Goal: Information Seeking & Learning: Learn about a topic

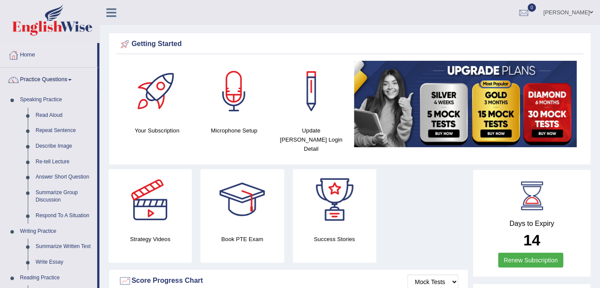
click at [28, 55] on link "Home" at bounding box center [48, 54] width 97 height 22
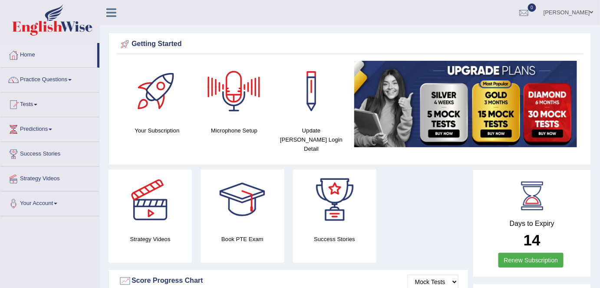
click at [226, 92] on div at bounding box center [234, 91] width 61 height 61
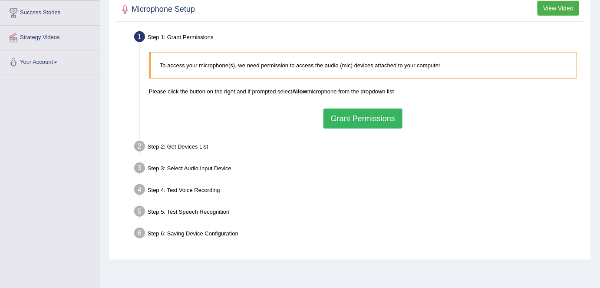
scroll to position [144, 0]
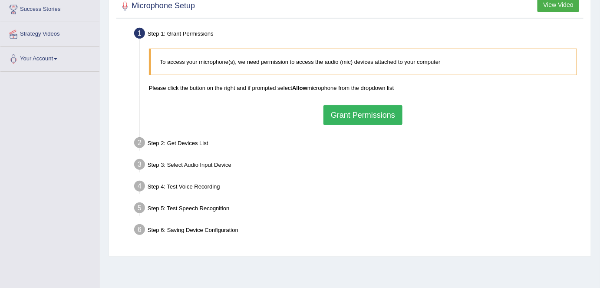
click at [348, 113] on button "Grant Permissions" at bounding box center [362, 115] width 79 height 20
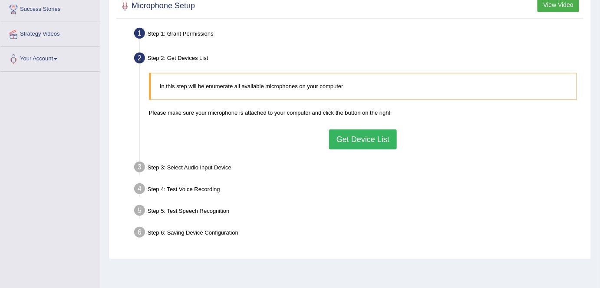
click at [348, 142] on button "Get Device List" at bounding box center [363, 139] width 68 height 20
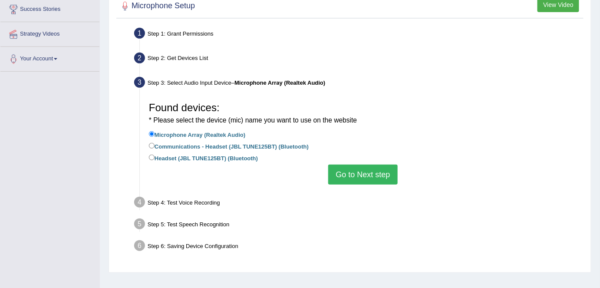
click at [357, 179] on button "Go to Next step" at bounding box center [362, 174] width 69 height 20
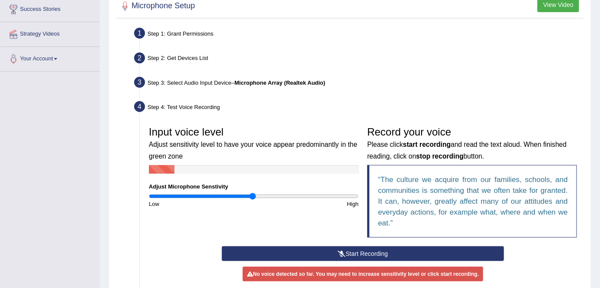
click at [376, 250] on button "Start Recording" at bounding box center [363, 253] width 282 height 15
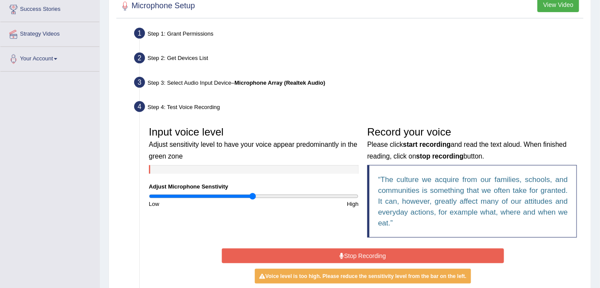
click at [372, 256] on button "Stop Recording" at bounding box center [363, 255] width 282 height 15
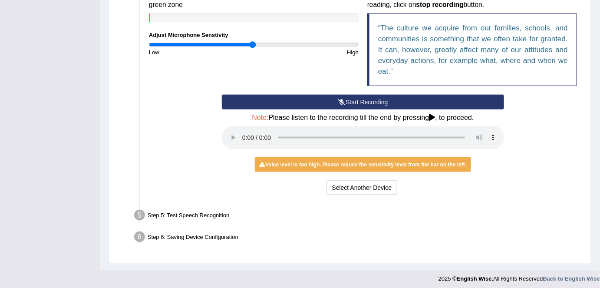
scroll to position [298, 0]
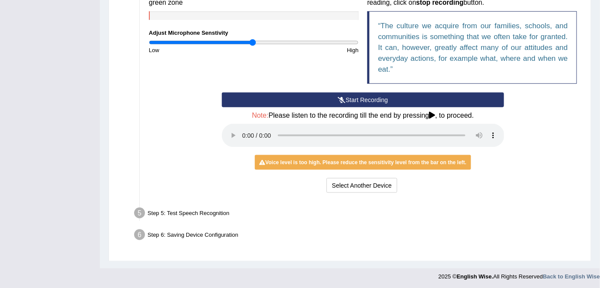
click at [303, 102] on button "Start Recording" at bounding box center [363, 99] width 282 height 15
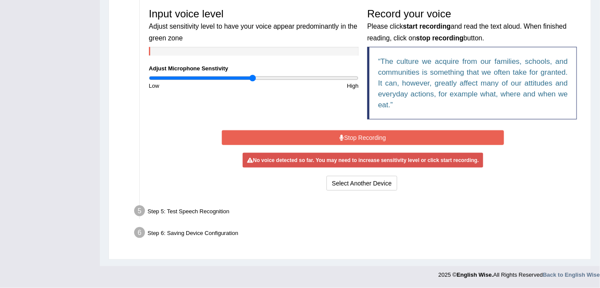
scroll to position [258, 0]
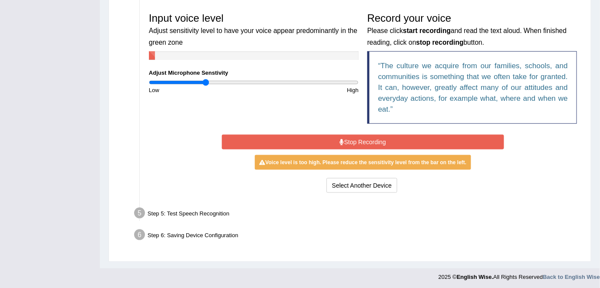
click at [204, 81] on input "range" at bounding box center [254, 82] width 210 height 7
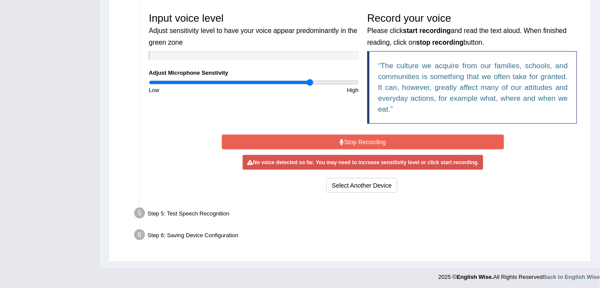
click at [310, 80] on input "range" at bounding box center [254, 82] width 210 height 7
click at [353, 140] on button "Stop Recording" at bounding box center [363, 142] width 282 height 15
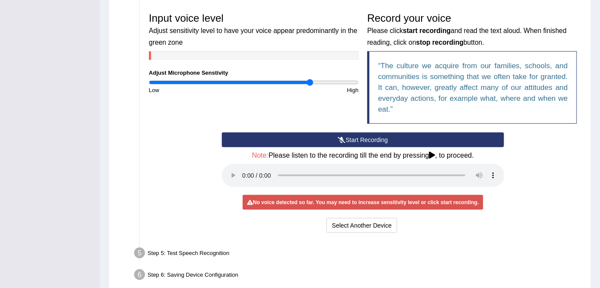
click at [351, 138] on button "Start Recording" at bounding box center [363, 139] width 282 height 15
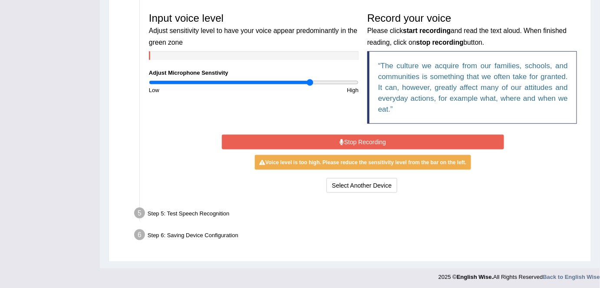
click at [349, 71] on div "Input voice level Adjust sensitivity level to have your voice appear predominan…" at bounding box center [253, 51] width 218 height 86
click at [347, 83] on input "range" at bounding box center [254, 82] width 210 height 7
click at [325, 139] on button "Stop Recording" at bounding box center [363, 142] width 282 height 15
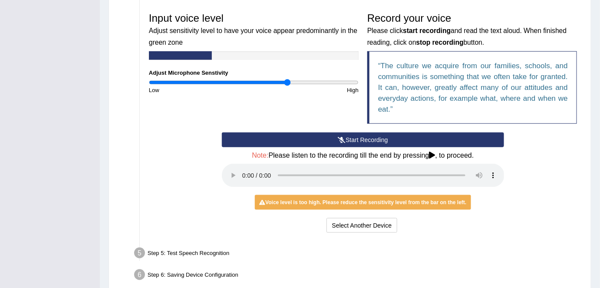
click at [287, 82] on input "range" at bounding box center [254, 82] width 210 height 7
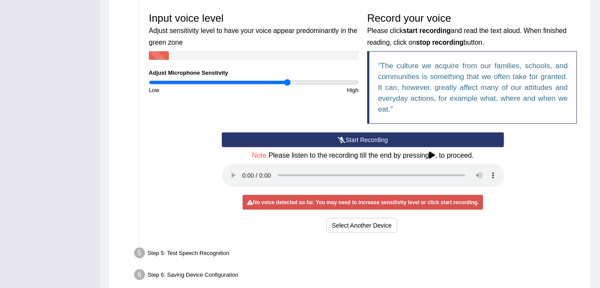
click at [290, 142] on button "Start Recording" at bounding box center [363, 139] width 282 height 15
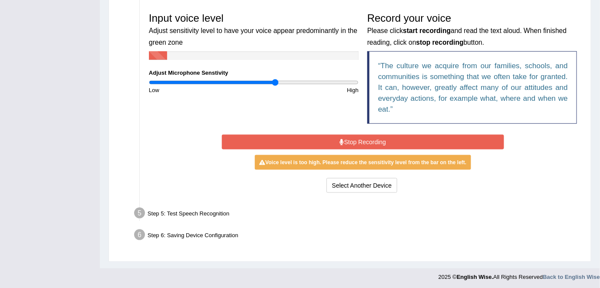
click at [274, 79] on input "range" at bounding box center [254, 82] width 210 height 7
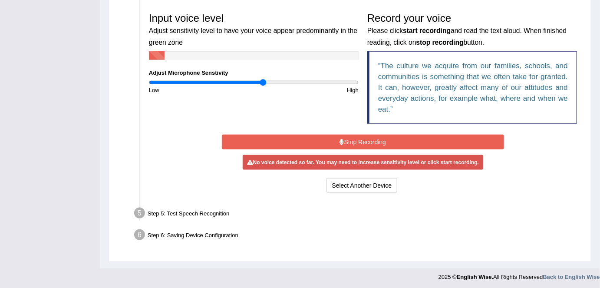
click at [263, 82] on input "range" at bounding box center [254, 82] width 210 height 7
click at [287, 143] on button "Stop Recording" at bounding box center [363, 142] width 282 height 15
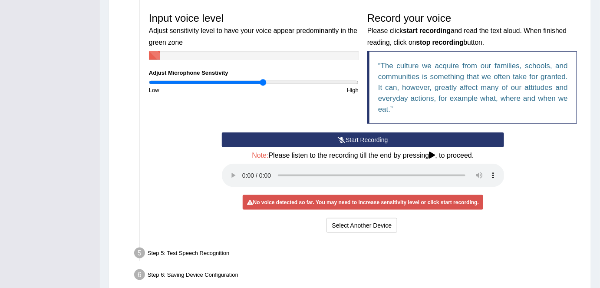
click at [287, 143] on button "Start Recording" at bounding box center [363, 139] width 282 height 15
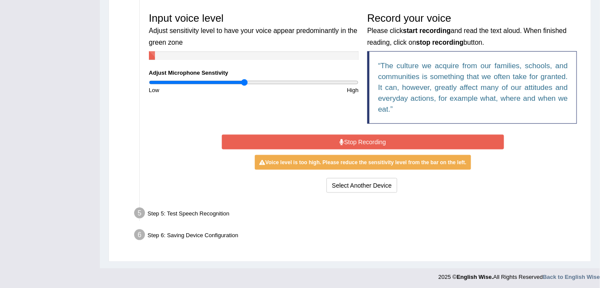
click at [243, 80] on input "range" at bounding box center [254, 82] width 210 height 7
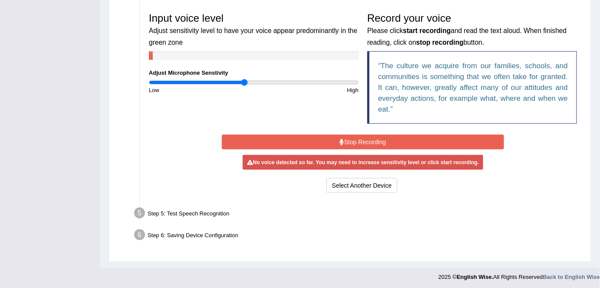
click at [267, 139] on button "Stop Recording" at bounding box center [363, 142] width 282 height 15
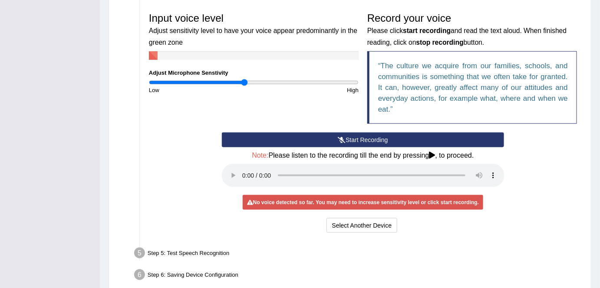
click at [267, 139] on button "Start Recording" at bounding box center [363, 139] width 282 height 15
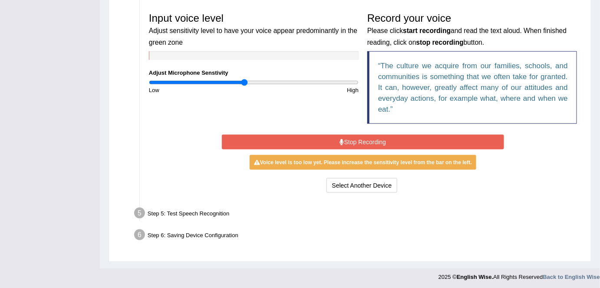
type input "1"
click at [253, 79] on input "range" at bounding box center [254, 82] width 210 height 7
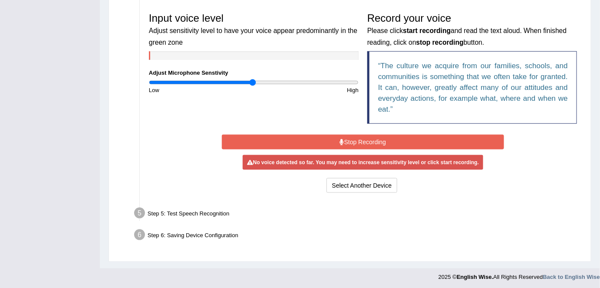
click at [267, 141] on button "Stop Recording" at bounding box center [363, 142] width 282 height 15
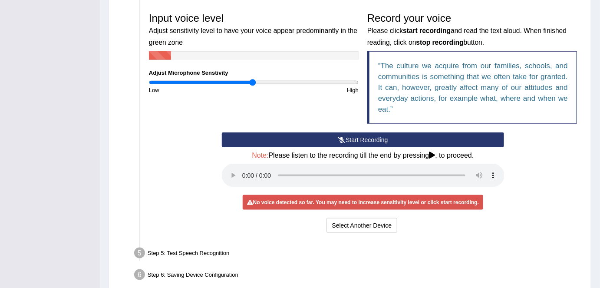
click at [267, 141] on button "Start Recording" at bounding box center [363, 139] width 282 height 15
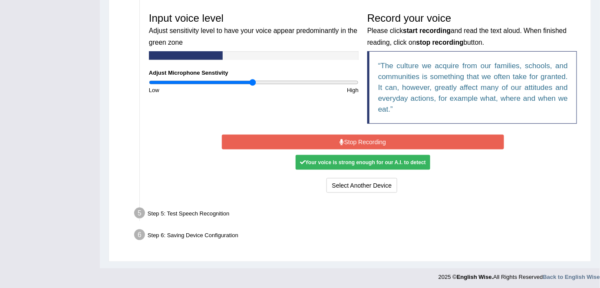
click at [267, 141] on button "Stop Recording" at bounding box center [363, 142] width 282 height 15
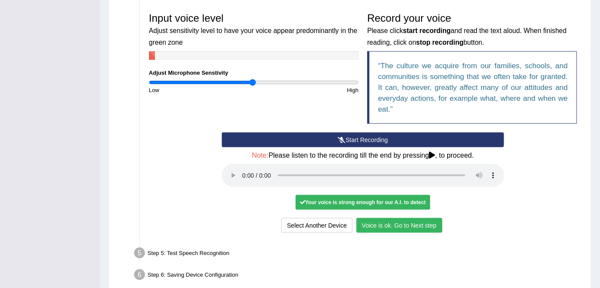
click at [374, 220] on button "Voice is ok. Go to Next step" at bounding box center [399, 225] width 86 height 15
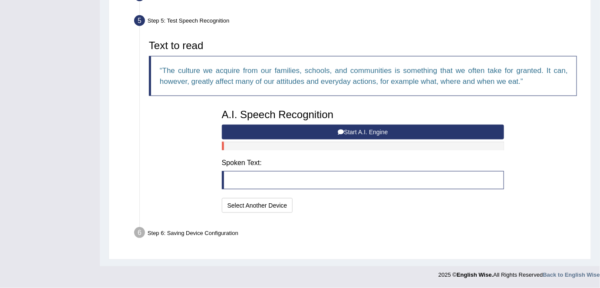
scroll to position [253, 0]
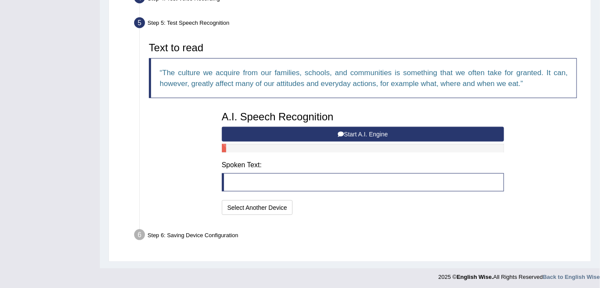
click at [315, 132] on button "Start A.I. Engine" at bounding box center [363, 134] width 282 height 15
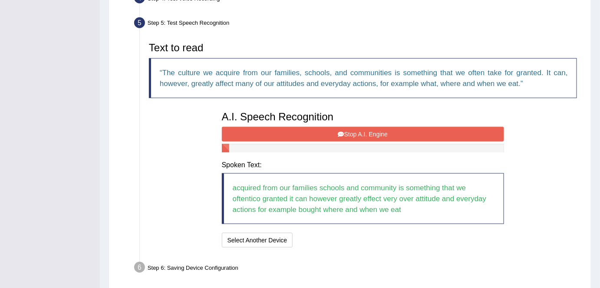
click at [315, 132] on button "Stop A.I. Engine" at bounding box center [363, 134] width 282 height 15
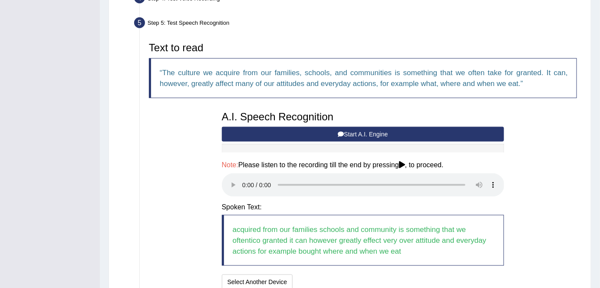
scroll to position [327, 0]
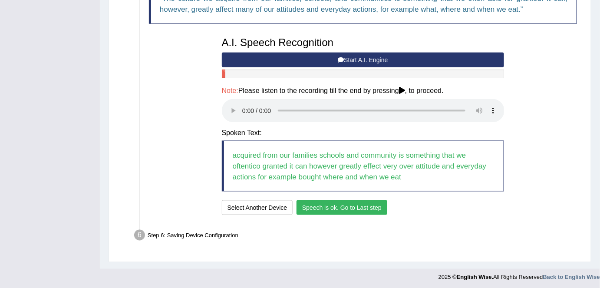
click at [315, 207] on button "Speech is ok. Go to Last step" at bounding box center [341, 207] width 91 height 15
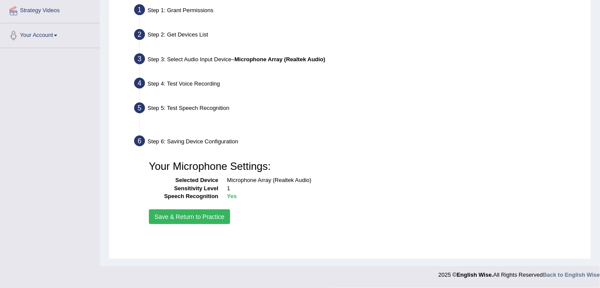
scroll to position [167, 0]
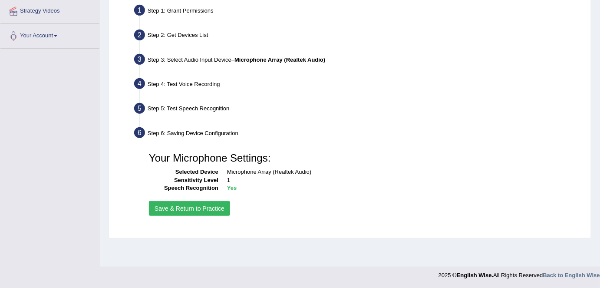
click at [167, 204] on button "Save & Return to Practice" at bounding box center [189, 208] width 81 height 15
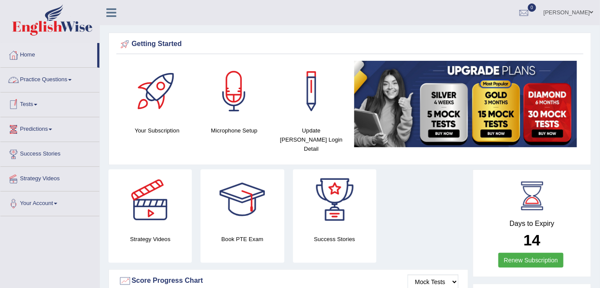
click at [59, 76] on link "Practice Questions" at bounding box center [49, 79] width 99 height 22
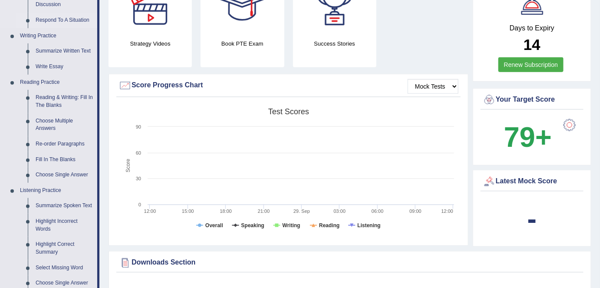
scroll to position [309, 0]
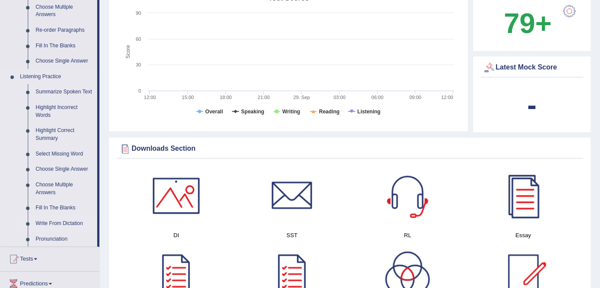
click at [49, 224] on link "Write From Dictation" at bounding box center [65, 224] width 66 height 16
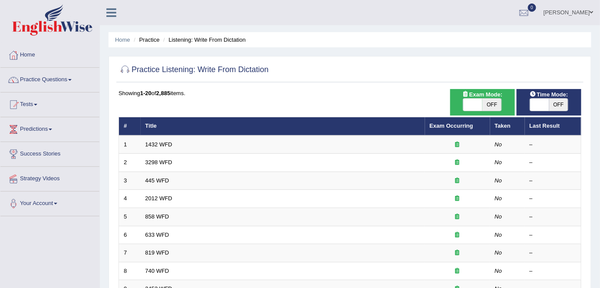
click at [496, 101] on span "OFF" at bounding box center [491, 104] width 19 height 12
checkbox input "true"
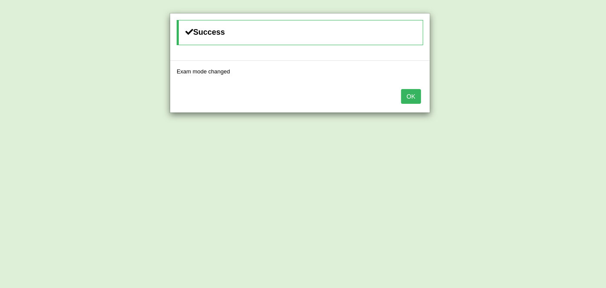
click at [418, 97] on button "OK" at bounding box center [411, 96] width 20 height 15
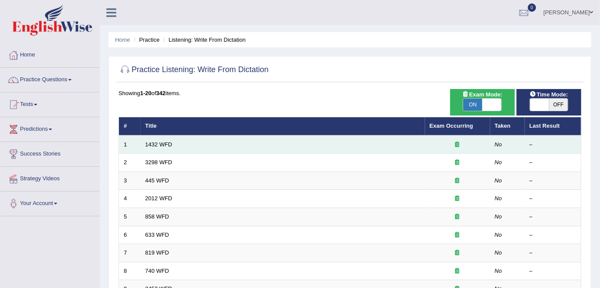
click at [421, 147] on td "1432 WFD" at bounding box center [283, 144] width 284 height 18
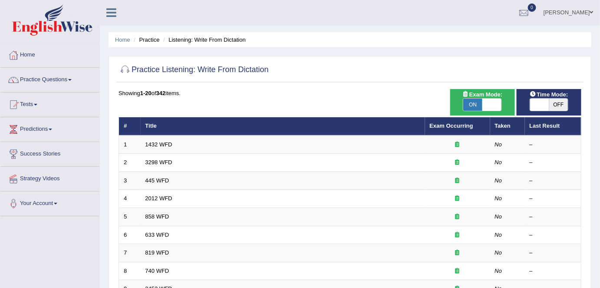
click at [561, 103] on span "OFF" at bounding box center [558, 104] width 19 height 12
checkbox input "true"
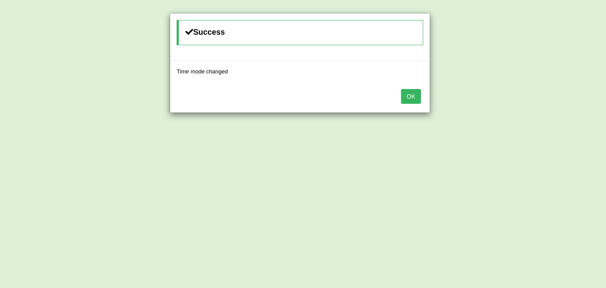
click at [406, 97] on button "OK" at bounding box center [411, 96] width 20 height 15
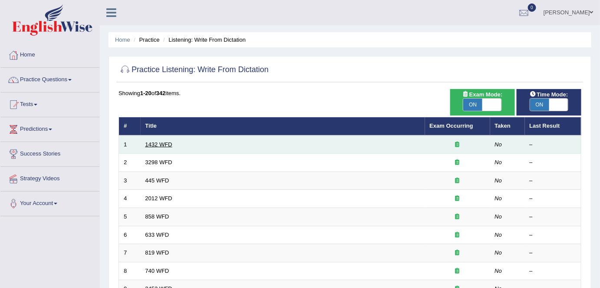
click at [157, 144] on link "1432 WFD" at bounding box center [158, 144] width 27 height 7
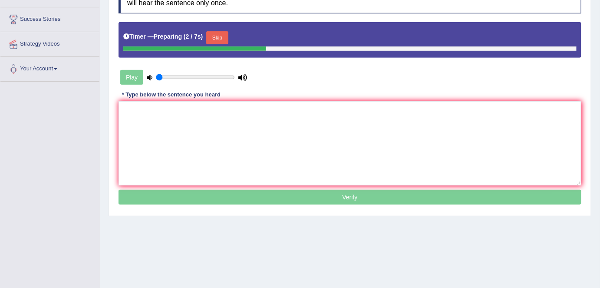
scroll to position [102, 0]
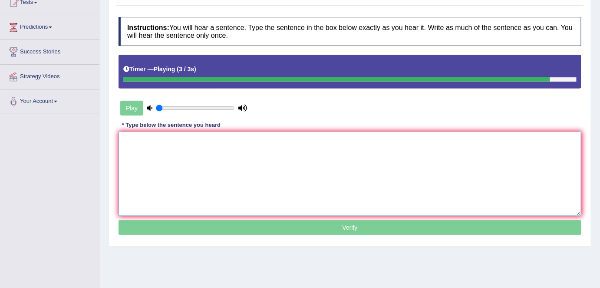
click at [214, 189] on textarea at bounding box center [349, 173] width 463 height 84
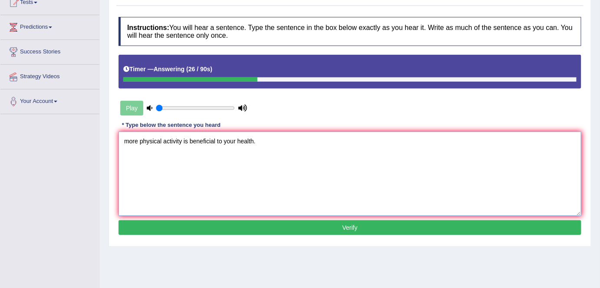
click at [128, 140] on textarea "more physical activity is beneficial to your health." at bounding box center [349, 173] width 463 height 84
type textarea "More physical activity is beneficial to your health."
click at [255, 224] on button "Verify" at bounding box center [349, 227] width 463 height 15
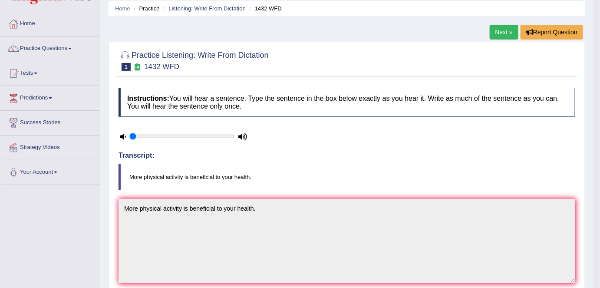
scroll to position [30, 0]
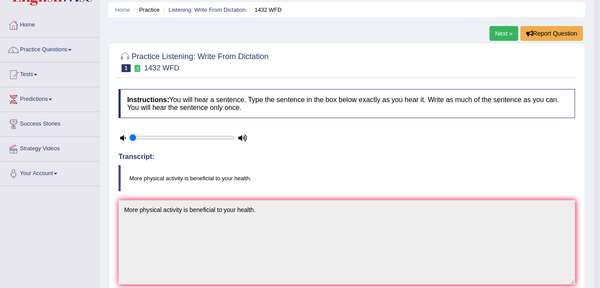
click at [506, 33] on link "Next »" at bounding box center [503, 33] width 29 height 15
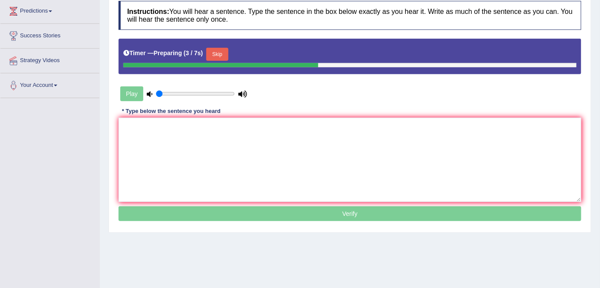
scroll to position [115, 0]
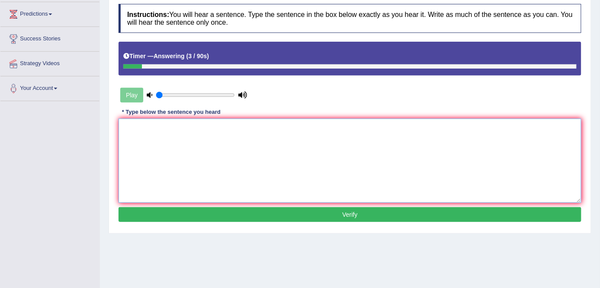
click at [194, 133] on textarea at bounding box center [349, 160] width 463 height 84
click at [125, 127] on textarea "the skills of great stage actor cannot be taught." at bounding box center [349, 160] width 463 height 84
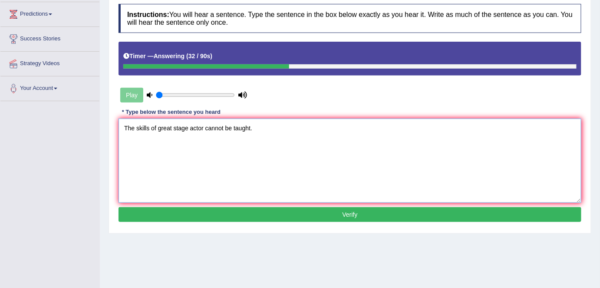
type textarea "The skills of great stage actor cannot be taught."
click at [240, 219] on button "Verify" at bounding box center [349, 214] width 463 height 15
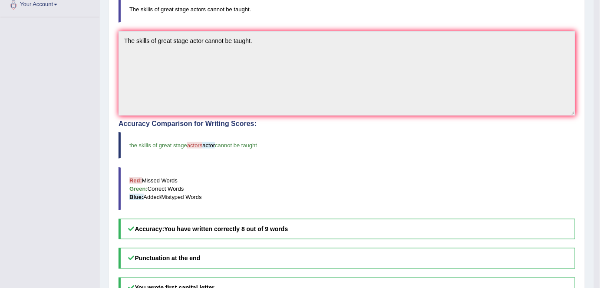
scroll to position [0, 0]
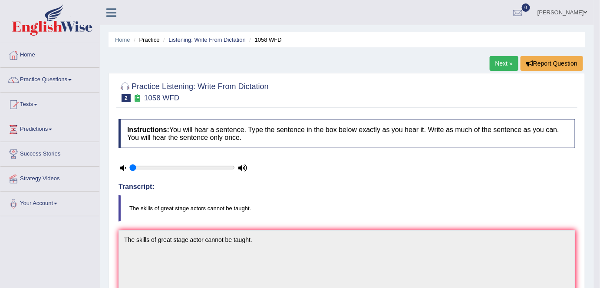
click at [507, 61] on link "Next »" at bounding box center [503, 63] width 29 height 15
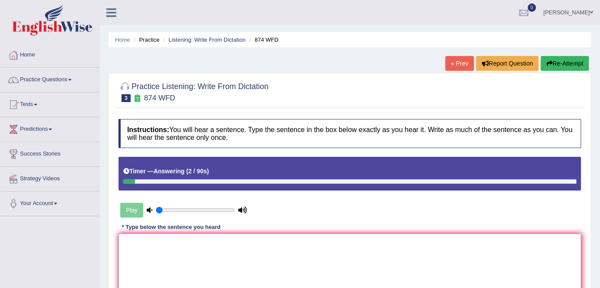
click at [295, 250] on textarea at bounding box center [349, 275] width 463 height 84
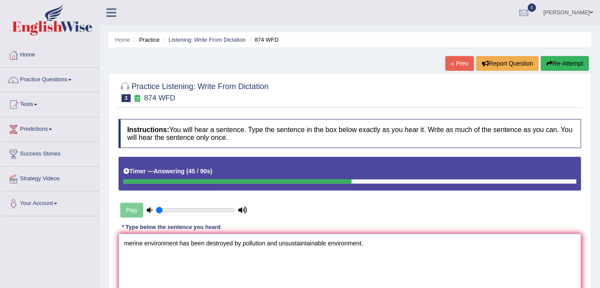
click at [127, 243] on textarea "merine environment has been destroyed by pollution and unsustaintainable enviro…" at bounding box center [349, 275] width 463 height 84
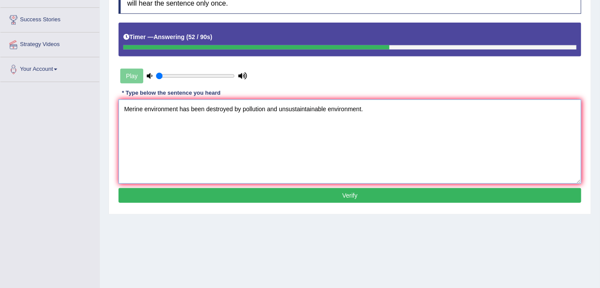
scroll to position [138, 0]
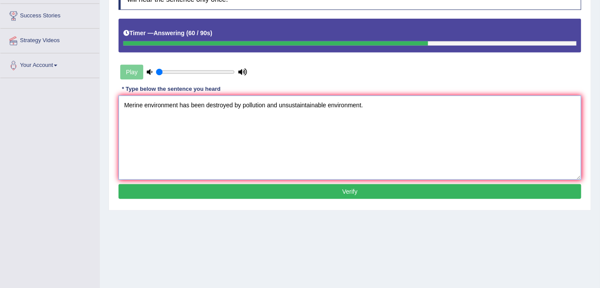
click at [310, 104] on textarea "Merine environment has been destroyed by pollution and unsustaintainable enviro…" at bounding box center [349, 137] width 463 height 84
click at [284, 148] on textarea "Merine environment has been destroyed by pollution and unsustainable environmen…" at bounding box center [349, 137] width 463 height 84
click at [369, 108] on textarea "Merine environment has been destroyed by pollution and unsustainable environmen…" at bounding box center [349, 137] width 463 height 84
type textarea "Merine environment has been destroyed by pollution and unsustainable environmen…"
click at [306, 191] on button "Verify" at bounding box center [349, 191] width 463 height 15
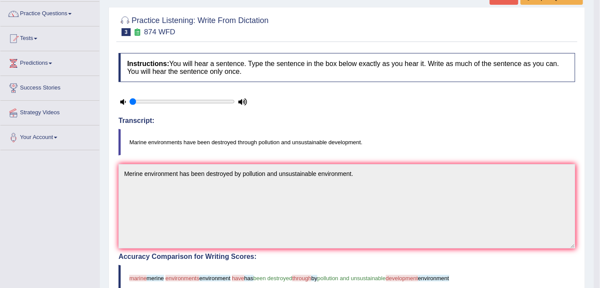
scroll to position [0, 0]
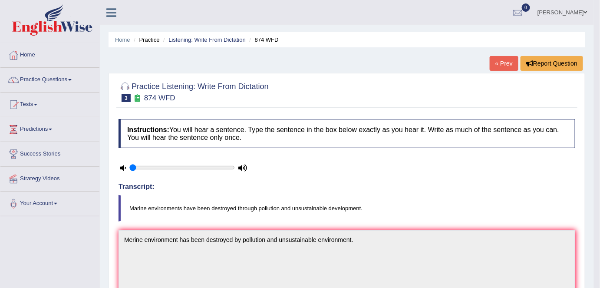
click at [206, 43] on li "Listening: Write From Dictation" at bounding box center [203, 40] width 85 height 8
click at [211, 38] on link "Listening: Write From Dictation" at bounding box center [206, 39] width 77 height 7
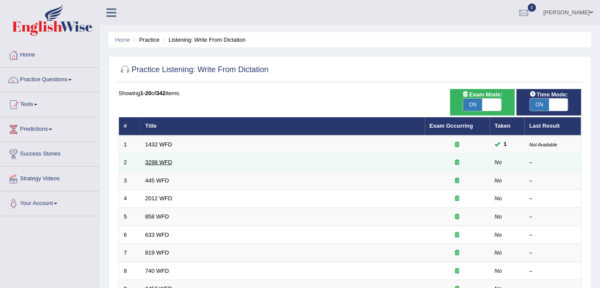
click at [163, 163] on link "3298 WFD" at bounding box center [158, 162] width 27 height 7
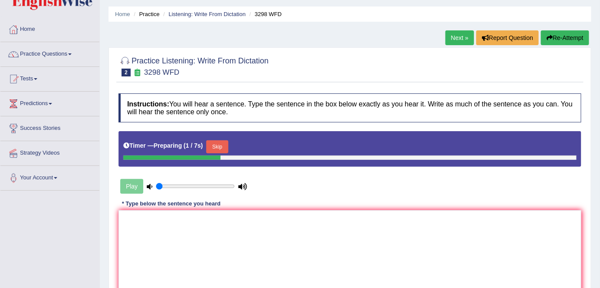
scroll to position [92, 0]
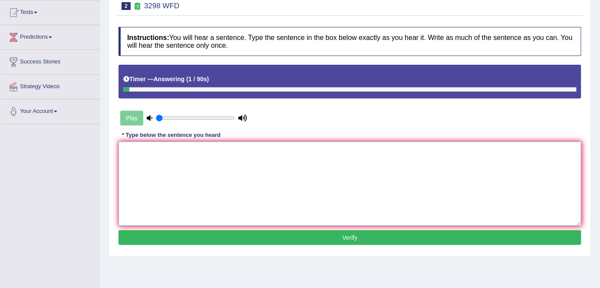
click at [134, 160] on textarea at bounding box center [349, 183] width 463 height 84
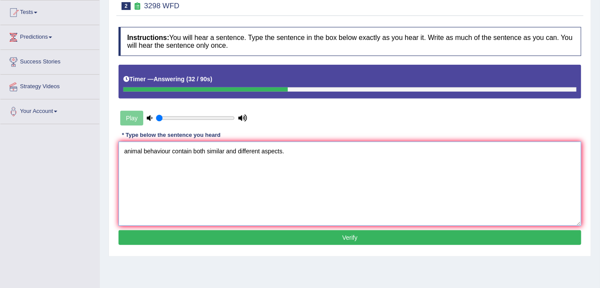
click at [126, 150] on textarea "animal behaviour contain both similar and different aspects." at bounding box center [349, 183] width 463 height 84
type textarea "Animal behaviour contain both similar and different aspects."
click at [190, 240] on button "Verify" at bounding box center [349, 237] width 463 height 15
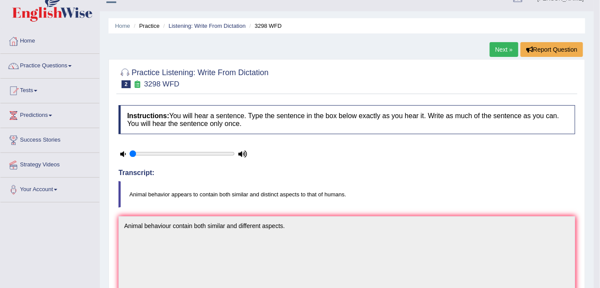
scroll to position [0, 0]
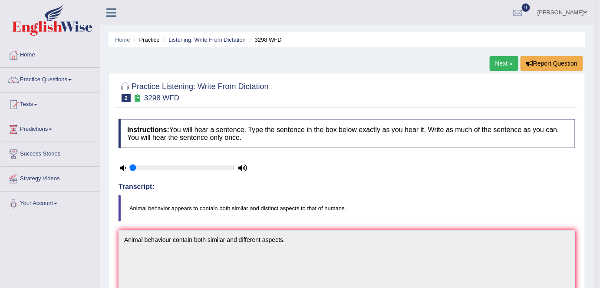
type input "0.75"
click at [205, 164] on input "range" at bounding box center [181, 167] width 105 height 7
click at [508, 62] on link "Next »" at bounding box center [503, 63] width 29 height 15
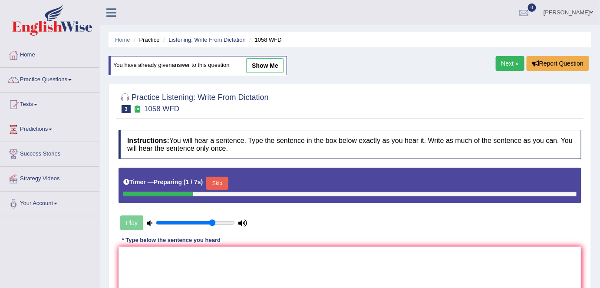
scroll to position [167, 0]
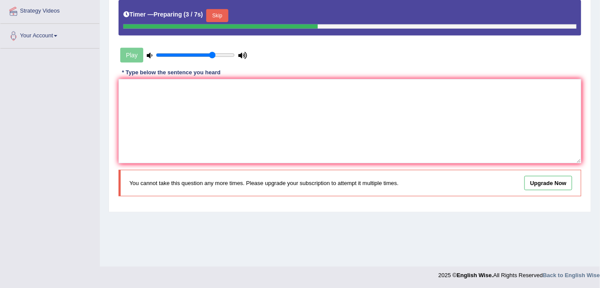
type input "0.65"
click at [204, 52] on input "range" at bounding box center [195, 55] width 79 height 7
click at [146, 86] on textarea at bounding box center [349, 121] width 463 height 84
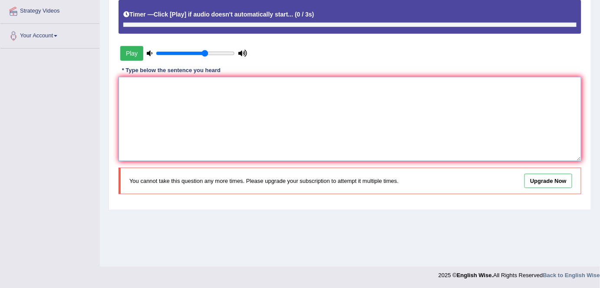
click at [146, 86] on textarea at bounding box center [349, 119] width 463 height 84
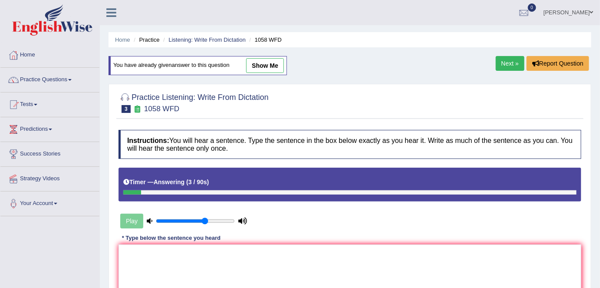
click at [507, 65] on link "Next »" at bounding box center [510, 63] width 29 height 15
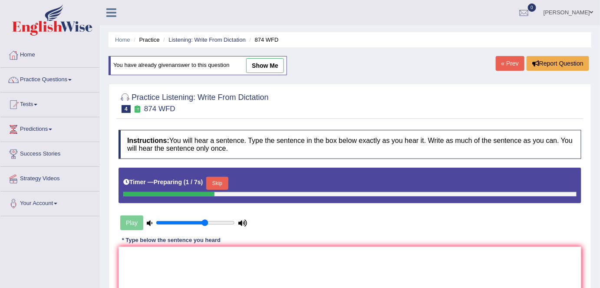
scroll to position [167, 0]
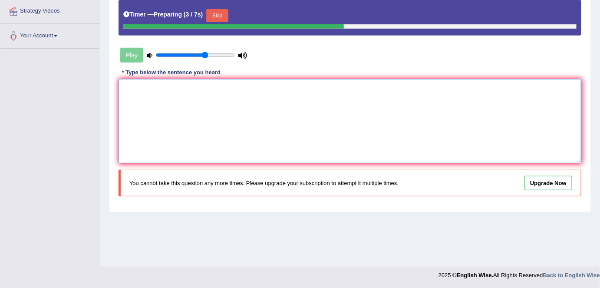
click at [186, 99] on textarea at bounding box center [349, 121] width 463 height 84
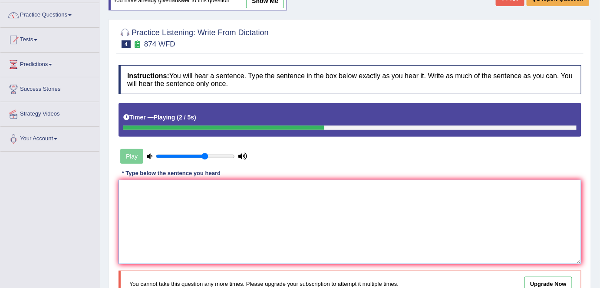
scroll to position [0, 0]
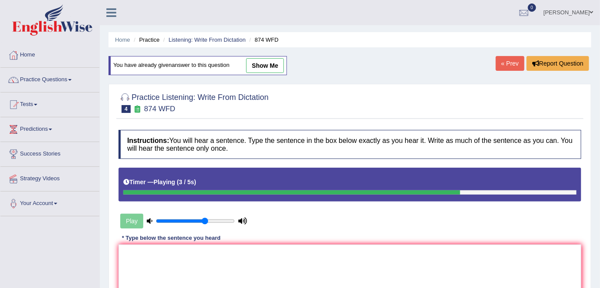
click at [510, 58] on link "« Prev" at bounding box center [510, 63] width 29 height 15
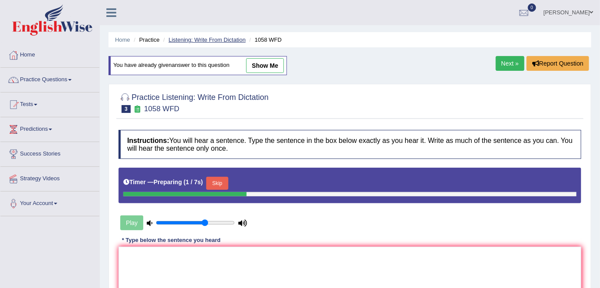
click at [205, 38] on link "Listening: Write From Dictation" at bounding box center [206, 39] width 77 height 7
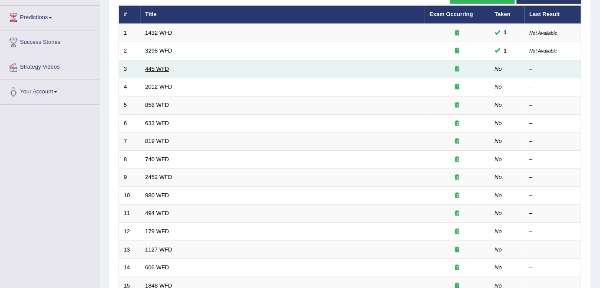
click at [156, 69] on link "445 WFD" at bounding box center [157, 69] width 24 height 7
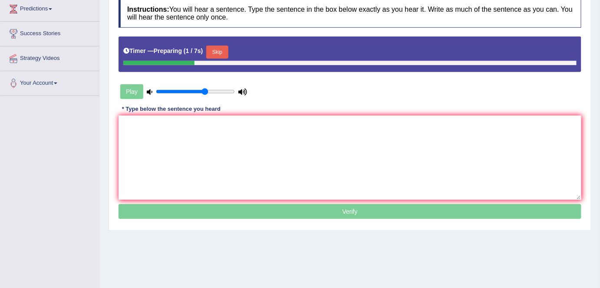
scroll to position [131, 0]
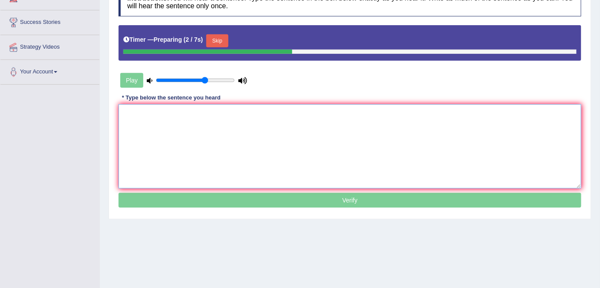
click at [154, 118] on textarea at bounding box center [349, 146] width 463 height 84
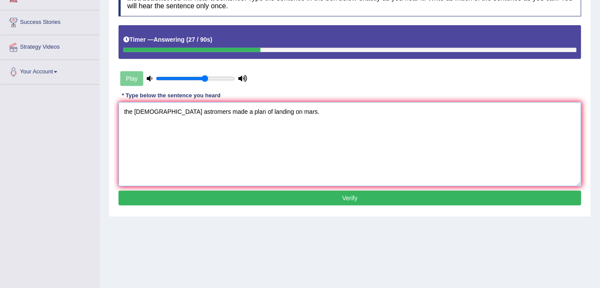
click at [173, 111] on textarea "the american astromers made a plan of landing on mars." at bounding box center [349, 144] width 463 height 84
click at [125, 110] on textarea "the american astronomers made a plan of landing on mars." at bounding box center [349, 144] width 463 height 84
click at [141, 111] on textarea "Tthe american astronomers made a plan of landing on mars." at bounding box center [349, 144] width 463 height 84
click at [167, 110] on textarea "Tthe American astronomers made a plan of landing on mars." at bounding box center [349, 144] width 463 height 84
type textarea "Tthe American astronomers made a plan of landing on mars."
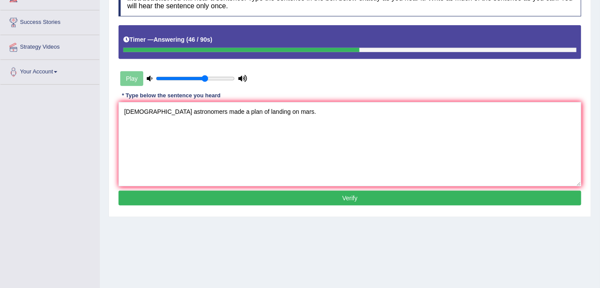
click at [224, 197] on button "Verify" at bounding box center [349, 197] width 463 height 15
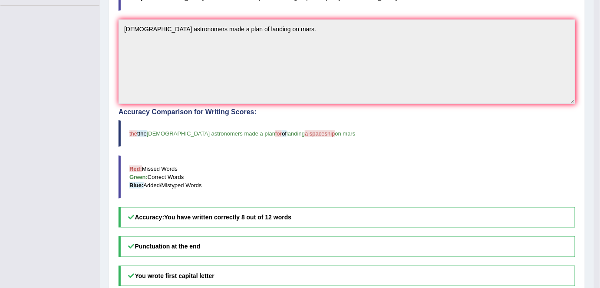
scroll to position [0, 0]
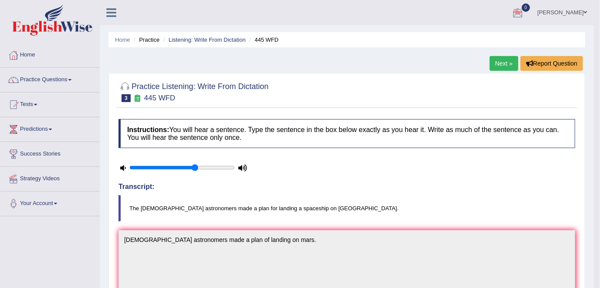
click at [502, 64] on link "Next »" at bounding box center [503, 63] width 29 height 15
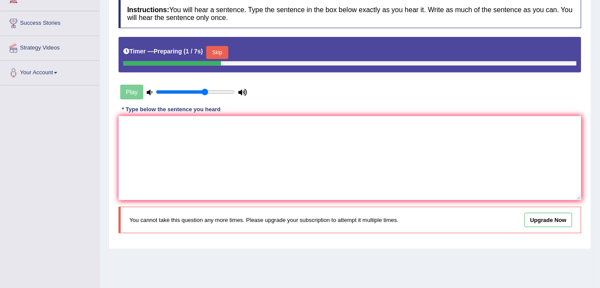
scroll to position [131, 0]
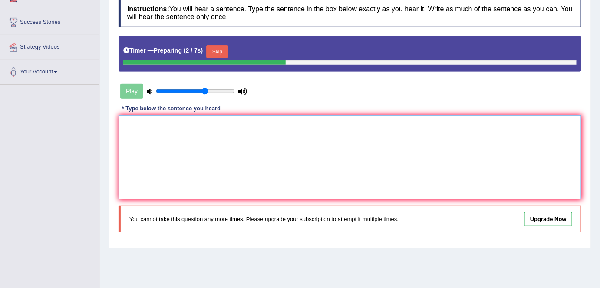
click at [204, 156] on textarea at bounding box center [349, 157] width 463 height 84
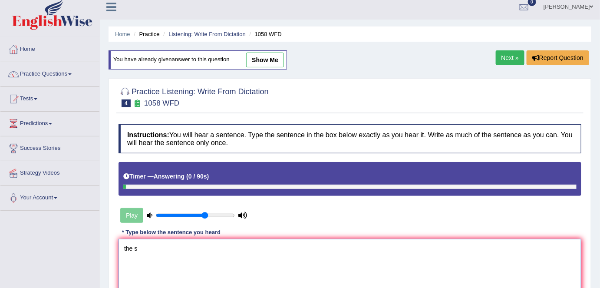
scroll to position [0, 0]
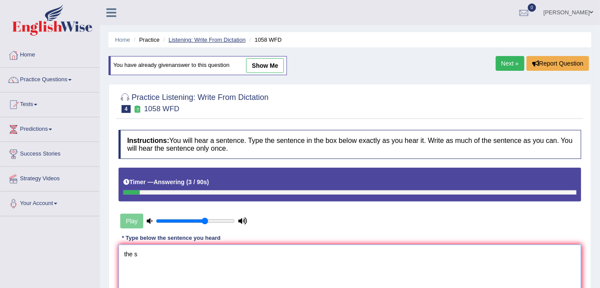
type textarea "the s"
click at [195, 36] on link "Listening: Write From Dictation" at bounding box center [206, 39] width 77 height 7
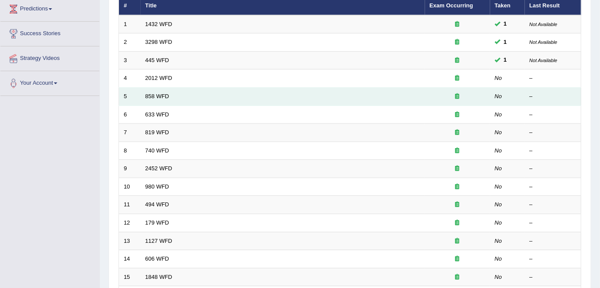
scroll to position [125, 0]
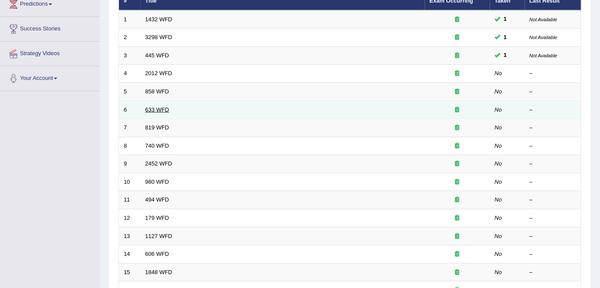
click at [162, 106] on link "633 WFD" at bounding box center [157, 109] width 24 height 7
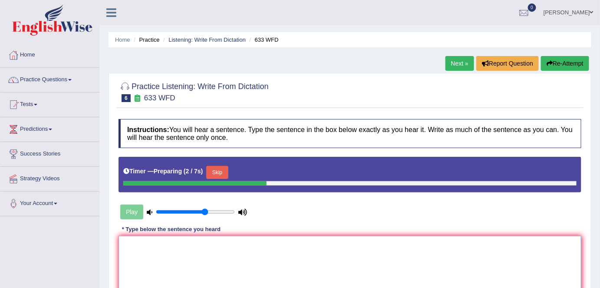
click at [159, 243] on textarea at bounding box center [349, 278] width 463 height 84
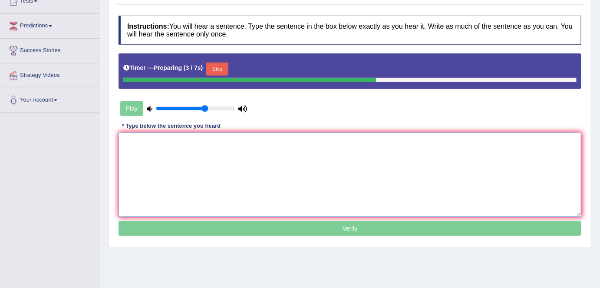
scroll to position [131, 0]
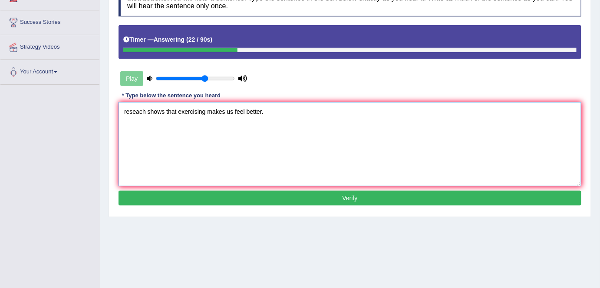
click at [126, 112] on textarea "reseach shows that exercising makes us feel better." at bounding box center [349, 144] width 463 height 84
click at [141, 111] on textarea "Reseach shows that exercising makes us feel better." at bounding box center [349, 144] width 463 height 84
type textarea "Research shows that exercising makes us feel better."
click at [249, 198] on button "Verify" at bounding box center [349, 197] width 463 height 15
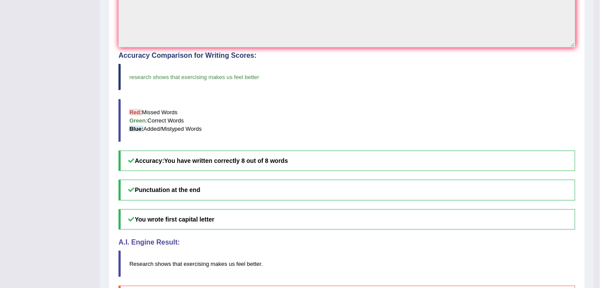
scroll to position [0, 0]
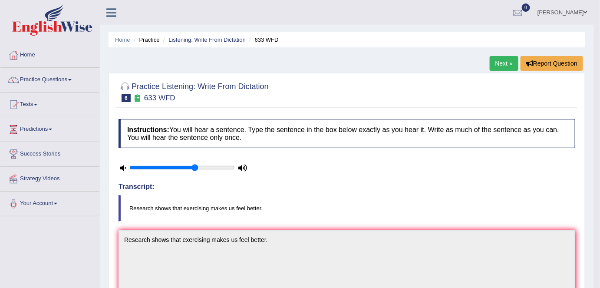
click at [504, 60] on link "Next »" at bounding box center [503, 63] width 29 height 15
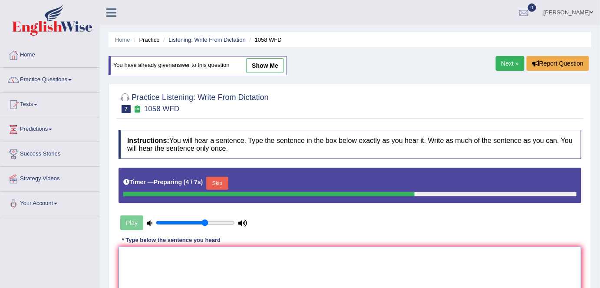
click at [303, 266] on textarea at bounding box center [349, 288] width 463 height 84
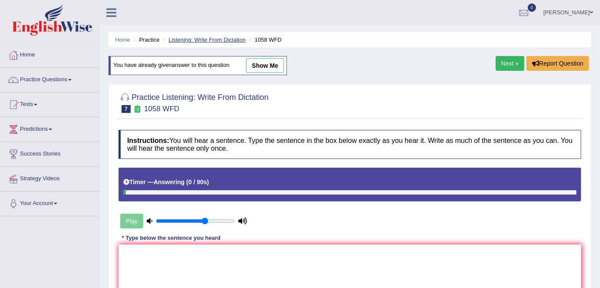
click at [198, 42] on link "Listening: Write From Dictation" at bounding box center [206, 39] width 77 height 7
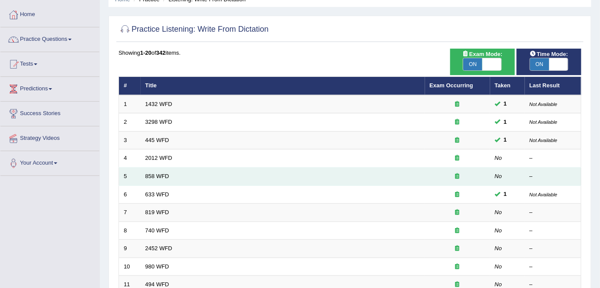
scroll to position [33, 0]
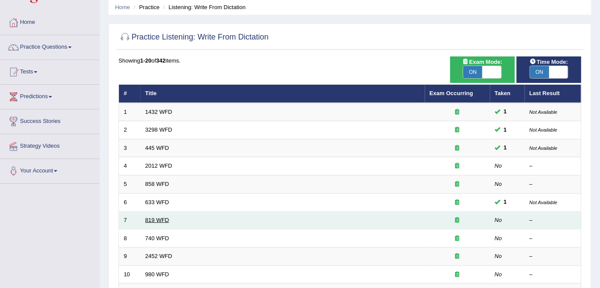
click at [154, 219] on link "819 WFD" at bounding box center [157, 220] width 24 height 7
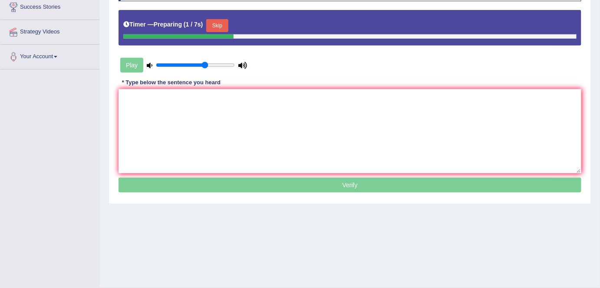
scroll to position [167, 0]
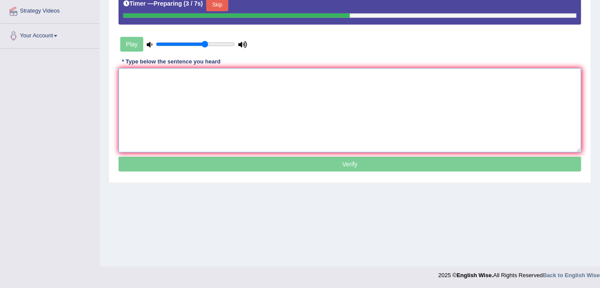
click at [128, 82] on textarea at bounding box center [349, 110] width 463 height 84
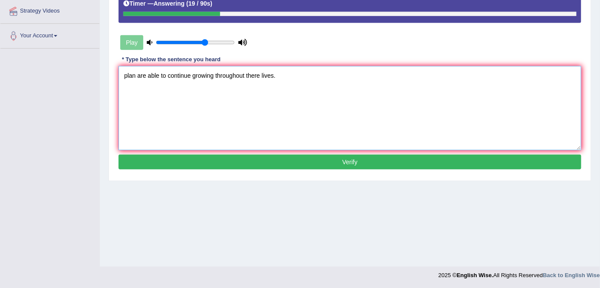
click at [126, 74] on textarea "plan are able to continue growing throughout there lives." at bounding box center [349, 108] width 463 height 84
click at [135, 73] on textarea "Plan are able to continue growing throughout there lives." at bounding box center [349, 108] width 463 height 84
drag, startPoint x: 256, startPoint y: 76, endPoint x: 248, endPoint y: 80, distance: 9.1
click at [248, 80] on textarea "Plans are able to continue growing throughout there lives." at bounding box center [349, 108] width 463 height 84
click at [248, 122] on textarea "Plans are able to continue growing throughout there lives." at bounding box center [349, 108] width 463 height 84
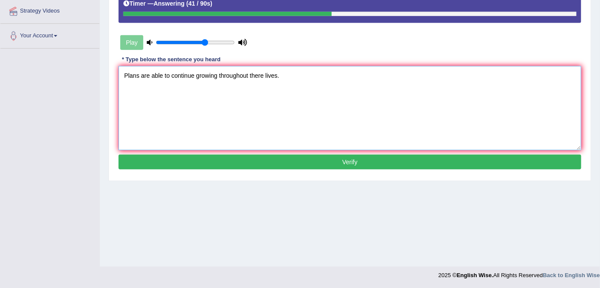
click at [263, 75] on textarea "Plans are able to continue growing throughout there lives." at bounding box center [349, 108] width 463 height 84
type textarea "Plans are able to continue growing throughout their lives."
click at [232, 160] on button "Verify" at bounding box center [349, 161] width 463 height 15
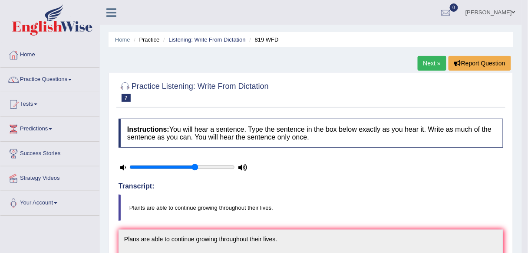
scroll to position [0, 0]
click at [205, 39] on link "Listening: Write From Dictation" at bounding box center [206, 39] width 77 height 7
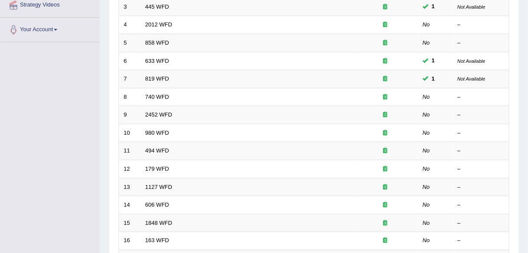
scroll to position [167, 0]
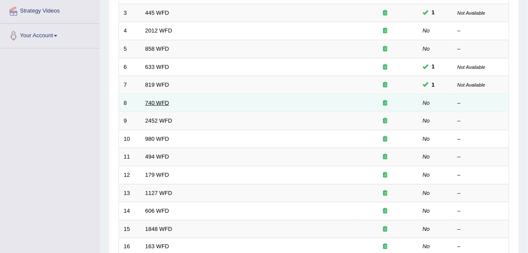
click at [158, 100] on link "740 WFD" at bounding box center [157, 103] width 24 height 7
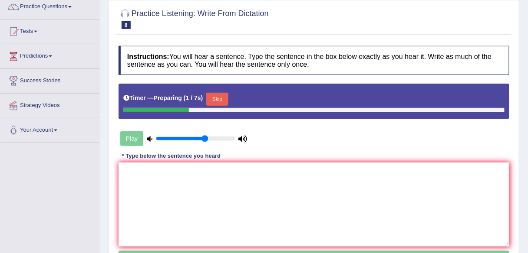
scroll to position [75, 0]
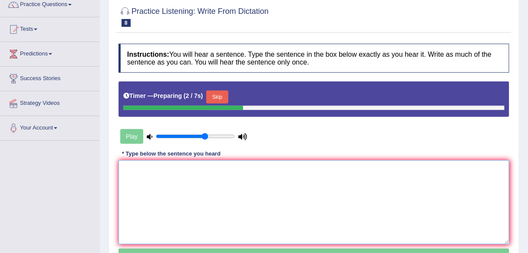
click at [134, 169] on textarea at bounding box center [313, 203] width 391 height 84
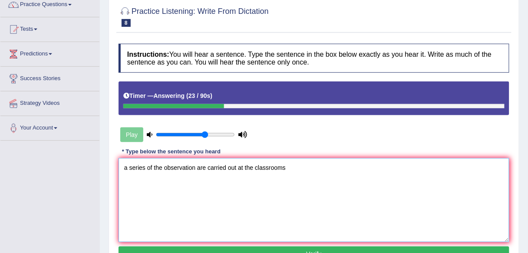
click at [126, 167] on textarea "a series of the observation are carried out at the classrooms" at bounding box center [313, 200] width 391 height 84
click at [285, 166] on textarea "A series of the observation are carried out at the classrooms" at bounding box center [313, 200] width 391 height 84
type textarea "A series of the observation are carried out at the classrooms."
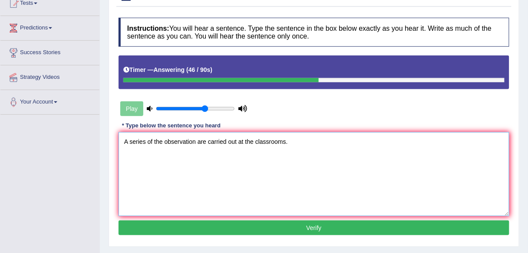
scroll to position [92, 0]
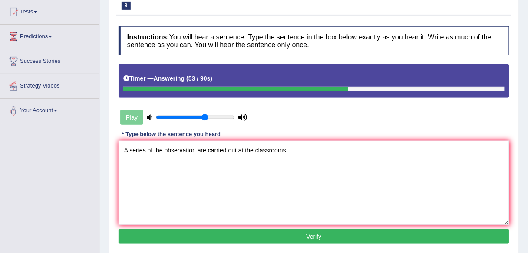
click at [255, 237] on button "Verify" at bounding box center [313, 237] width 391 height 15
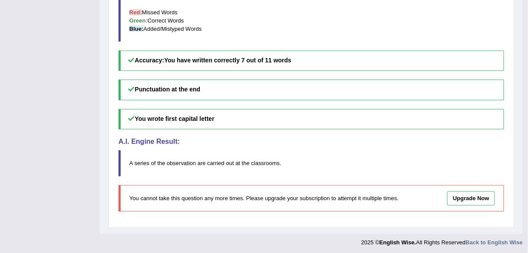
scroll to position [0, 0]
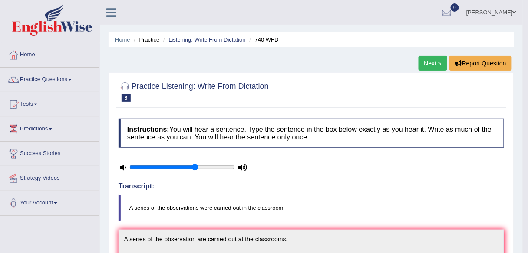
click at [195, 39] on link "Listening: Write From Dictation" at bounding box center [206, 39] width 77 height 7
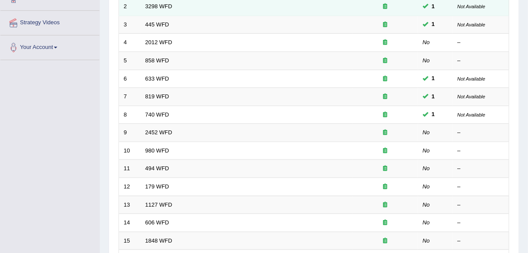
scroll to position [155, 0]
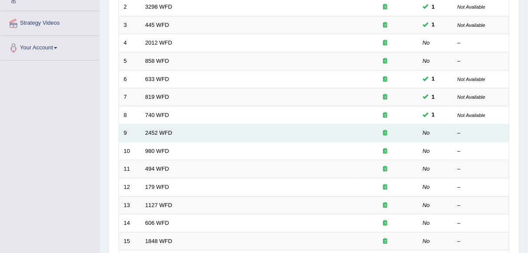
click at [143, 131] on td "2452 WFD" at bounding box center [247, 134] width 212 height 18
click at [152, 131] on link "2452 WFD" at bounding box center [158, 133] width 27 height 7
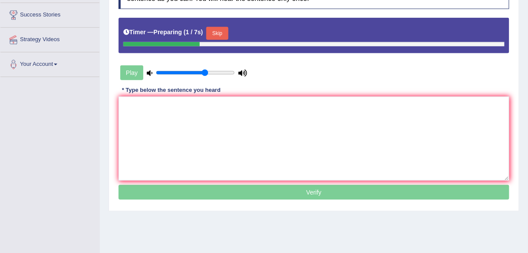
scroll to position [202, 0]
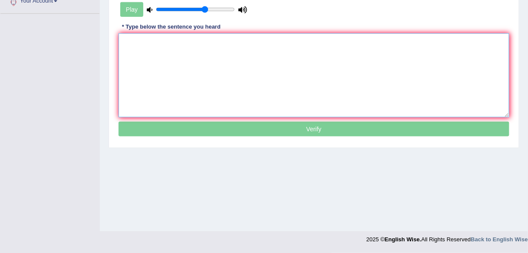
click at [188, 62] on textarea at bounding box center [313, 75] width 391 height 84
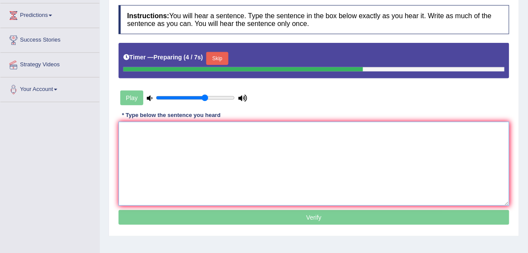
scroll to position [104, 0]
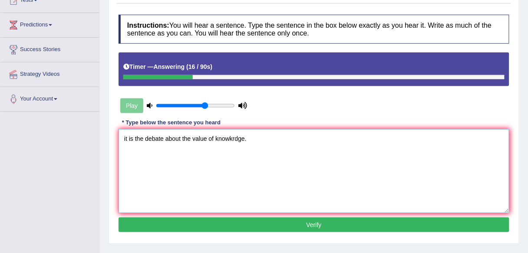
click at [125, 137] on textarea "it is the debate about the value of knowkrdge." at bounding box center [313, 171] width 391 height 84
click at [233, 137] on textarea "It is the debate about the value of knowkrdge." at bounding box center [313, 171] width 391 height 84
type textarea "It is the debate about the value of knowledge."
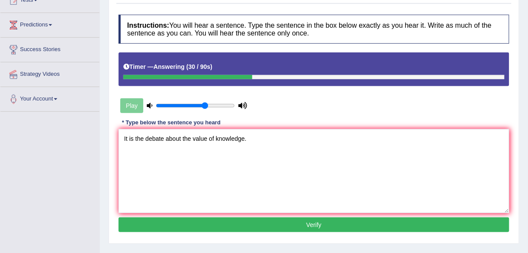
click at [252, 222] on button "Verify" at bounding box center [313, 225] width 391 height 15
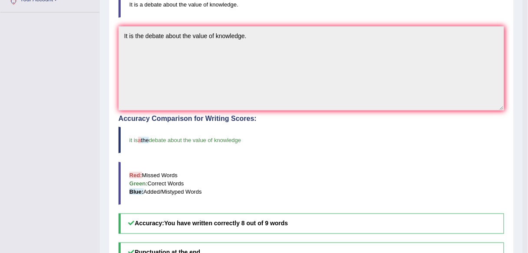
scroll to position [208, 0]
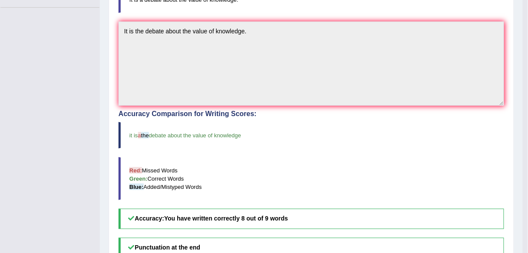
click at [252, 222] on h5 "Accuracy: You have written correctly 8 out of 9 words" at bounding box center [310, 219] width 385 height 20
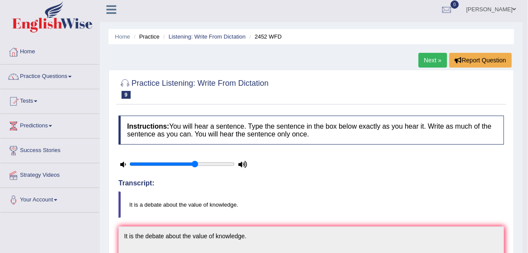
scroll to position [0, 0]
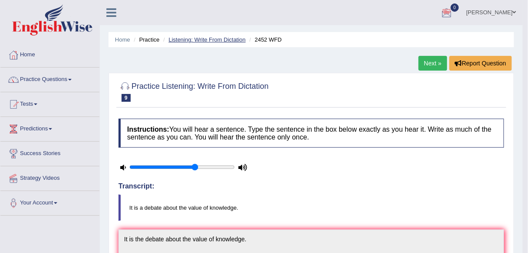
click at [203, 36] on link "Listening: Write From Dictation" at bounding box center [206, 39] width 77 height 7
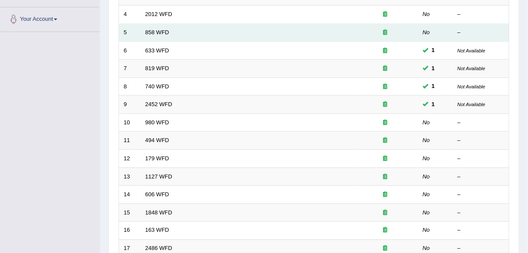
scroll to position [121, 0]
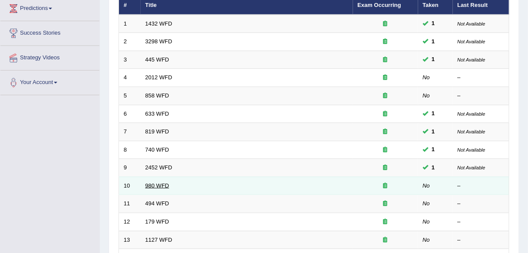
click at [160, 183] on link "980 WFD" at bounding box center [157, 186] width 24 height 7
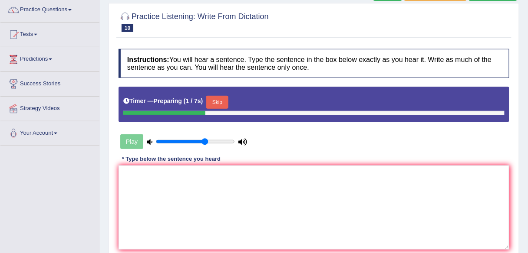
scroll to position [144, 0]
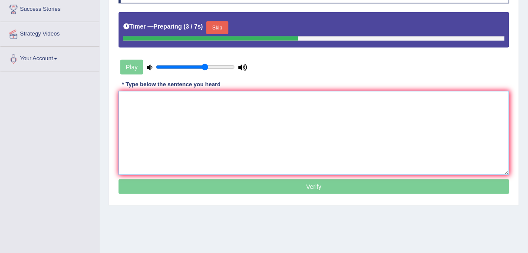
click at [194, 107] on textarea at bounding box center [313, 133] width 391 height 84
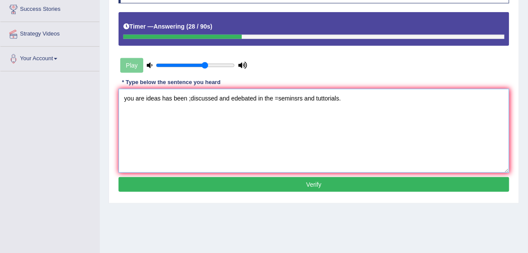
click at [144, 98] on textarea "you are ideas has been ;discussed and edebated in the =seminsrs and tuttorials." at bounding box center [313, 131] width 391 height 84
click at [126, 98] on textarea "your ideas has been ;discussed and edebated in the =seminsrs and tuttorials." at bounding box center [313, 131] width 391 height 84
click at [182, 97] on textarea "Your ideas has been ;discussed and edebated in the =seminsrs and tuttorials." at bounding box center [313, 131] width 391 height 84
click at [225, 97] on textarea "Your ideas has been discussed and edebated in the =seminsrs and tuttorials." at bounding box center [313, 131] width 391 height 84
click at [264, 96] on textarea "Your ideas has been discussed and debated in the =seminsrs and tuttorials." at bounding box center [313, 131] width 391 height 84
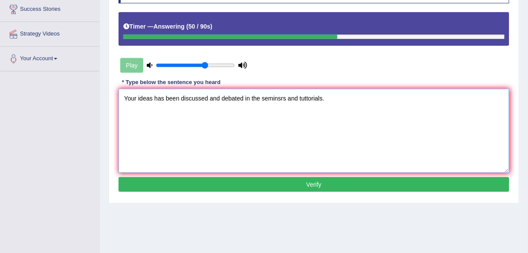
click at [282, 97] on textarea "Your ideas has been discussed and debated in the seminsrs and tuttorials." at bounding box center [313, 131] width 391 height 84
click at [308, 97] on textarea "Your ideas has been discussed and debated in the seminars and tuttorials." at bounding box center [313, 131] width 391 height 84
click at [323, 100] on textarea "Your ideas has been discussed and debated in the seminars and tutorials." at bounding box center [313, 131] width 391 height 84
type textarea "Your ideas has been discussed and debated in the seminars and tutorials."
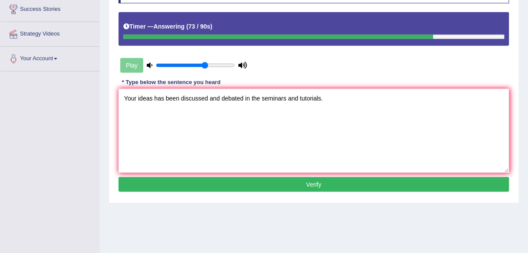
click at [269, 183] on button "Verify" at bounding box center [313, 184] width 391 height 15
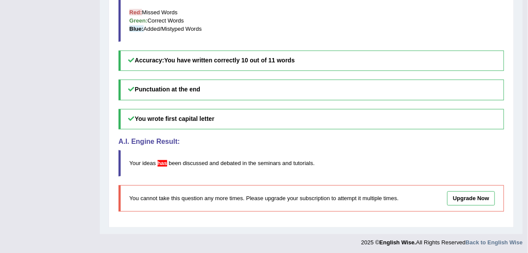
scroll to position [0, 0]
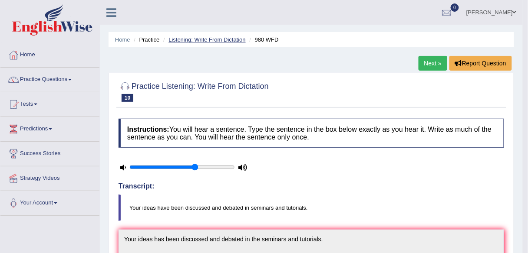
click at [204, 38] on link "Listening: Write From Dictation" at bounding box center [206, 39] width 77 height 7
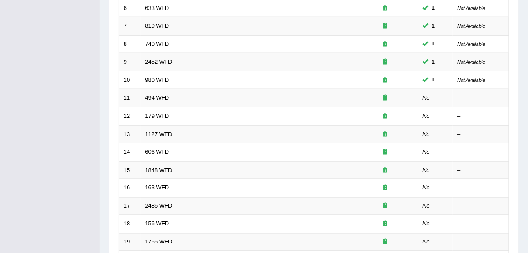
scroll to position [225, 0]
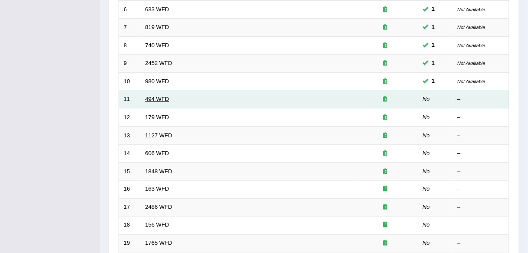
click at [161, 98] on link "494 WFD" at bounding box center [157, 99] width 24 height 7
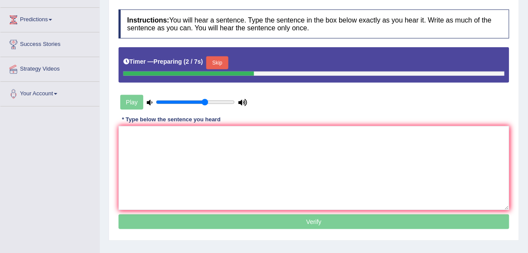
scroll to position [98, 0]
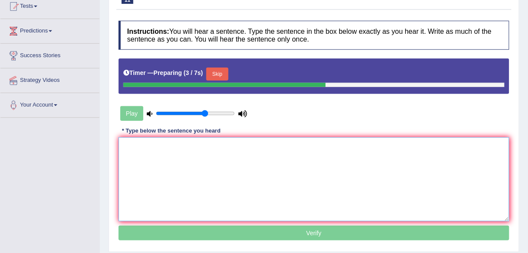
click at [138, 150] on textarea at bounding box center [313, 180] width 391 height 84
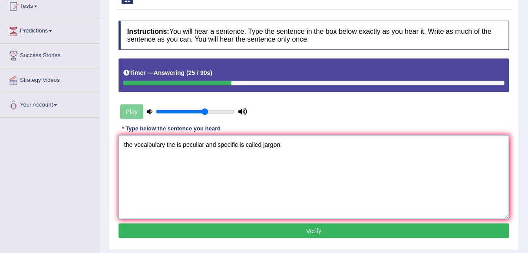
click at [125, 142] on textarea "the vocalbulary the is peculiar and specific is called jargon." at bounding box center [313, 177] width 391 height 84
click at [150, 144] on textarea "The vocalbulary the is peculiar and specific is called jargon." at bounding box center [313, 177] width 391 height 84
click at [175, 144] on textarea "The vocabulary the is peculiar and specific is called jargon." at bounding box center [313, 177] width 391 height 84
click at [197, 144] on textarea "The vocabulary that is peculiar and specific is called jargon." at bounding box center [313, 177] width 391 height 84
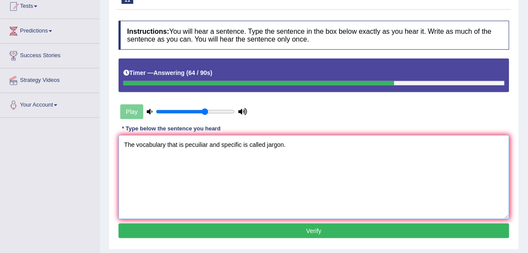
type textarea "The vocabulary that is pecuiliar and specific is called jargon."
click at [196, 228] on button "Verify" at bounding box center [313, 231] width 391 height 15
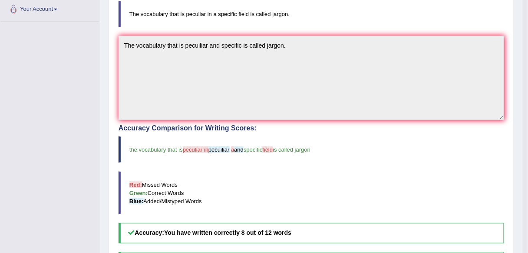
scroll to position [190, 0]
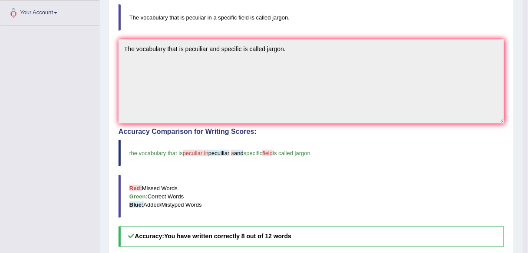
click at [195, 152] on span "peculiar in" at bounding box center [196, 153] width 26 height 7
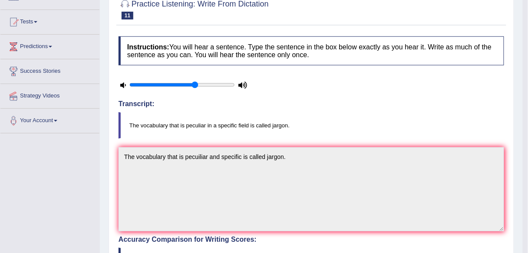
scroll to position [0, 0]
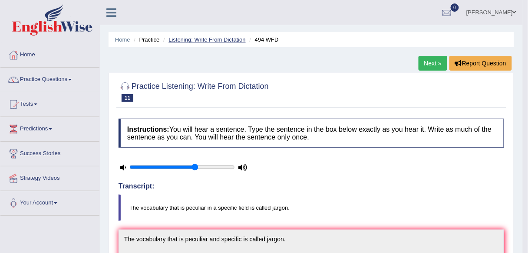
click at [239, 38] on link "Listening: Write From Dictation" at bounding box center [206, 39] width 77 height 7
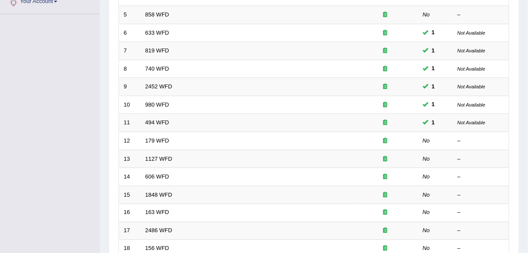
scroll to position [202, 0]
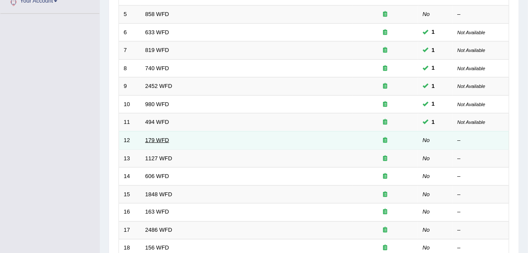
click at [146, 137] on link "179 WFD" at bounding box center [157, 140] width 24 height 7
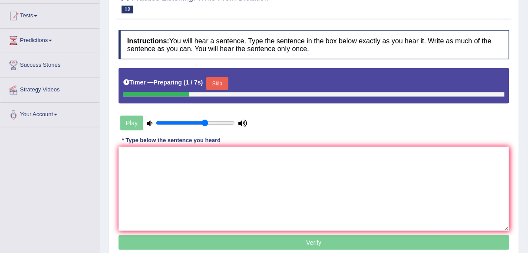
scroll to position [156, 0]
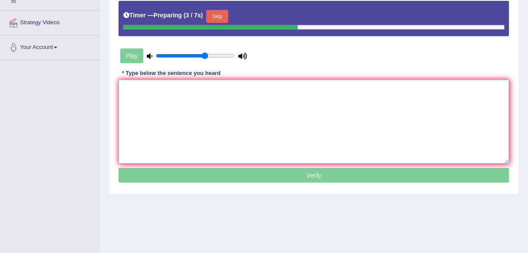
click at [156, 111] on textarea at bounding box center [313, 122] width 391 height 84
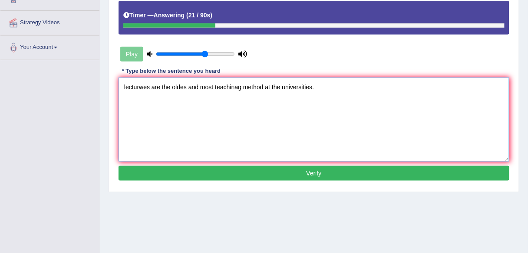
click at [125, 87] on textarea "lecturwes are the oldes and most teachinag method at the universities." at bounding box center [313, 120] width 391 height 84
click at [139, 86] on textarea "Lecturwes are the oldes and most teachinag method at the universities." at bounding box center [313, 120] width 391 height 84
click at [144, 87] on textarea "Lecturwes are the oldes and most teachinag method at the universities." at bounding box center [313, 120] width 391 height 84
click at [182, 86] on textarea "Lectures are the oldes and most teachinag method at the universities." at bounding box center [313, 120] width 391 height 84
click at [237, 84] on textarea "Lectures are the oldest and most teachinag method at the universities." at bounding box center [313, 120] width 391 height 84
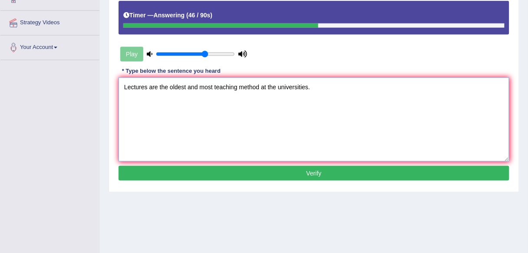
click at [281, 85] on textarea "Lectures are the oldest and most teaching method at the universities." at bounding box center [313, 120] width 391 height 84
type textarea "Lectures are the oldest and most teaching method at the Universities."
click at [209, 174] on button "Verify" at bounding box center [313, 173] width 391 height 15
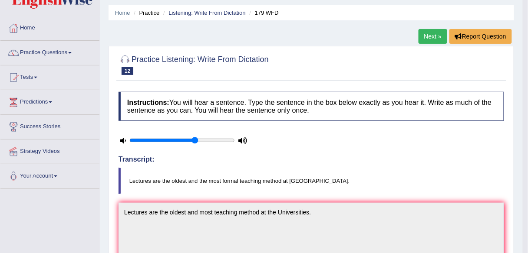
scroll to position [0, 0]
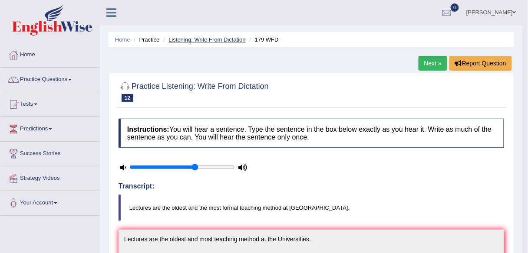
click at [188, 36] on link "Listening: Write From Dictation" at bounding box center [206, 39] width 77 height 7
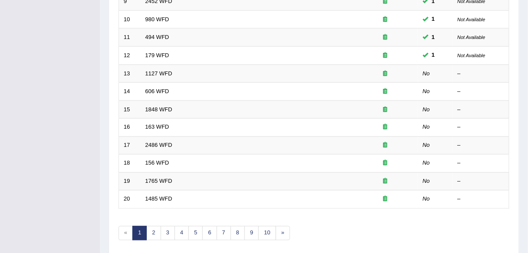
scroll to position [277, 0]
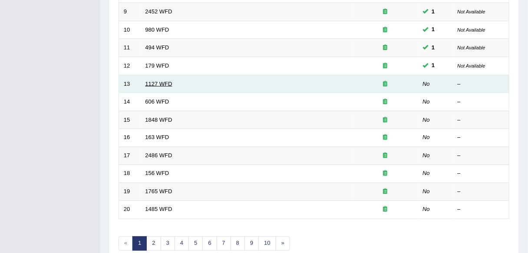
click at [160, 83] on link "1127 WFD" at bounding box center [158, 84] width 27 height 7
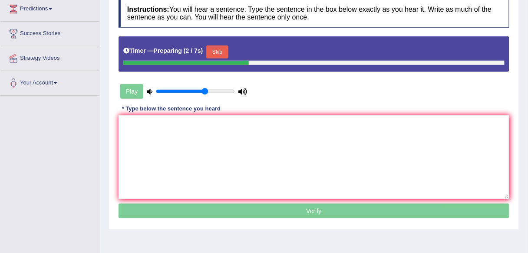
scroll to position [127, 0]
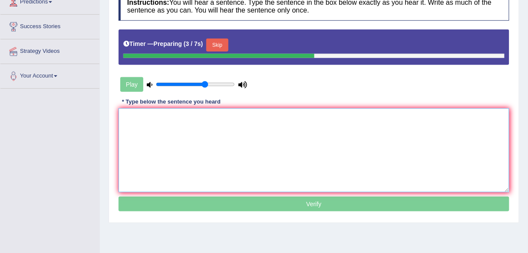
click at [168, 122] on textarea at bounding box center [313, 150] width 391 height 84
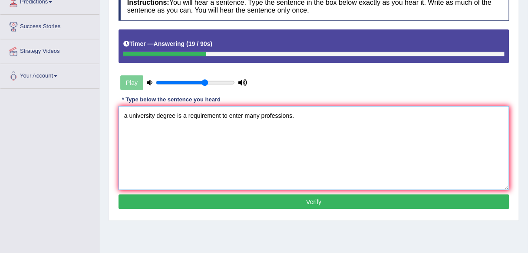
click at [127, 115] on textarea "a university degree is a requirement to enter many professions." at bounding box center [313, 148] width 391 height 84
click at [132, 115] on textarea "A university degree is a requirement to enter many professions." at bounding box center [313, 148] width 391 height 84
click at [272, 115] on textarea "A university degree is a requirement to enter many professions." at bounding box center [313, 148] width 391 height 84
type textarea "A university degree is a requirement to enter many professions."
click at [260, 200] on button "Verify" at bounding box center [313, 202] width 391 height 15
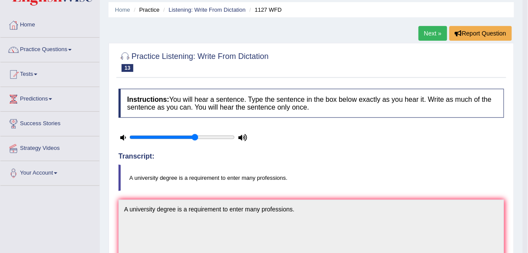
scroll to position [0, 0]
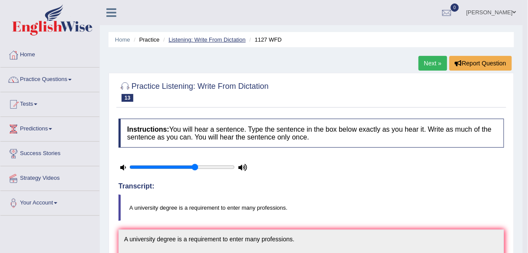
click at [213, 37] on link "Listening: Write From Dictation" at bounding box center [206, 39] width 77 height 7
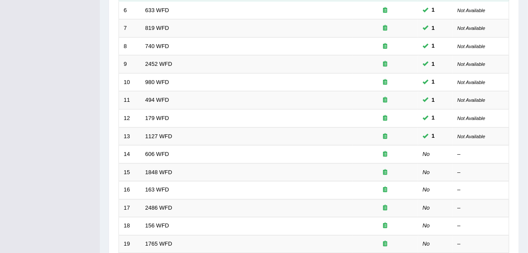
scroll to position [266, 0]
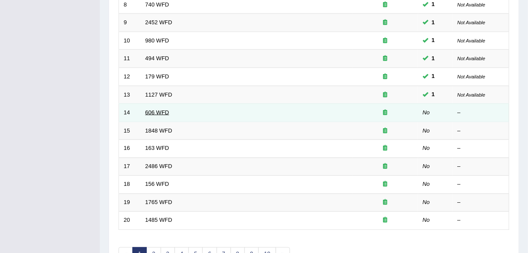
click at [159, 112] on link "606 WFD" at bounding box center [157, 112] width 24 height 7
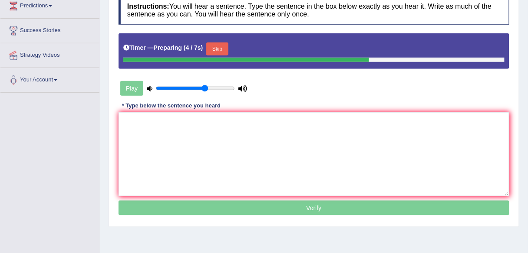
scroll to position [127, 0]
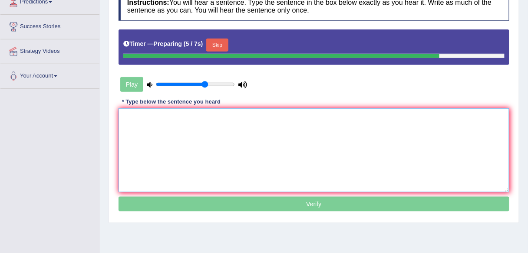
click at [163, 129] on textarea at bounding box center [313, 150] width 391 height 84
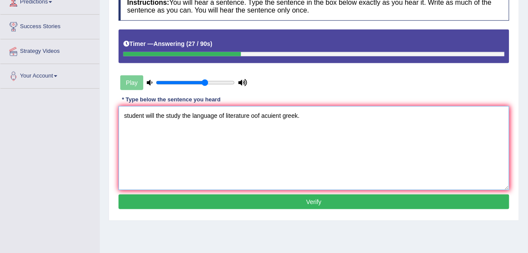
click at [126, 115] on textarea "student will the study the language of literature oof acuient greek." at bounding box center [313, 148] width 391 height 84
click at [165, 114] on textarea "Student will the study the language of literature oof acuient greek." at bounding box center [313, 148] width 391 height 84
click at [245, 116] on textarea "Student will study the language of literature oof acuient greek." at bounding box center [313, 148] width 391 height 84
click at [257, 115] on textarea "Student will study the language of literature of acuient greek." at bounding box center [313, 148] width 391 height 84
type textarea "Student will study the language of literature of acient greek."
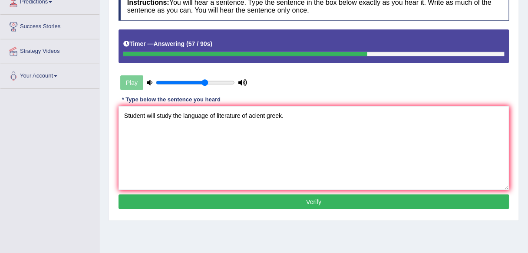
click at [227, 200] on button "Verify" at bounding box center [313, 202] width 391 height 15
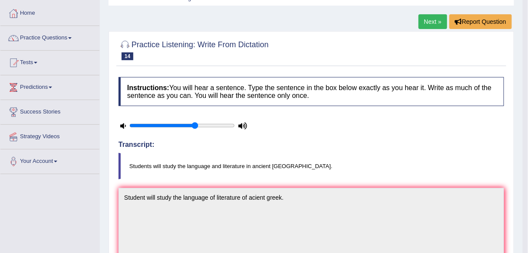
scroll to position [0, 0]
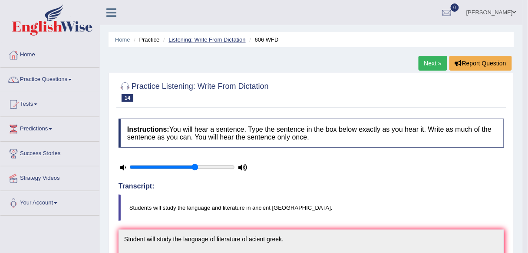
click at [223, 37] on link "Listening: Write From Dictation" at bounding box center [206, 39] width 77 height 7
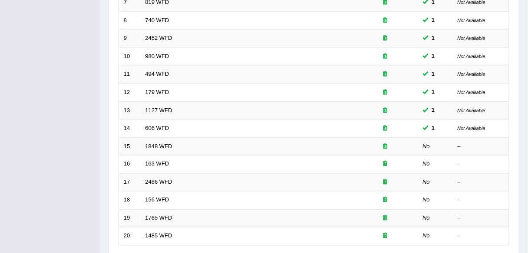
scroll to position [317, 0]
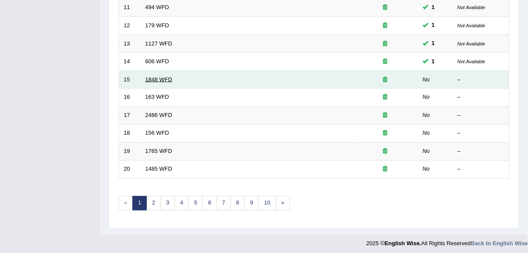
click at [161, 76] on link "1848 WFD" at bounding box center [158, 79] width 27 height 7
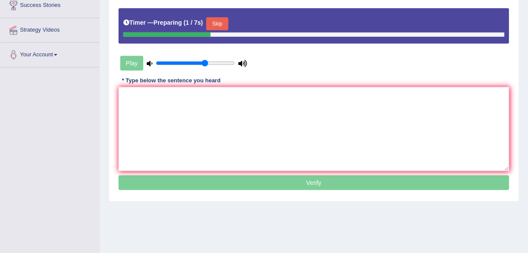
scroll to position [156, 0]
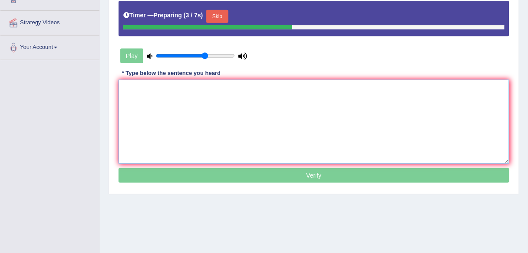
click at [142, 109] on textarea at bounding box center [313, 122] width 391 height 84
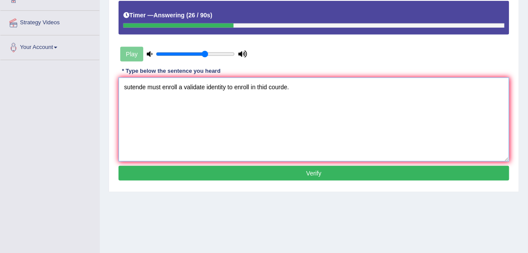
click at [144, 85] on textarea "sutende must enroll a validate identity to enroll in thid courde." at bounding box center [313, 120] width 391 height 84
click at [131, 85] on textarea "sutends must enroll a validate identity to enroll in thid courde." at bounding box center [313, 120] width 391 height 84
click at [143, 85] on textarea "sudends must enroll a validate identity to enroll in thid courde." at bounding box center [313, 120] width 391 height 84
click at [126, 88] on textarea "sudents must enroll a validate identity to enroll in thid courde." at bounding box center [313, 120] width 391 height 84
click at [269, 86] on textarea "Students must enroll a validate identity to enroll in thid courde." at bounding box center [313, 120] width 391 height 84
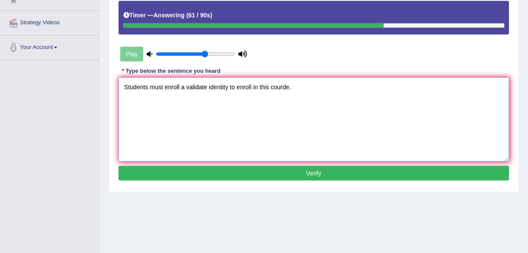
click at [286, 86] on textarea "Students must enroll a validate identity to enroll in this courde." at bounding box center [313, 120] width 391 height 84
click at [178, 86] on textarea "Students must enroll a validate identity to enroll in this course." at bounding box center [313, 120] width 391 height 84
type textarea "Students must ensure a validate identity to enroll in this course."
click at [266, 173] on button "Verify" at bounding box center [313, 173] width 391 height 15
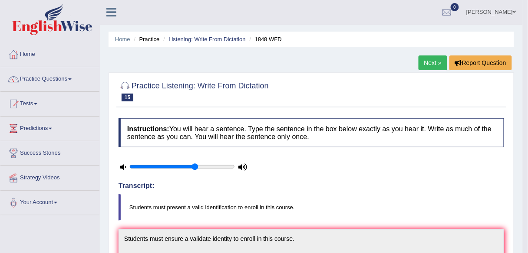
scroll to position [0, 0]
click at [220, 40] on link "Listening: Write From Dictation" at bounding box center [206, 39] width 77 height 7
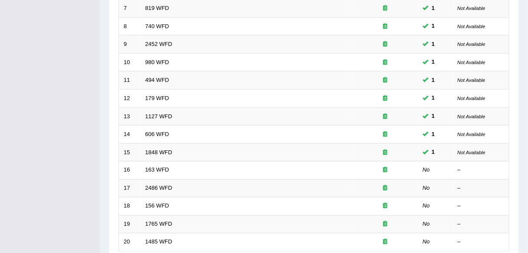
scroll to position [249, 0]
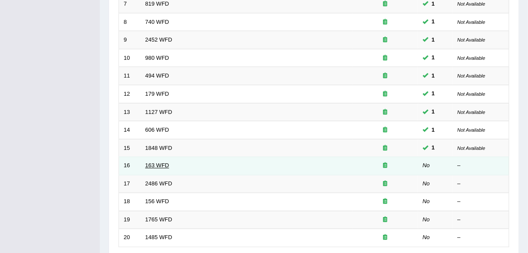
click at [161, 166] on link "163 WFD" at bounding box center [157, 166] width 24 height 7
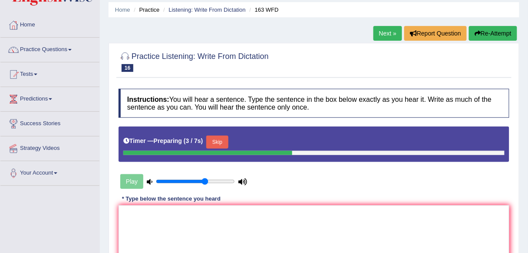
scroll to position [92, 0]
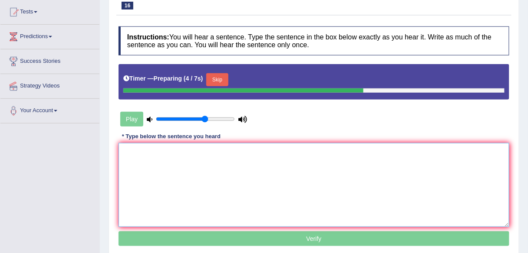
click at [182, 187] on textarea at bounding box center [313, 185] width 391 height 84
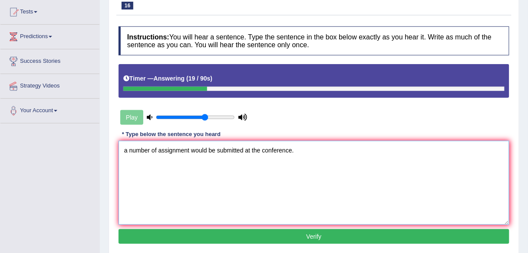
click at [126, 148] on textarea "a number of assignment would be submitted at the conference." at bounding box center [313, 183] width 391 height 84
click at [188, 149] on textarea "A number of assignment would be submitted at the conference." at bounding box center [313, 183] width 391 height 84
click at [189, 149] on textarea "A number of assignment would be submitted at the conference." at bounding box center [313, 183] width 391 height 84
type textarea "A number of assignments would be submitted at the conference."
click at [324, 234] on button "Verify" at bounding box center [313, 237] width 391 height 15
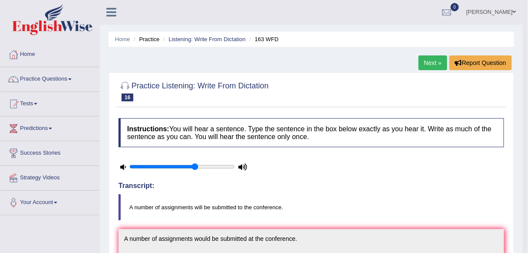
scroll to position [0, 0]
click at [224, 39] on link "Listening: Write From Dictation" at bounding box center [206, 39] width 77 height 7
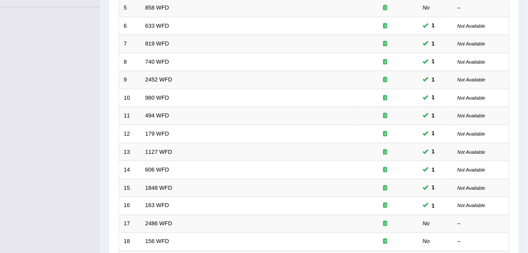
scroll to position [317, 0]
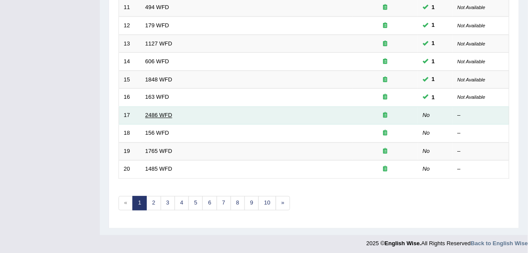
click at [160, 113] on link "2486 WFD" at bounding box center [158, 115] width 27 height 7
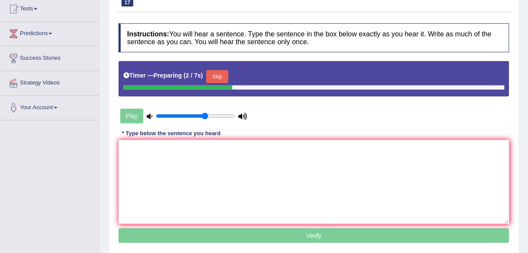
scroll to position [139, 0]
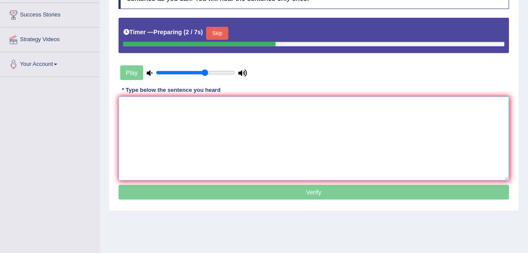
click at [204, 126] on textarea at bounding box center [313, 139] width 391 height 84
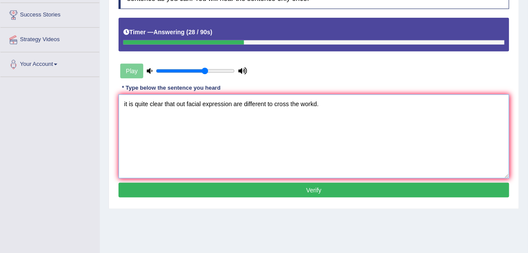
click at [125, 103] on textarea "it is quite clear that out facial expression are different to cross the workd." at bounding box center [313, 137] width 391 height 84
click at [184, 104] on textarea "It is quite clear that out facial expression are different to cross the workd." at bounding box center [313, 137] width 391 height 84
click at [314, 103] on textarea "It is quite clear that our facial expression are different to cross the workd." at bounding box center [313, 137] width 391 height 84
click at [272, 103] on textarea "It is quite clear that our facial expression are different to cross d." at bounding box center [313, 137] width 391 height 84
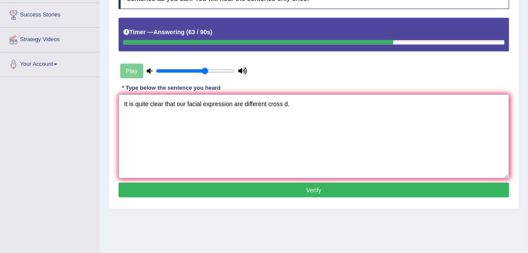
click at [267, 103] on textarea "It is quite clear that our facial expression are different cross d." at bounding box center [313, 137] width 391 height 84
click at [286, 103] on textarea "It is quite clear that our facial expression are different across d." at bounding box center [313, 137] width 391 height 84
click at [242, 103] on textarea "It is quite clear that our facial expression are different across world." at bounding box center [313, 137] width 391 height 84
click at [242, 104] on textarea "It is quite clear that our facial expression ar different across world." at bounding box center [313, 137] width 391 height 84
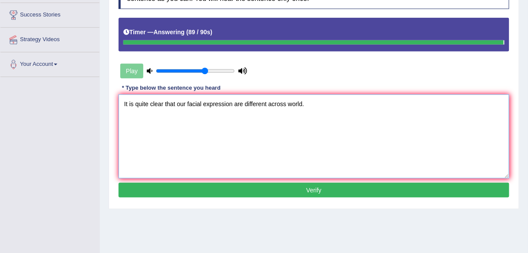
type textarea "It is quite clear that our facial expression are different across world."
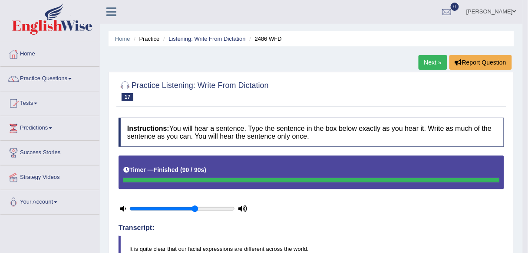
scroll to position [0, 0]
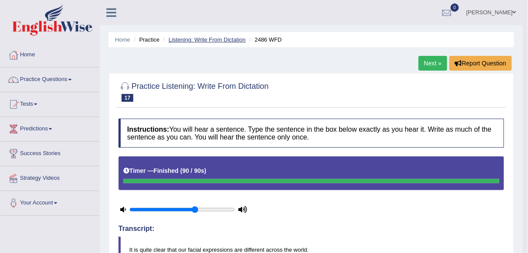
click at [214, 37] on link "Listening: Write From Dictation" at bounding box center [206, 39] width 77 height 7
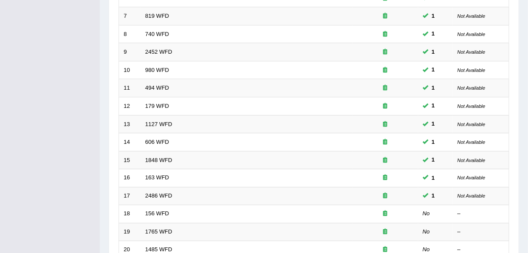
scroll to position [317, 0]
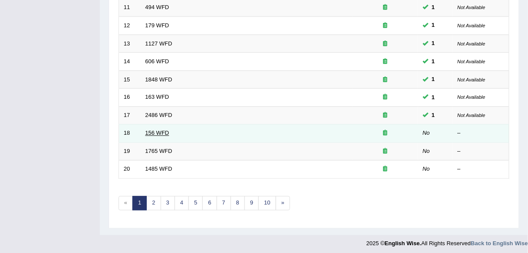
click at [155, 130] on link "156 WFD" at bounding box center [157, 133] width 24 height 7
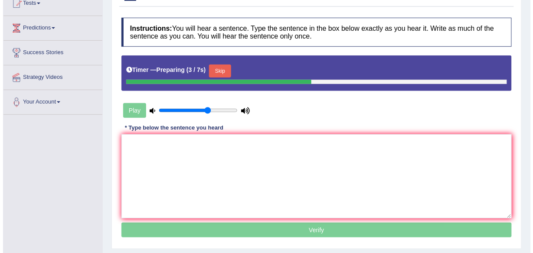
scroll to position [92, 0]
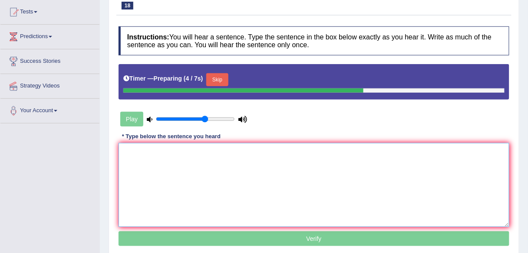
click at [144, 160] on textarea at bounding box center [313, 185] width 391 height 84
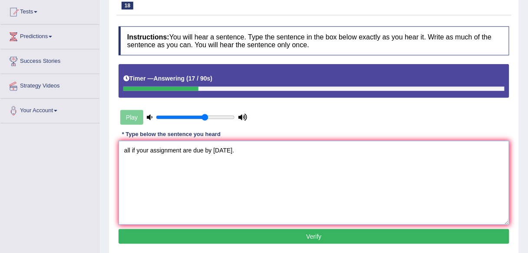
click at [126, 148] on textarea "all if your assignment are due by [DATE]." at bounding box center [313, 183] width 391 height 84
click at [132, 149] on textarea "All if your assignment are due by [DATE]." at bounding box center [313, 183] width 391 height 84
click at [134, 150] on textarea "All if your assignment are due by [DATE]." at bounding box center [313, 183] width 391 height 84
click at [183, 149] on textarea "All of your assignment are due by [DATE]." at bounding box center [313, 183] width 391 height 84
type textarea "All of your assignments are due by [DATE]."
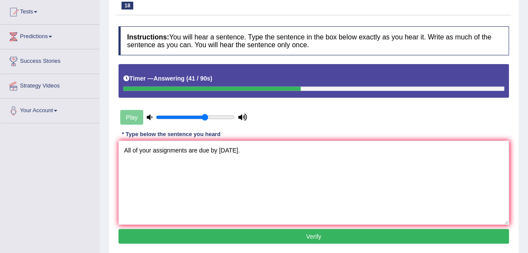
click at [209, 237] on button "Verify" at bounding box center [313, 237] width 391 height 15
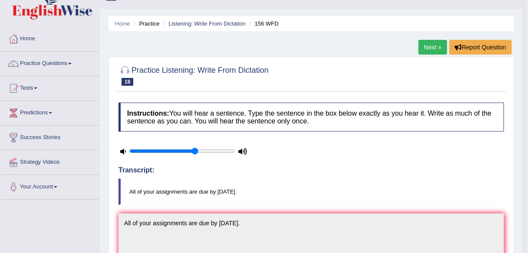
scroll to position [0, 0]
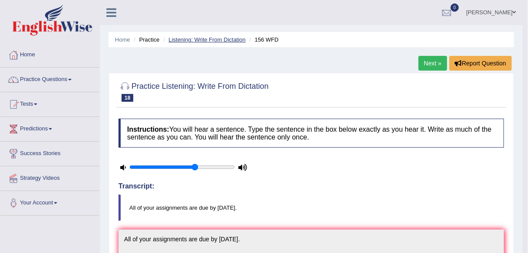
click at [222, 39] on link "Listening: Write From Dictation" at bounding box center [206, 39] width 77 height 7
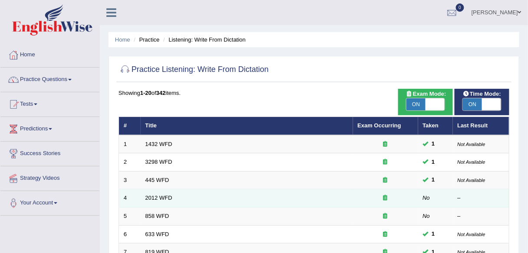
scroll to position [249, 0]
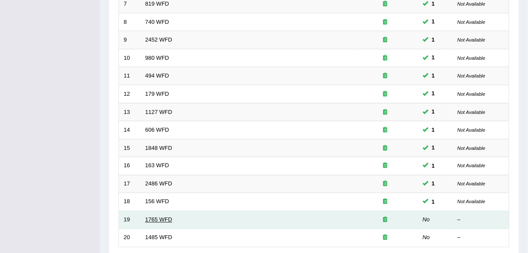
click at [162, 217] on link "1765 WFD" at bounding box center [158, 220] width 27 height 7
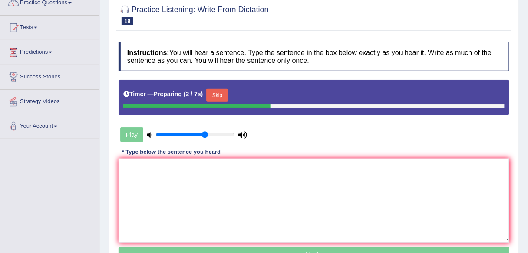
scroll to position [92, 0]
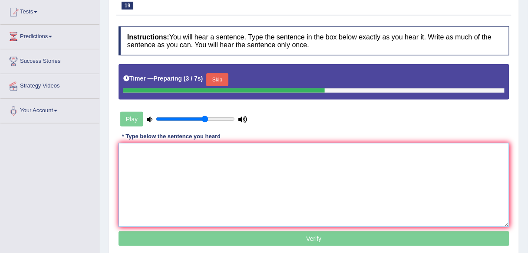
click at [174, 160] on textarea at bounding box center [313, 185] width 391 height 84
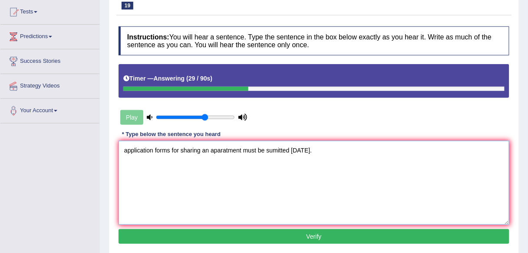
click at [126, 149] on textarea "application forms for sharing an aparatment must be sumitted in two months." at bounding box center [313, 183] width 391 height 84
click at [226, 149] on textarea "Application forms for sharing an aparatment must be sumitted in two months." at bounding box center [313, 183] width 391 height 84
click at [208, 150] on textarea "Application forms for sharing an apartment must be sumitted in two months." at bounding box center [313, 183] width 391 height 84
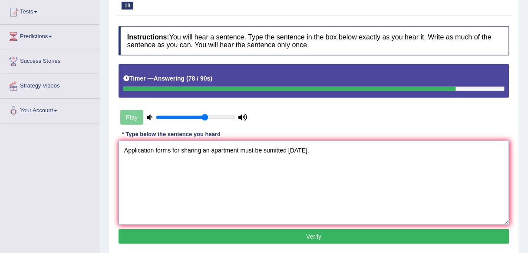
type textarea "Application forms for sharing an apartment must be sumitted in two months."
click at [215, 237] on button "Verify" at bounding box center [313, 237] width 391 height 15
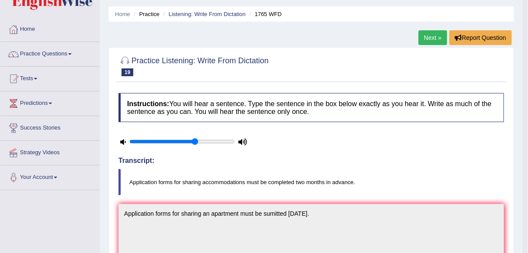
scroll to position [0, 0]
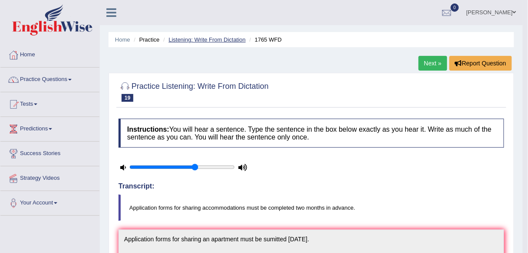
click at [217, 41] on link "Listening: Write From Dictation" at bounding box center [206, 39] width 77 height 7
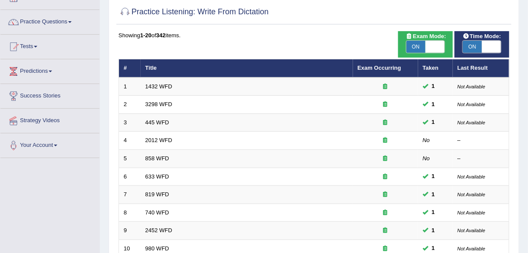
scroll to position [317, 0]
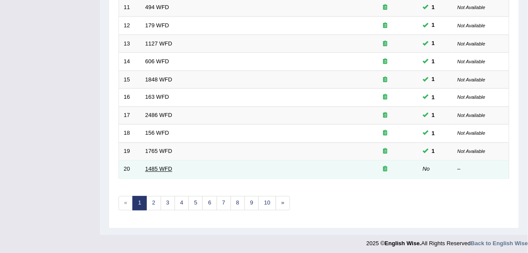
click at [159, 166] on link "1485 WFD" at bounding box center [158, 169] width 27 height 7
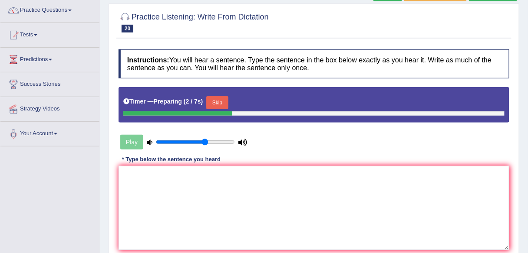
scroll to position [75, 0]
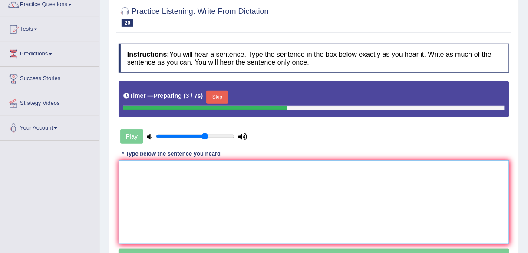
click at [191, 181] on textarea at bounding box center [313, 203] width 391 height 84
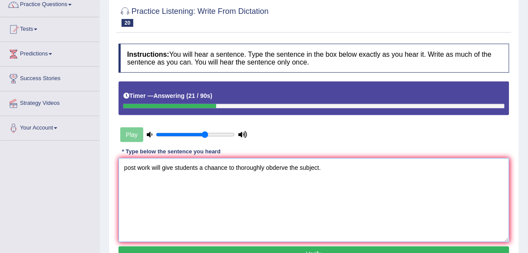
click at [128, 167] on textarea "post work will give students a chaance to thoroughly obderve the subject." at bounding box center [313, 200] width 391 height 84
click at [218, 167] on textarea "Post work will give students a chaance to thoroughly obderve the subject." at bounding box center [313, 200] width 391 height 84
click at [272, 166] on textarea "Post work will give students a chance to thoroughly obderve the subject." at bounding box center [313, 200] width 391 height 84
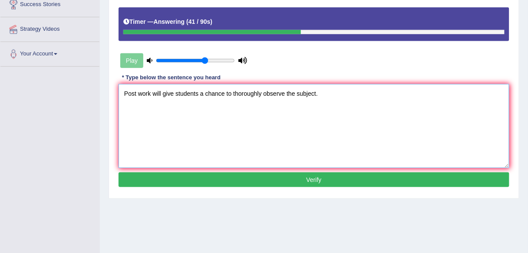
scroll to position [150, 0]
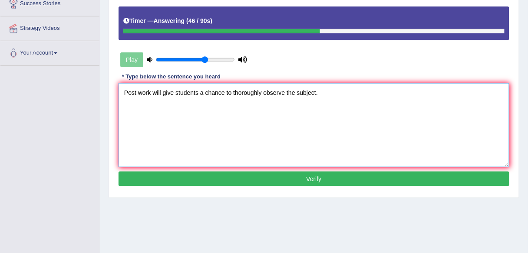
type textarea "Post work will give students a chance to thoroughly observe the subject."
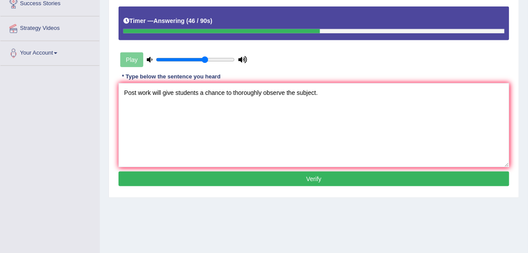
click at [292, 177] on button "Verify" at bounding box center [313, 179] width 391 height 15
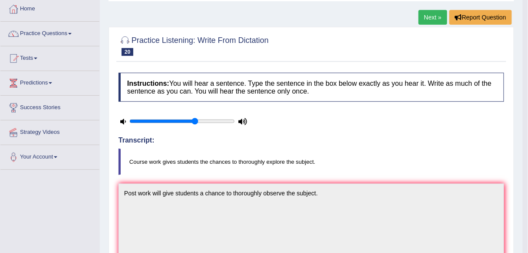
scroll to position [8, 0]
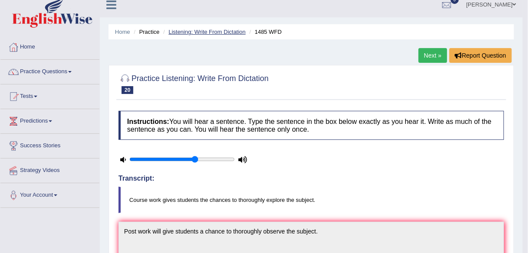
click at [212, 29] on link "Listening: Write From Dictation" at bounding box center [206, 32] width 77 height 7
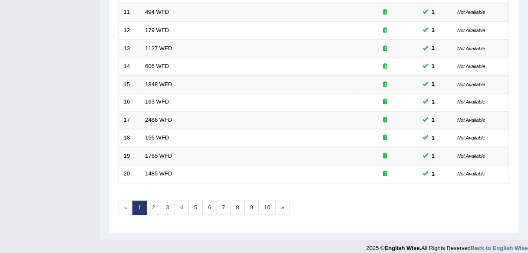
scroll to position [312, 0]
click at [154, 206] on link "2" at bounding box center [153, 209] width 14 height 14
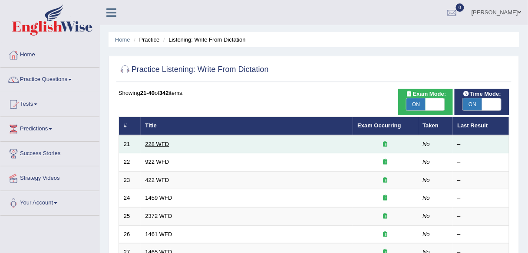
click at [161, 144] on link "228 WFD" at bounding box center [157, 144] width 24 height 7
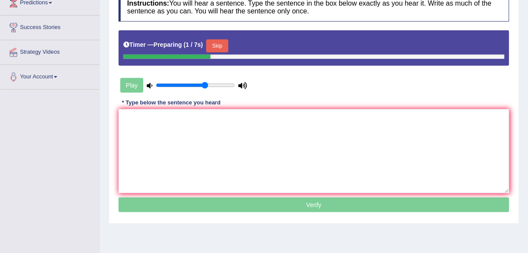
scroll to position [127, 0]
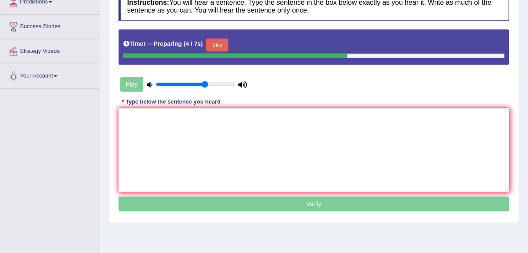
type input "0.75"
click at [213, 81] on input "range" at bounding box center [195, 84] width 79 height 7
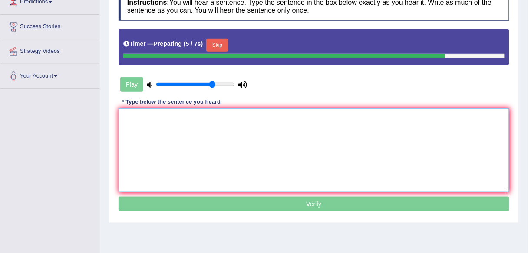
click at [123, 118] on textarea at bounding box center [313, 150] width 391 height 84
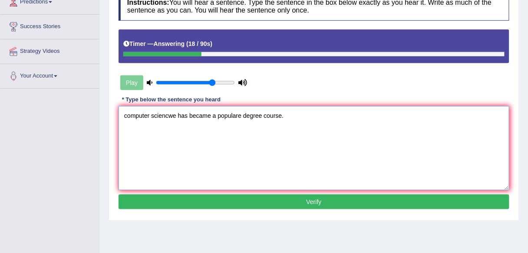
click at [170, 115] on textarea "computer sciencwe has became a populare degree course." at bounding box center [313, 148] width 391 height 84
click at [197, 116] on textarea "computer science has became a populare degree course." at bounding box center [313, 148] width 391 height 84
click at [127, 115] on textarea "computer science has become a populare degree course." at bounding box center [313, 148] width 391 height 84
click at [236, 116] on textarea "Computer science has become a populare degree course." at bounding box center [313, 148] width 391 height 84
type textarea "Computer science has become a popular degree course."
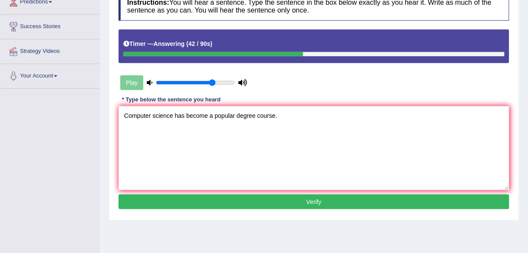
click at [229, 199] on button "Verify" at bounding box center [313, 202] width 391 height 15
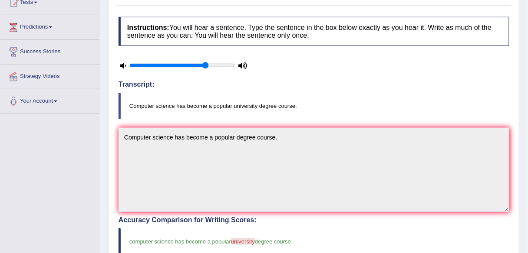
scroll to position [11, 0]
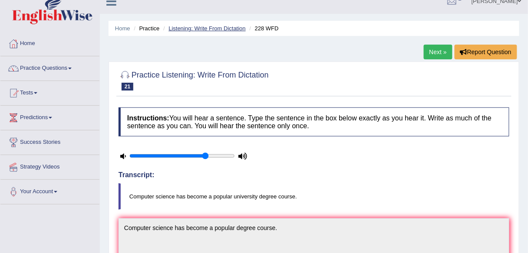
click at [208, 27] on link "Listening: Write From Dictation" at bounding box center [206, 28] width 77 height 7
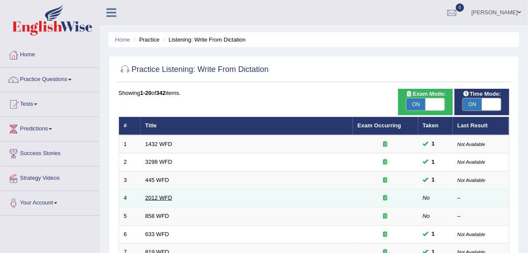
click at [164, 199] on link "2012 WFD" at bounding box center [158, 198] width 27 height 7
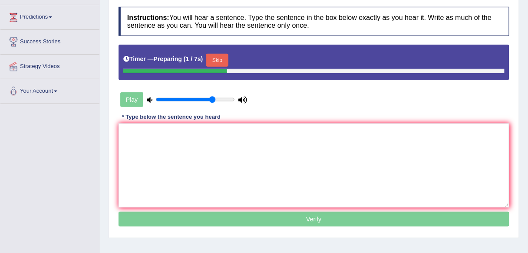
scroll to position [127, 0]
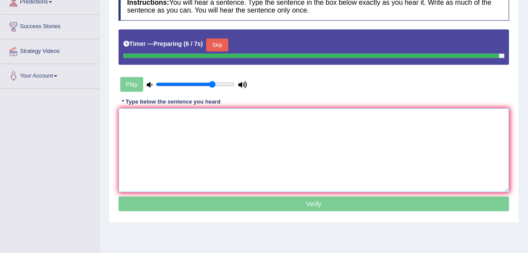
click at [148, 121] on textarea at bounding box center [313, 150] width 391 height 84
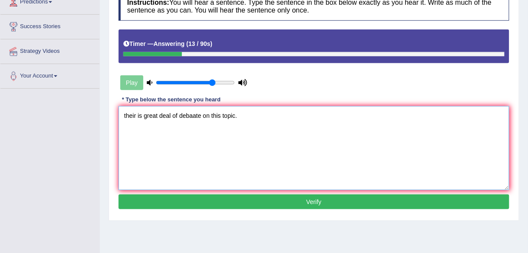
click at [192, 112] on textarea "their is great deal of debaate on this topic." at bounding box center [313, 148] width 391 height 84
click at [125, 115] on textarea "their is great deal of debate on this topic." at bounding box center [313, 148] width 391 height 84
click at [137, 115] on textarea "Their is great deal of debate on this topic." at bounding box center [313, 148] width 391 height 84
click at [143, 114] on textarea "Their is great deal of debate on this topic." at bounding box center [313, 148] width 391 height 84
type textarea "Their is a great deal of debate on this topic."
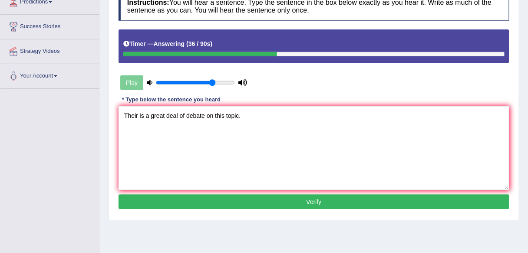
click at [177, 201] on button "Verify" at bounding box center [313, 202] width 391 height 15
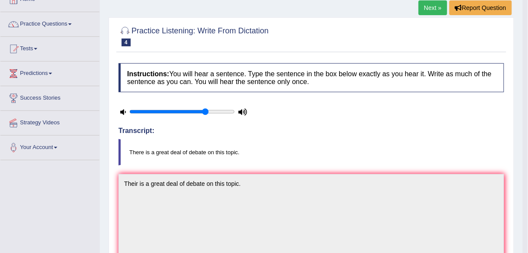
scroll to position [0, 0]
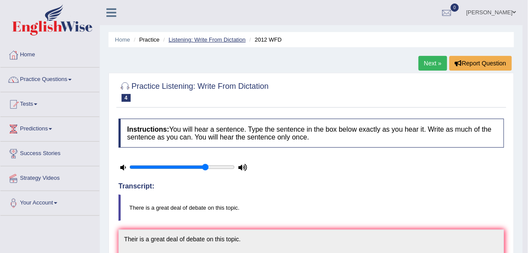
click at [192, 42] on link "Listening: Write From Dictation" at bounding box center [206, 39] width 77 height 7
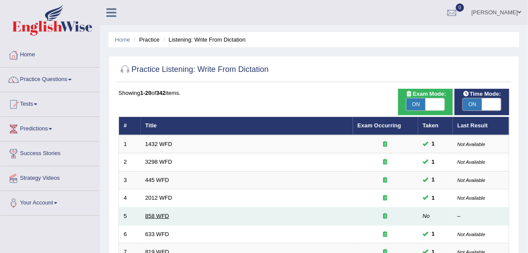
click at [158, 215] on link "858 WFD" at bounding box center [157, 216] width 24 height 7
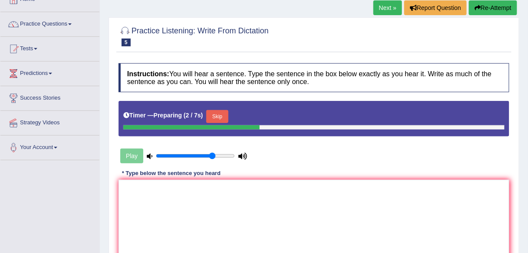
scroll to position [58, 0]
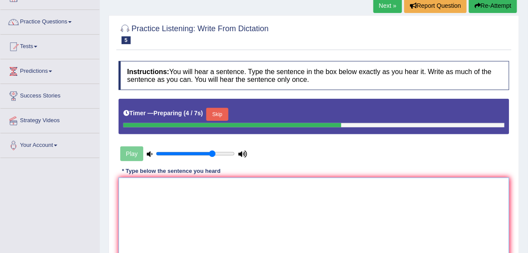
click at [132, 184] on textarea at bounding box center [313, 220] width 391 height 84
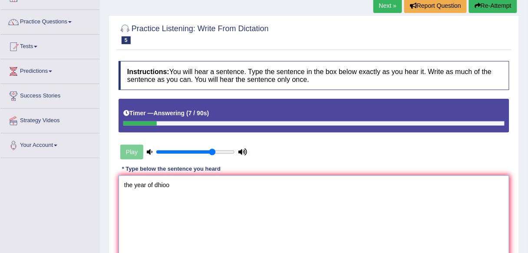
scroll to position [0, 0]
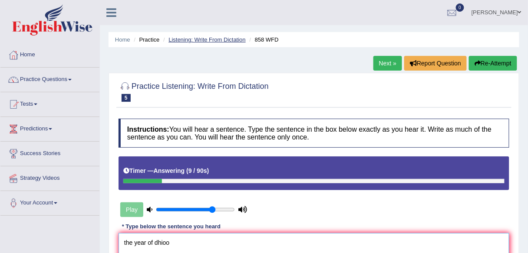
type textarea "the year of dhioo"
click at [207, 39] on link "Listening: Write From Dictation" at bounding box center [206, 39] width 77 height 7
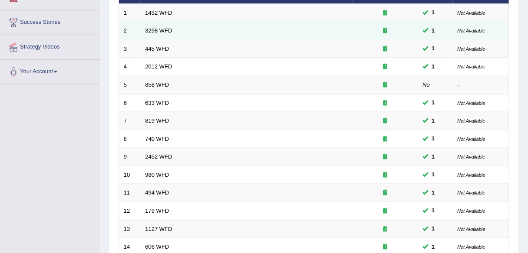
scroll to position [317, 0]
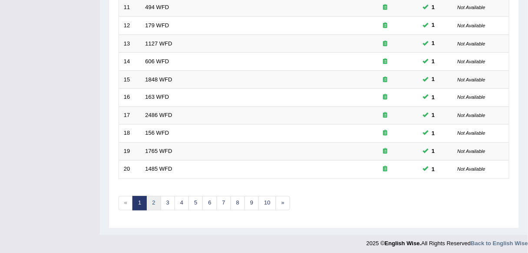
click at [152, 200] on link "2" at bounding box center [153, 204] width 14 height 14
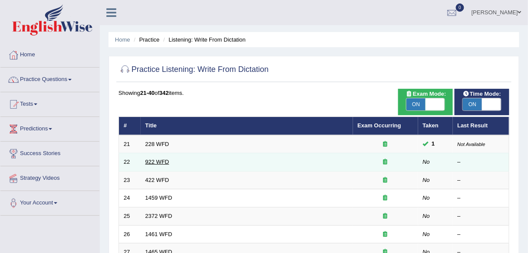
click at [158, 161] on link "922 WFD" at bounding box center [157, 162] width 24 height 7
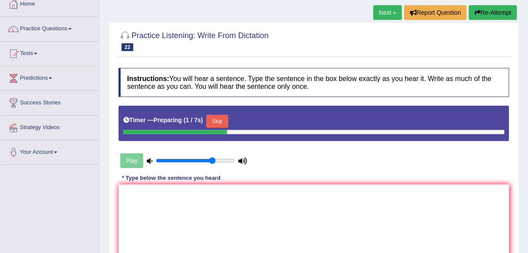
scroll to position [52, 0]
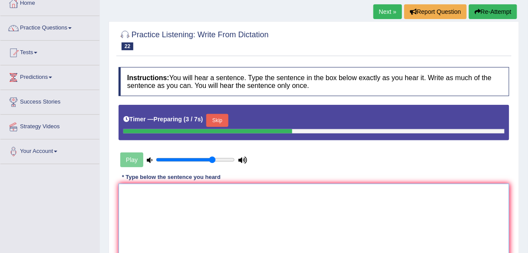
click at [135, 200] on textarea at bounding box center [313, 226] width 391 height 84
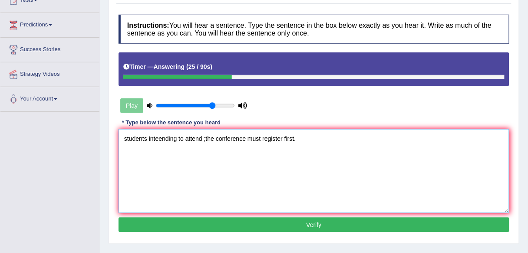
scroll to position [115, 0]
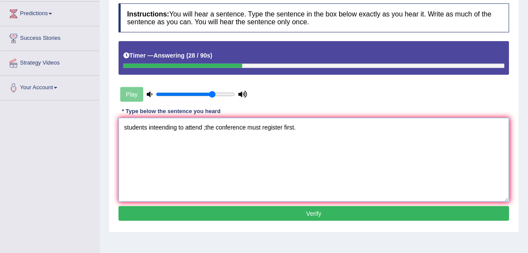
click at [125, 126] on textarea "students inteending to attend ;the conference must register first." at bounding box center [313, 160] width 391 height 84
click at [163, 128] on textarea "Students inteending to attend ;the conference must register first." at bounding box center [313, 160] width 391 height 84
click at [163, 128] on textarea "Students intending to attend ;the conference must register first." at bounding box center [313, 160] width 391 height 84
click at [187, 128] on textarea "Students intending to attend ;the conference must register first." at bounding box center [313, 160] width 391 height 84
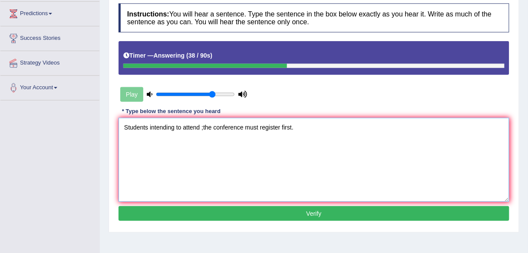
click at [202, 127] on textarea "Students intending to attend ;the conference must register first." at bounding box center [313, 160] width 391 height 84
type textarea "Students intending to attend the conference must register first."
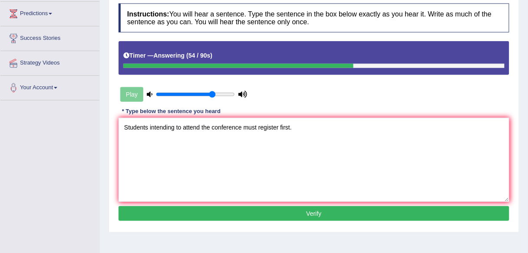
click at [255, 214] on button "Verify" at bounding box center [313, 214] width 391 height 15
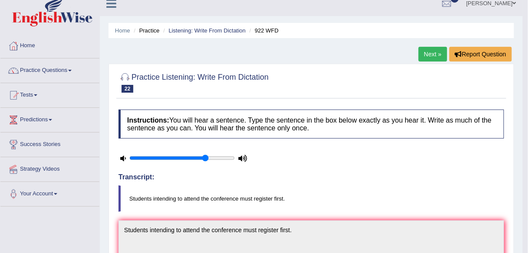
scroll to position [0, 0]
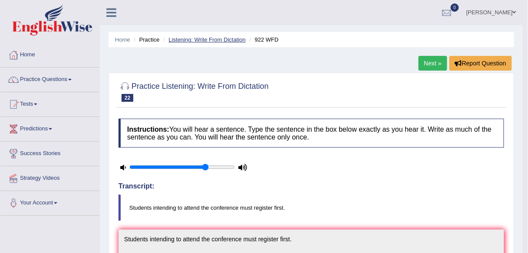
click at [211, 40] on link "Listening: Write From Dictation" at bounding box center [206, 39] width 77 height 7
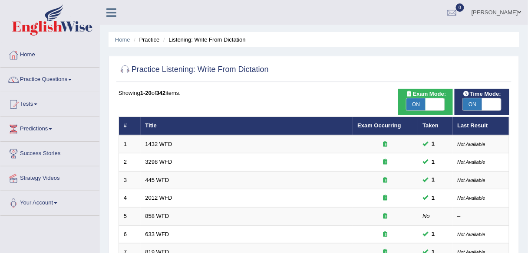
scroll to position [317, 0]
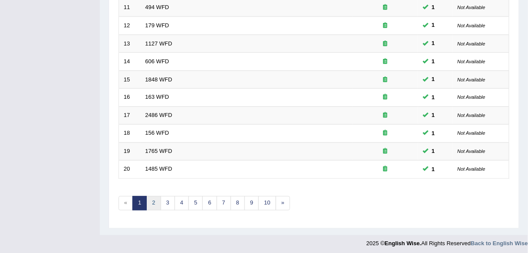
click at [158, 197] on link "2" at bounding box center [153, 204] width 14 height 14
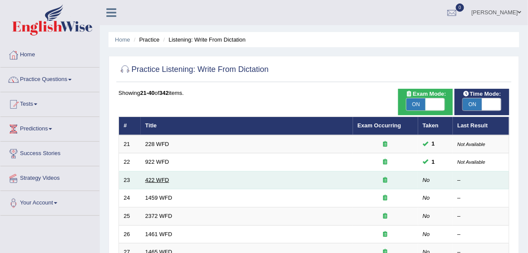
click at [164, 180] on link "422 WFD" at bounding box center [157, 180] width 24 height 7
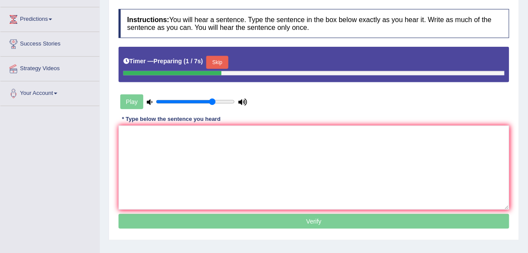
scroll to position [115, 0]
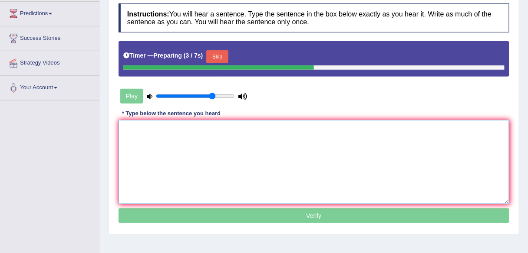
click at [152, 141] on textarea at bounding box center [313, 162] width 391 height 84
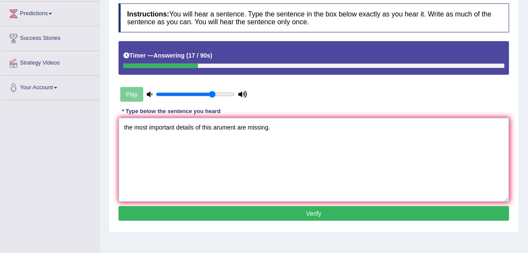
click at [125, 126] on textarea "the most important details of this arument are missing." at bounding box center [313, 160] width 391 height 84
click at [220, 127] on textarea "The most important details of this arument are missing." at bounding box center [313, 160] width 391 height 84
click at [227, 125] on textarea "The most important details of this argument are missing." at bounding box center [313, 160] width 391 height 84
type textarea "The most important details of this arguement are missing."
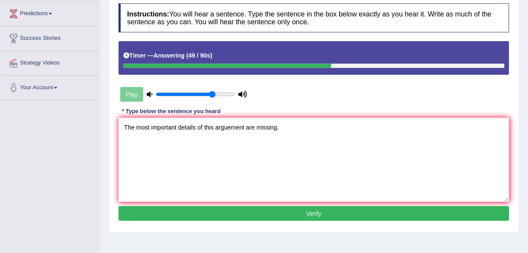
click at [187, 207] on button "Verify" at bounding box center [313, 214] width 391 height 15
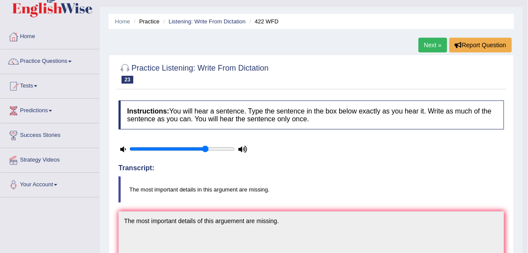
scroll to position [0, 0]
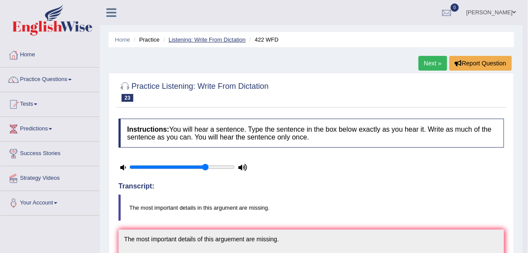
click at [230, 36] on link "Listening: Write From Dictation" at bounding box center [206, 39] width 77 height 7
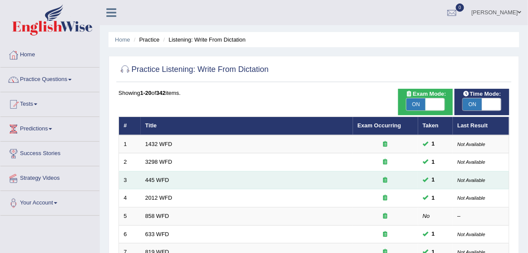
scroll to position [317, 0]
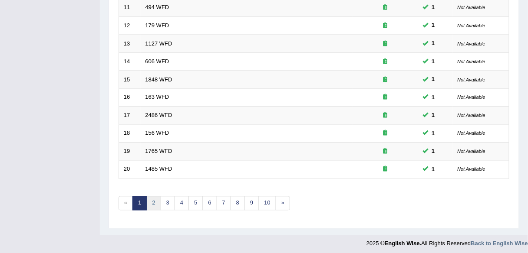
click at [155, 201] on link "2" at bounding box center [153, 204] width 14 height 14
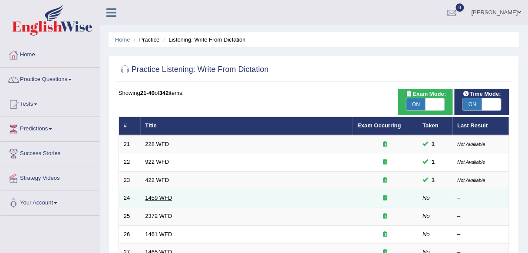
click at [150, 195] on link "1459 WFD" at bounding box center [158, 198] width 27 height 7
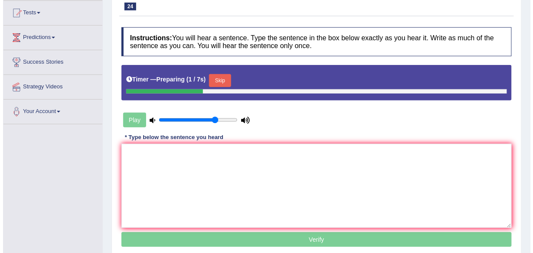
scroll to position [92, 0]
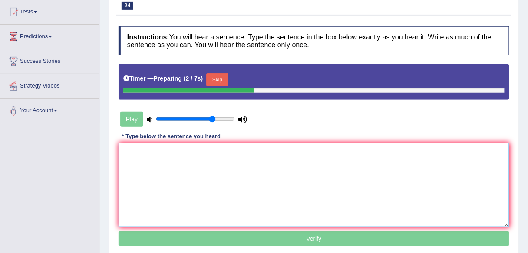
click at [174, 171] on textarea at bounding box center [313, 185] width 391 height 84
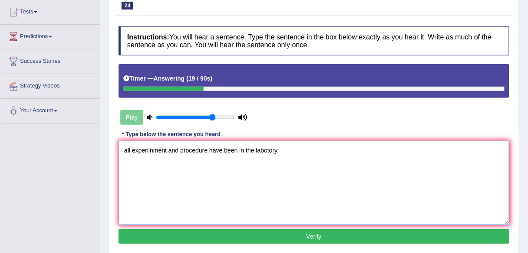
click at [125, 149] on textarea "all experilnment and procedure have been in the labotory." at bounding box center [313, 183] width 391 height 84
click at [150, 148] on textarea "All experilnment and procedure have been in the labotory." at bounding box center [313, 183] width 391 height 84
click at [165, 149] on textarea "All experinment and procedure have been in the labotory." at bounding box center [313, 183] width 391 height 84
click at [209, 150] on textarea "All experinments and procedure have been in the labotory." at bounding box center [313, 183] width 391 height 84
click at [152, 150] on textarea "All experinments and procedures have been in the labotory." at bounding box center [313, 183] width 391 height 84
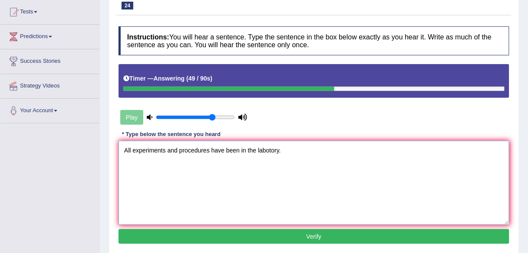
click at [267, 149] on textarea "All experiments and procedures have been in the labotory." at bounding box center [313, 183] width 391 height 84
type textarea "All experiments and procedures have been in the labotory."
click at [218, 231] on button "Verify" at bounding box center [313, 237] width 391 height 15
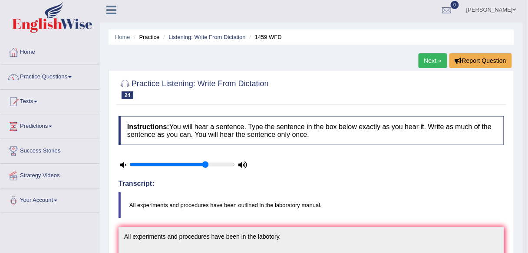
scroll to position [0, 0]
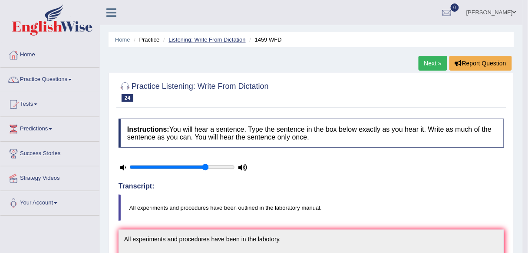
click at [213, 38] on link "Listening: Write From Dictation" at bounding box center [206, 39] width 77 height 7
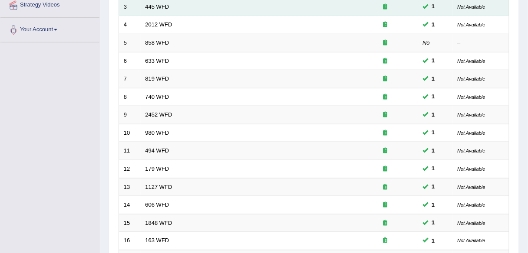
scroll to position [317, 0]
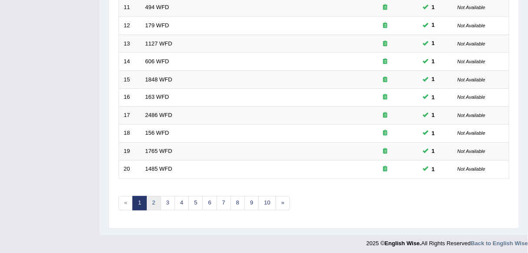
click at [154, 200] on link "2" at bounding box center [153, 204] width 14 height 14
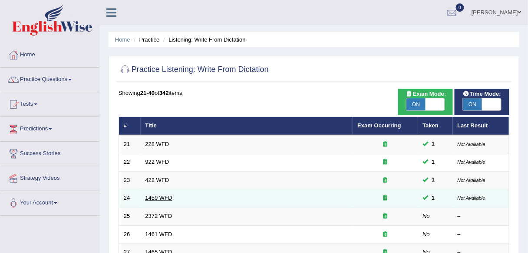
click at [148, 197] on link "1459 WFD" at bounding box center [158, 198] width 27 height 7
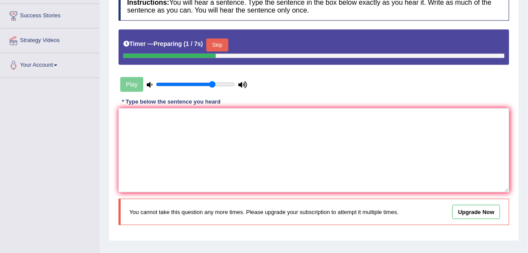
scroll to position [156, 0]
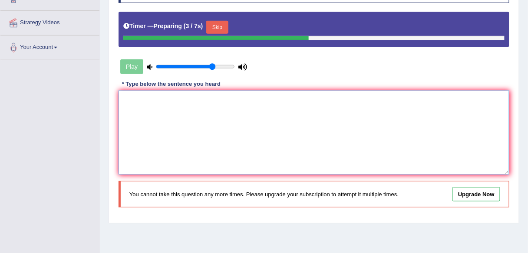
click at [148, 118] on textarea at bounding box center [313, 133] width 391 height 84
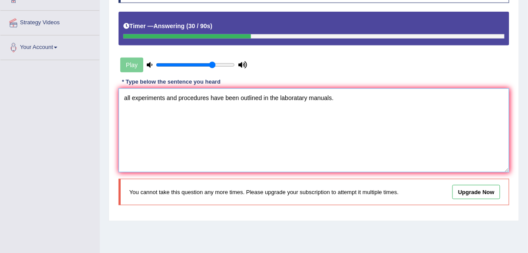
click at [125, 97] on textarea "all experiments and procedures have been outlined in the laboratary manuals." at bounding box center [313, 131] width 391 height 84
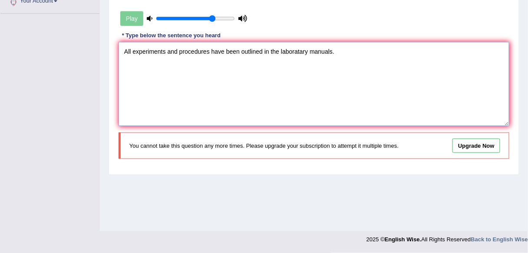
scroll to position [0, 0]
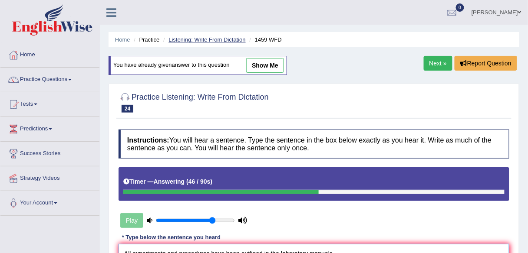
type textarea "All experiments and procedures have been outlined in the laboratary manuals."
click at [227, 40] on link "Listening: Write From Dictation" at bounding box center [206, 39] width 77 height 7
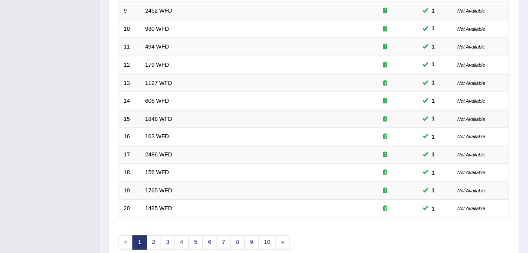
scroll to position [317, 0]
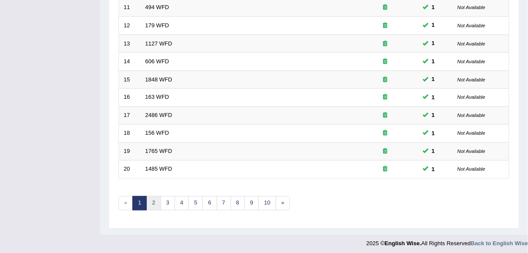
click at [156, 202] on link "2" at bounding box center [153, 204] width 14 height 14
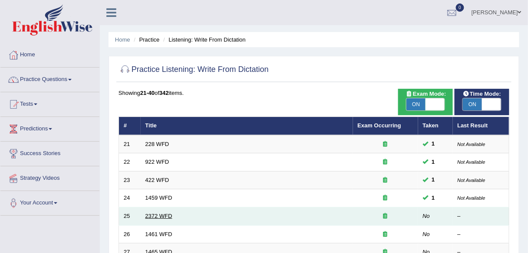
click at [155, 217] on link "2372 WFD" at bounding box center [158, 216] width 27 height 7
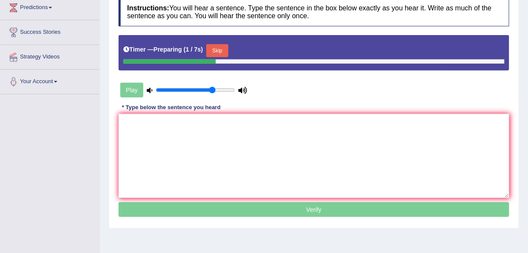
scroll to position [121, 0]
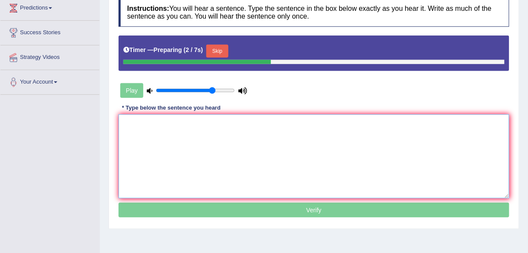
click at [167, 135] on textarea at bounding box center [313, 157] width 391 height 84
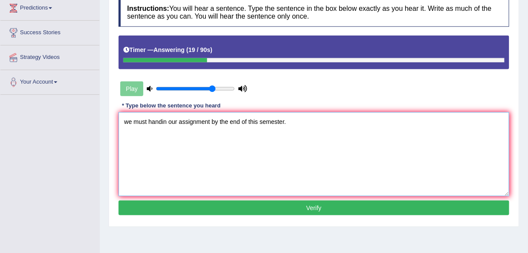
click at [129, 121] on textarea "we must handin our assignment by the end of this semester." at bounding box center [313, 154] width 391 height 84
click at [162, 120] on textarea "We must handin our assignment by the end of this semester." at bounding box center [313, 154] width 391 height 84
click at [213, 120] on textarea "We must hand-in our assignment by the end of this semester." at bounding box center [313, 154] width 391 height 84
click at [263, 120] on textarea "We must hand-in our assignments by the end of this semester." at bounding box center [313, 154] width 391 height 84
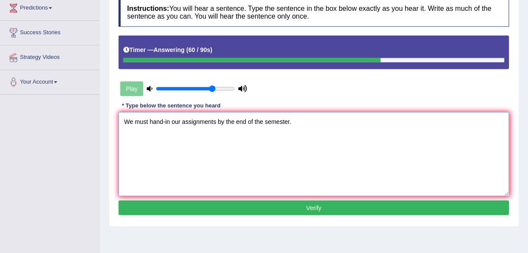
type textarea "We must hand-in our assignments by the end of the semester."
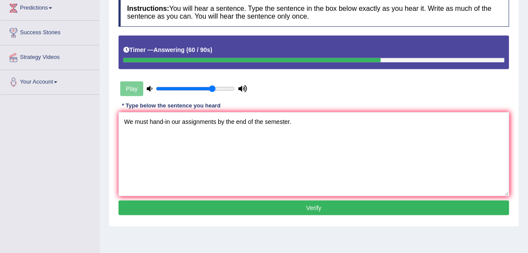
click at [257, 213] on button "Verify" at bounding box center [313, 208] width 391 height 15
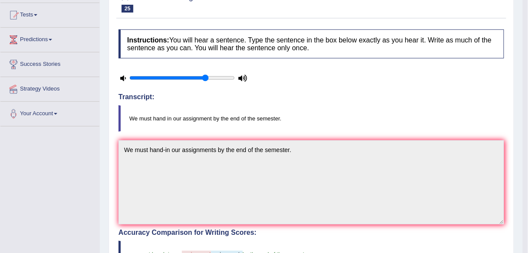
scroll to position [6, 0]
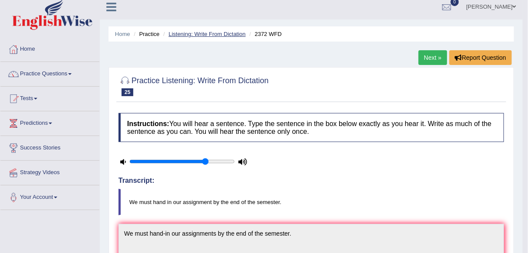
click at [199, 34] on link "Listening: Write From Dictation" at bounding box center [206, 34] width 77 height 7
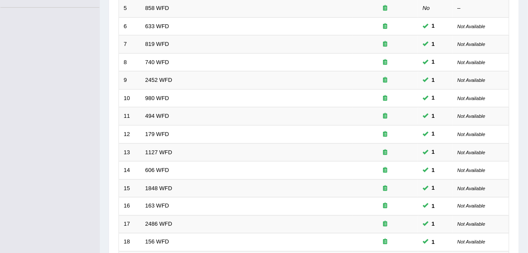
scroll to position [317, 0]
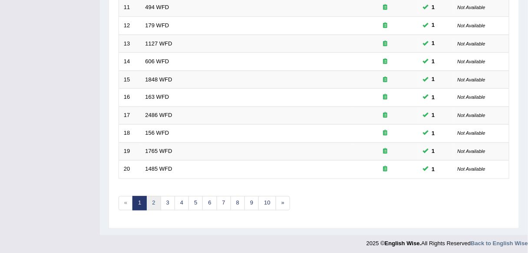
click at [154, 197] on link "2" at bounding box center [153, 204] width 14 height 14
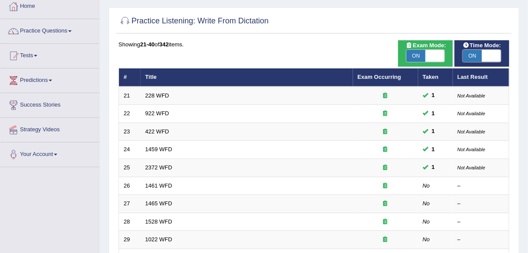
scroll to position [58, 0]
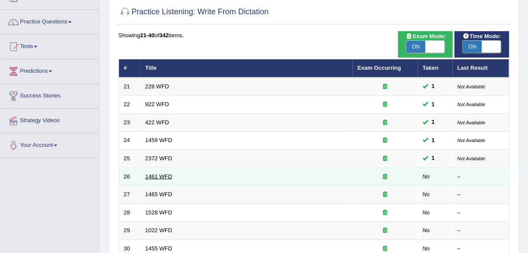
click at [157, 174] on link "1461 WFD" at bounding box center [158, 177] width 27 height 7
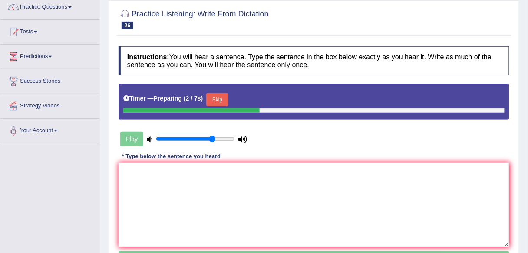
scroll to position [75, 0]
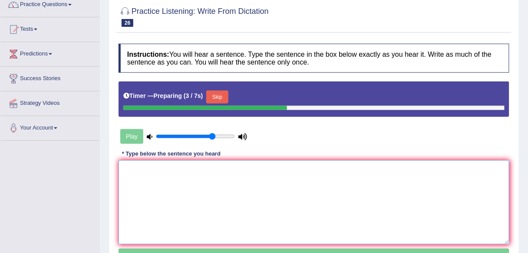
click at [160, 199] on textarea at bounding box center [313, 203] width 391 height 84
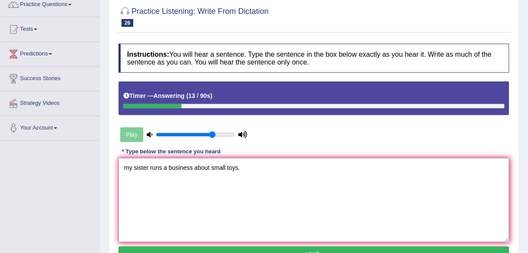
click at [126, 167] on textarea "my sister runs a business about small toys." at bounding box center [313, 200] width 391 height 84
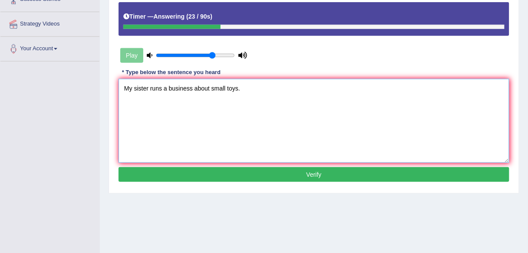
scroll to position [156, 0]
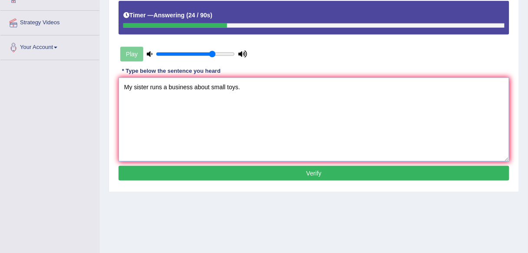
type textarea "My sister runs a business about small toys."
click at [183, 179] on button "Verify" at bounding box center [313, 173] width 391 height 15
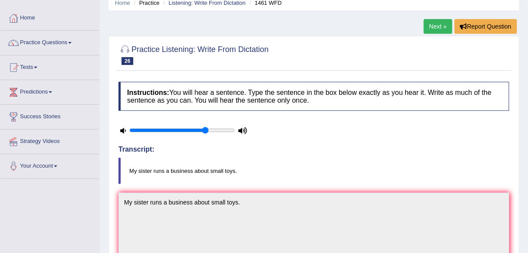
scroll to position [0, 0]
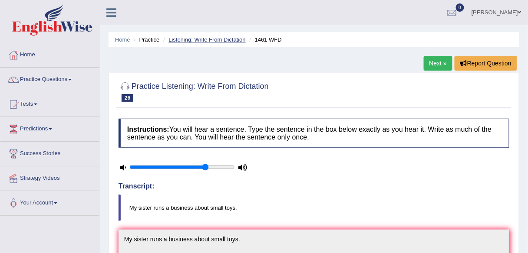
click at [210, 39] on link "Listening: Write From Dictation" at bounding box center [206, 39] width 77 height 7
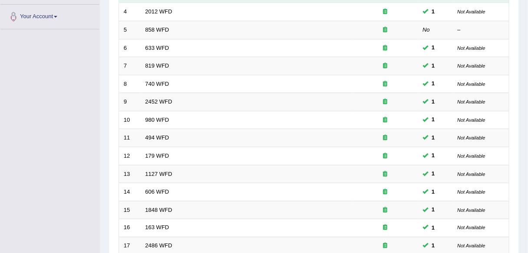
scroll to position [295, 0]
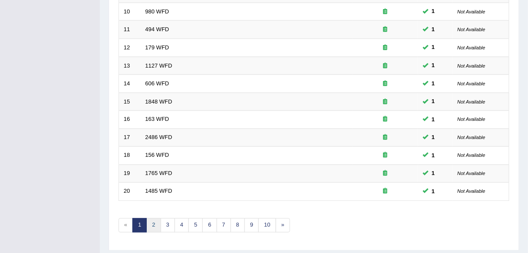
click at [150, 225] on link "2" at bounding box center [153, 226] width 14 height 14
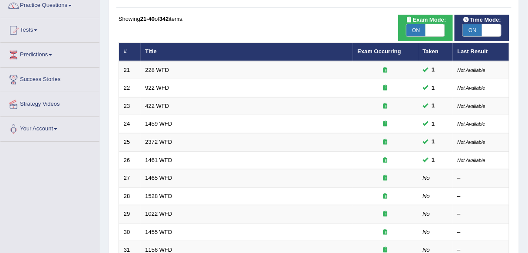
scroll to position [81, 0]
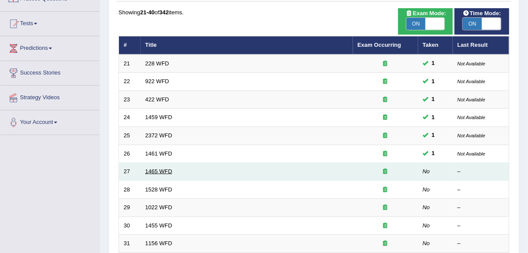
click at [154, 168] on link "1465 WFD" at bounding box center [158, 171] width 27 height 7
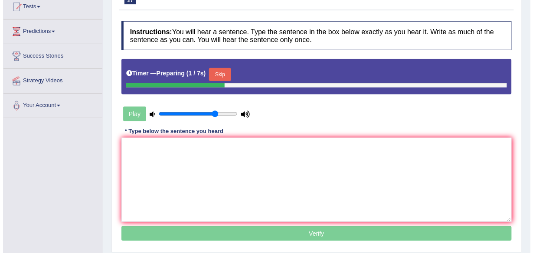
scroll to position [98, 0]
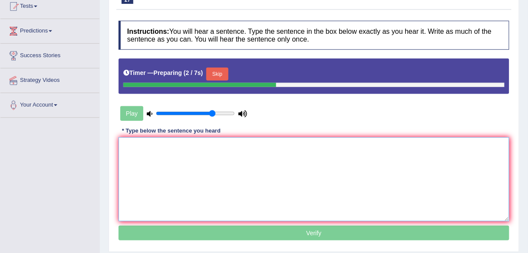
click at [184, 183] on textarea at bounding box center [313, 180] width 391 height 84
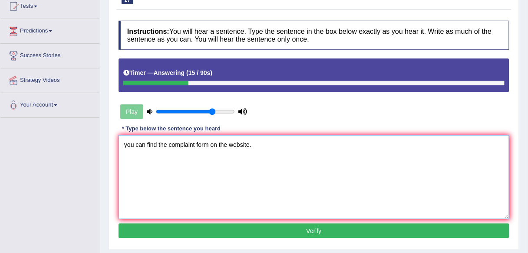
click at [126, 144] on textarea "you can find the complaint form on the website." at bounding box center [313, 177] width 391 height 84
type textarea "You can find the complaint form on the website."
click at [172, 233] on button "Verify" at bounding box center [313, 231] width 391 height 15
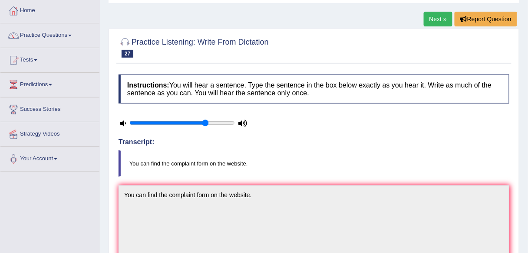
scroll to position [0, 0]
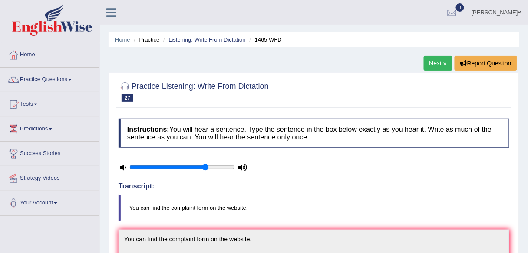
click at [228, 41] on link "Listening: Write From Dictation" at bounding box center [206, 39] width 77 height 7
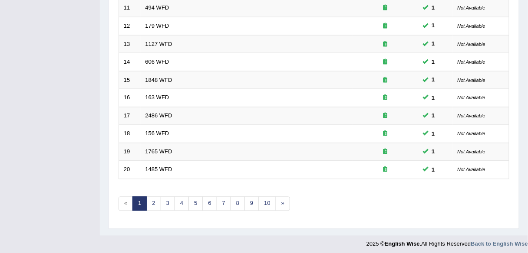
scroll to position [317, 0]
click at [156, 197] on link "2" at bounding box center [153, 204] width 14 height 14
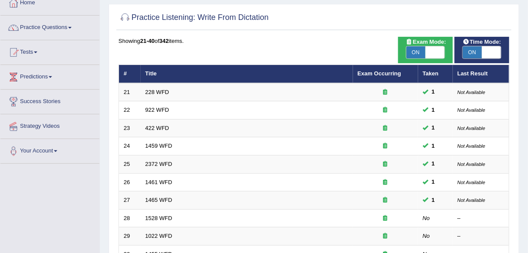
scroll to position [139, 0]
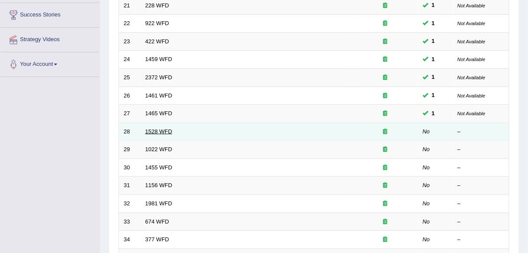
click at [152, 128] on link "1528 WFD" at bounding box center [158, 131] width 27 height 7
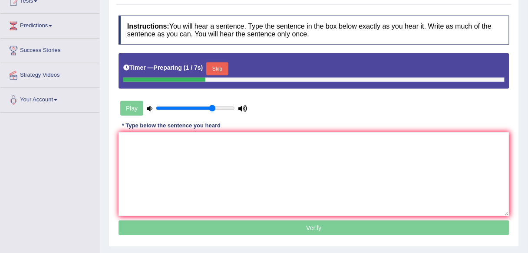
scroll to position [104, 0]
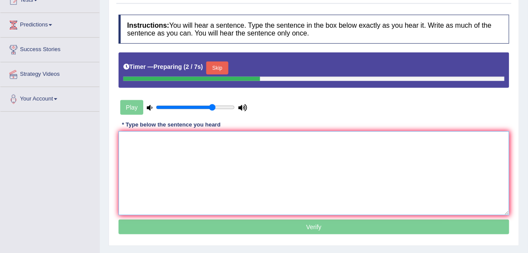
click at [148, 138] on textarea at bounding box center [313, 173] width 391 height 84
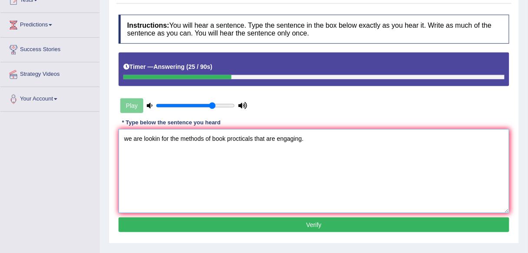
click at [159, 138] on textarea "we are lookin for the methods of book procticals that are engaging." at bounding box center [313, 171] width 391 height 84
click at [240, 137] on textarea "we are looking for the methods of book procticals that are engaging." at bounding box center [313, 171] width 391 height 84
click at [128, 137] on textarea "we are looking for the methods of book prcticals that are engaging." at bounding box center [313, 171] width 391 height 84
click at [236, 137] on textarea "We are looking for the methods of book prcticals that are engaging." at bounding box center [313, 171] width 391 height 84
type textarea "We are looking for the methods of book practicals that are engaging."
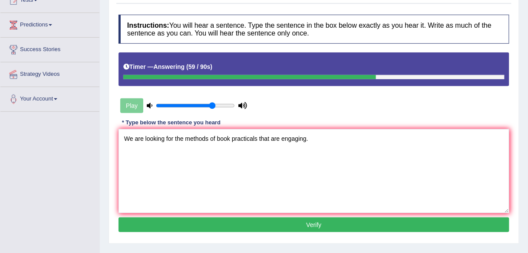
click at [242, 226] on button "Verify" at bounding box center [313, 225] width 391 height 15
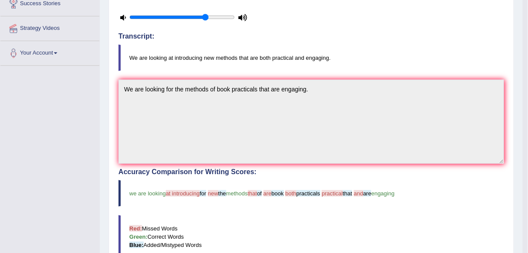
scroll to position [0, 0]
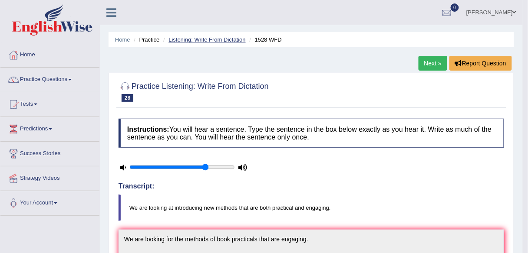
click at [199, 39] on link "Listening: Write From Dictation" at bounding box center [206, 39] width 77 height 7
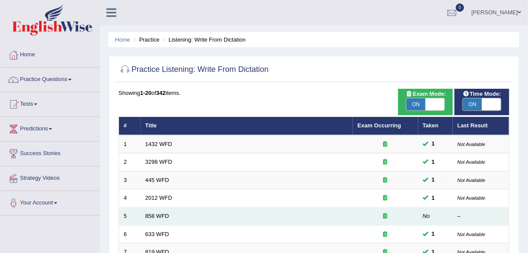
scroll to position [317, 0]
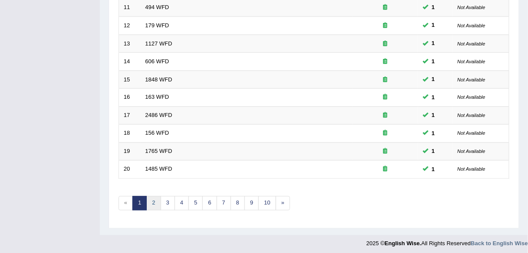
click at [154, 199] on link "2" at bounding box center [153, 204] width 14 height 14
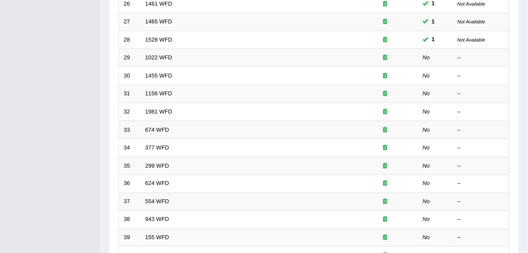
scroll to position [231, 0]
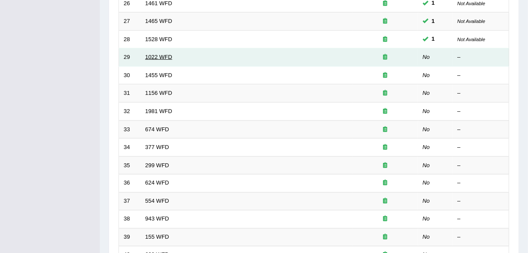
click at [155, 56] on link "1022 WFD" at bounding box center [158, 57] width 27 height 7
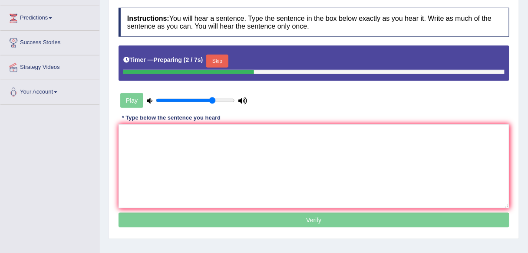
scroll to position [87, 0]
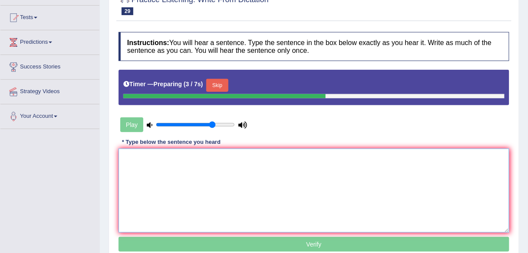
click at [167, 159] on textarea at bounding box center [313, 191] width 391 height 84
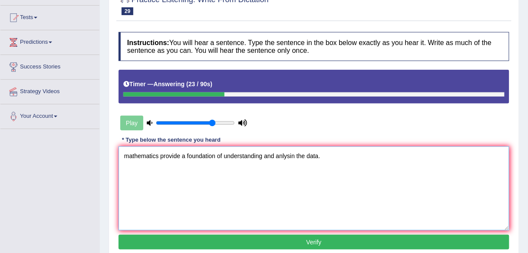
click at [129, 154] on textarea "mathematics provide a foundation of understanding and anlysin the data." at bounding box center [313, 189] width 391 height 84
click at [178, 154] on textarea "Mathematics provide a foundation of understanding and anlysin the data." at bounding box center [313, 189] width 391 height 84
click at [224, 155] on textarea "Mathematics provides a foundation of understanding and anlysin the data." at bounding box center [313, 189] width 391 height 84
click at [299, 155] on textarea "Mathematics provides a foundation for understanding and anlysin the data." at bounding box center [313, 189] width 391 height 84
click at [305, 233] on div "Instructions: You will hear a sentence. Type the sentence in the box below exac…" at bounding box center [313, 142] width 395 height 229
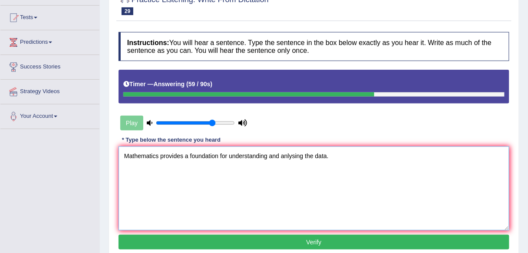
click at [287, 156] on textarea "Mathematics provides a foundation for understanding and anlysing the data." at bounding box center [313, 189] width 391 height 84
type textarea "Mathematics provides a foundation for understanding and analysing the data."
click at [283, 243] on button "Verify" at bounding box center [313, 242] width 391 height 15
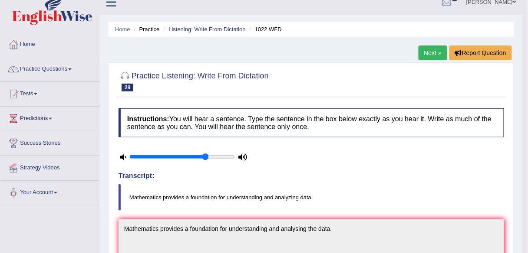
scroll to position [8, 0]
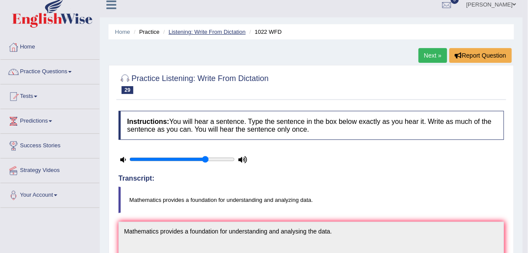
click at [194, 29] on link "Listening: Write From Dictation" at bounding box center [206, 32] width 77 height 7
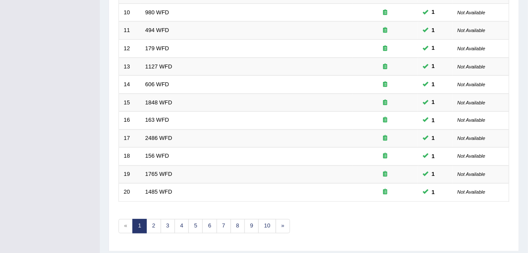
scroll to position [295, 0]
click at [154, 219] on link "2" at bounding box center [153, 226] width 14 height 14
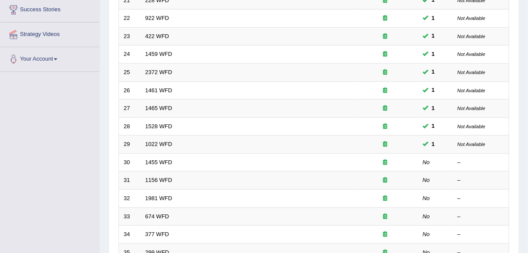
scroll to position [144, 0]
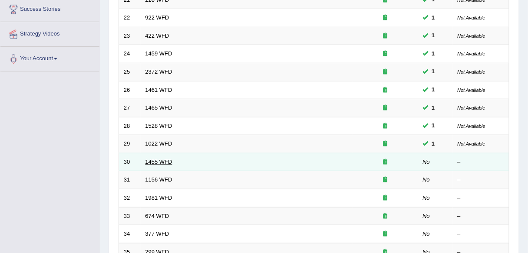
click at [165, 159] on link "1455 WFD" at bounding box center [158, 162] width 27 height 7
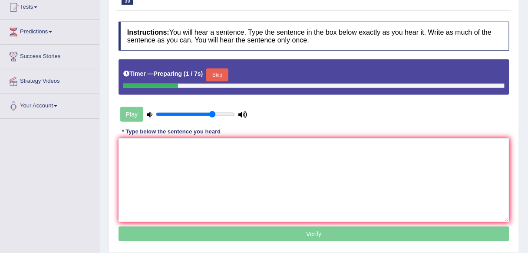
scroll to position [98, 0]
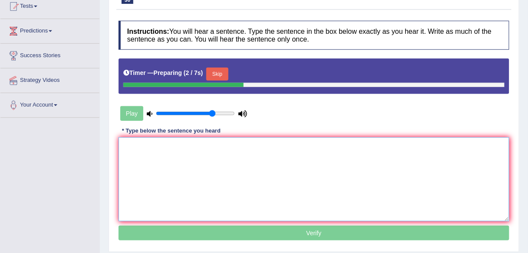
click at [158, 143] on textarea at bounding box center [313, 180] width 391 height 84
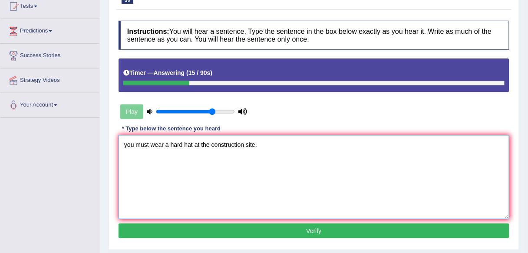
click at [127, 143] on textarea "you must wear a hard hat at the construction site." at bounding box center [313, 177] width 391 height 84
type textarea "You must wear a hard hat at the construction site."
click at [170, 224] on button "Verify" at bounding box center [313, 231] width 391 height 15
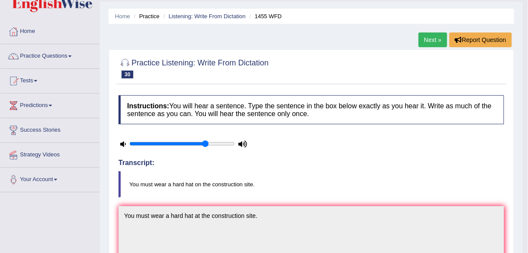
scroll to position [0, 0]
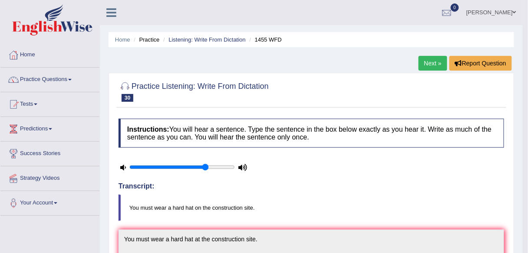
click at [232, 34] on ul "Home Practice Listening: Write From Dictation 1455 WFD" at bounding box center [310, 39] width 405 height 15
click at [230, 39] on link "Listening: Write From Dictation" at bounding box center [206, 39] width 77 height 7
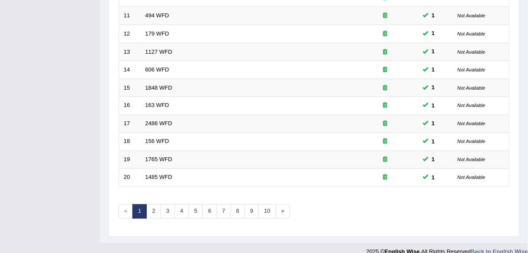
scroll to position [317, 0]
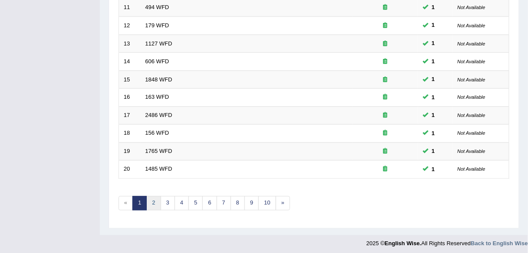
click at [148, 204] on link "2" at bounding box center [153, 204] width 14 height 14
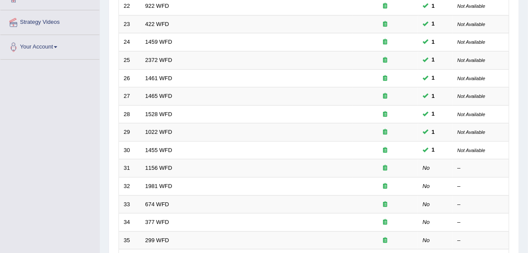
scroll to position [155, 0]
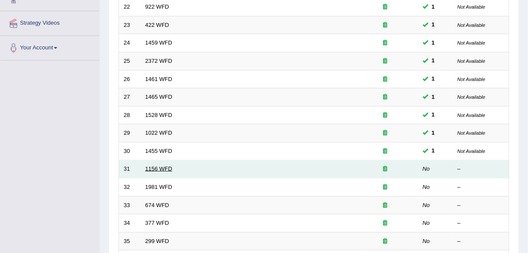
click at [149, 166] on link "1156 WFD" at bounding box center [158, 169] width 27 height 7
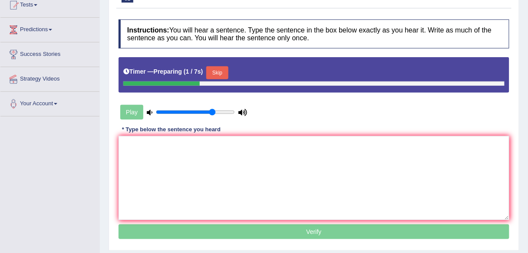
scroll to position [86, 0]
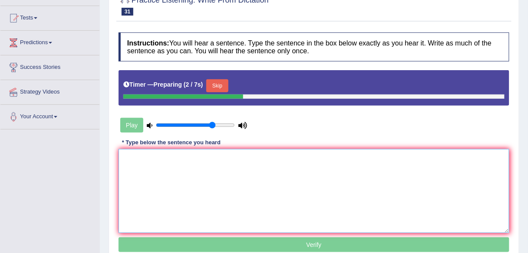
click at [160, 160] on textarea at bounding box center [313, 191] width 391 height 84
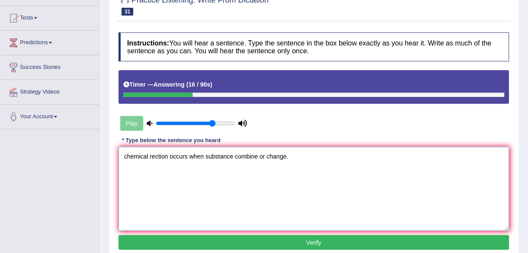
click at [127, 155] on textarea "chemical rection occurs when substance combine or change." at bounding box center [313, 189] width 391 height 84
click at [155, 155] on textarea "Chemical rection occurs when substance combine or change." at bounding box center [313, 189] width 391 height 84
type textarea "Chemical reaction occurs when substance combine or change."
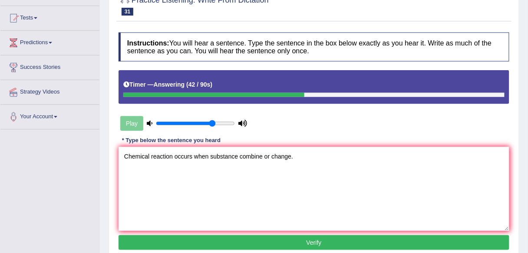
click at [232, 244] on button "Verify" at bounding box center [313, 243] width 391 height 15
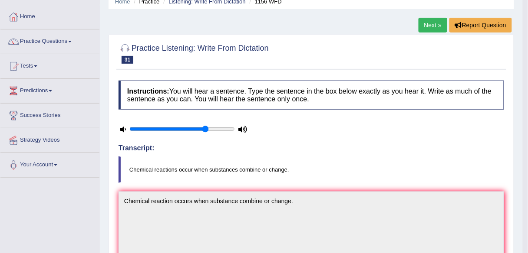
scroll to position [35, 0]
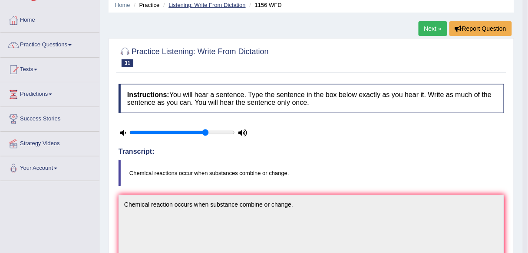
click at [233, 2] on link "Listening: Write From Dictation" at bounding box center [206, 5] width 77 height 7
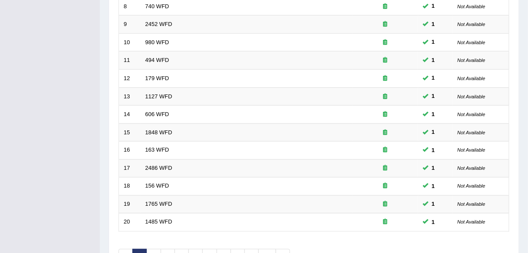
scroll to position [306, 0]
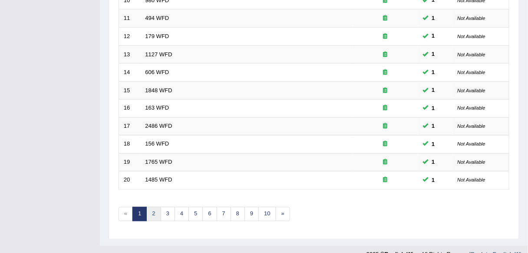
click at [151, 211] on link "2" at bounding box center [153, 214] width 14 height 14
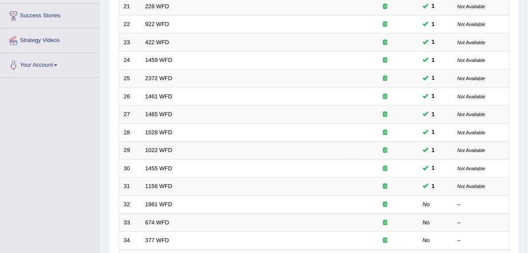
scroll to position [197, 0]
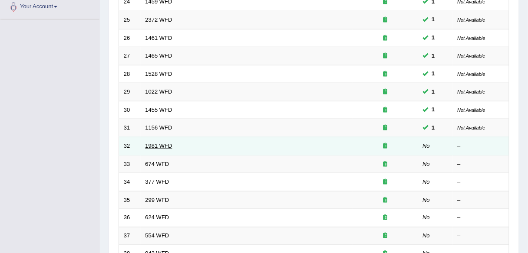
click at [149, 143] on link "1981 WFD" at bounding box center [158, 146] width 27 height 7
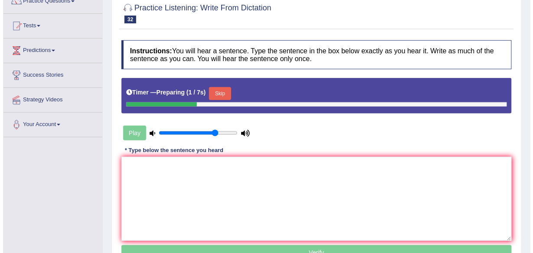
scroll to position [81, 0]
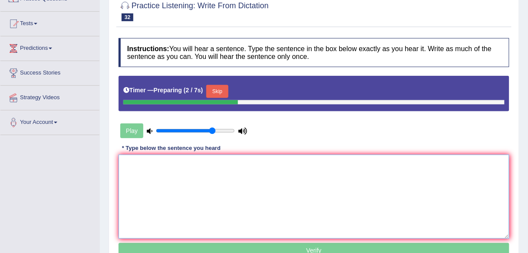
click at [161, 174] on textarea at bounding box center [313, 197] width 391 height 84
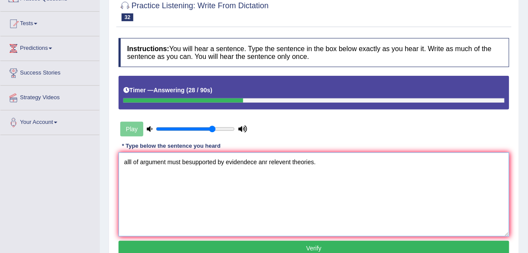
drag, startPoint x: 129, startPoint y: 160, endPoint x: 93, endPoint y: 161, distance: 36.0
click at [93, 161] on div "Toggle navigation Home Practice Questions Speaking Practice Read Aloud Repeat S…" at bounding box center [264, 144] width 528 height 451
click at [137, 161] on textarea "All of argument must besupported by evidendece anr relevent theories." at bounding box center [313, 195] width 391 height 84
click at [138, 160] on textarea "All ofyour argument must besupported by evidendece anr relevent theories." at bounding box center [313, 195] width 391 height 84
click at [178, 161] on textarea "All of your argument must besupported by evidendece anr relevent theories." at bounding box center [313, 195] width 391 height 84
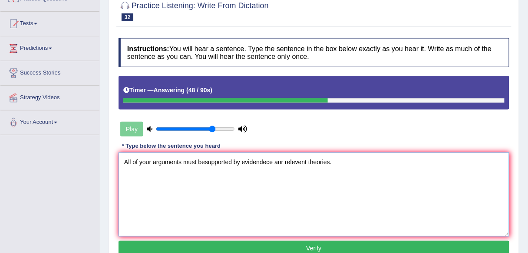
click at [203, 161] on textarea "All of your arguments must besupported by evidendece anr relevent theories." at bounding box center [313, 195] width 391 height 84
click at [274, 161] on textarea "All of your arguments must be supported by evidendece anr relevent theories." at bounding box center [313, 195] width 391 height 84
click at [268, 162] on textarea "All of your arguments must be supported by evidendece anr relevent theories." at bounding box center [313, 195] width 391 height 84
click at [277, 161] on textarea "All of your arguments must be supported by evidence anr relevent theories." at bounding box center [313, 195] width 391 height 84
click at [289, 161] on textarea "All of your arguments must be supported by evidence and relevent theories." at bounding box center [313, 195] width 391 height 84
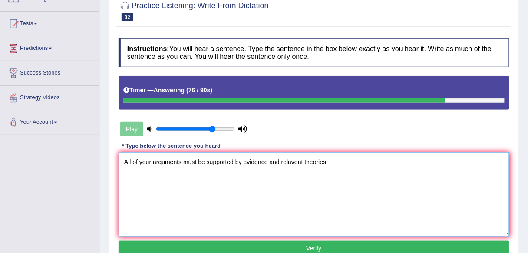
type textarea "All of your arguments must be supported by evidence and relavent theories."
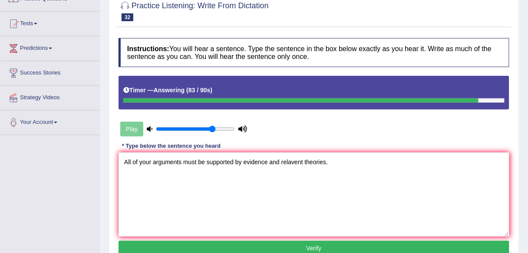
click at [282, 250] on button "Verify" at bounding box center [313, 248] width 391 height 15
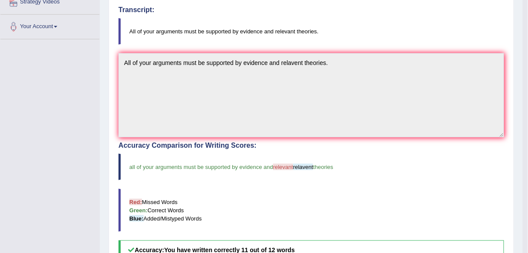
scroll to position [0, 0]
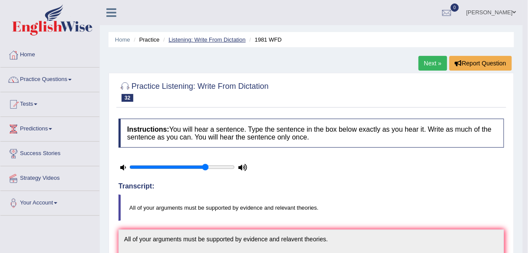
click at [228, 38] on link "Listening: Write From Dictation" at bounding box center [206, 39] width 77 height 7
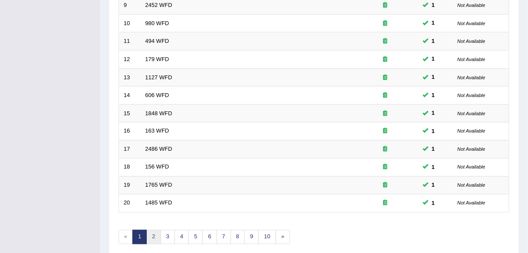
click at [155, 234] on link "2" at bounding box center [153, 237] width 14 height 14
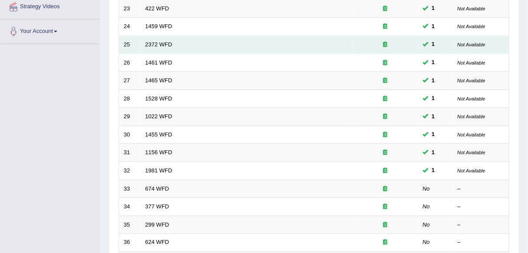
scroll to position [174, 0]
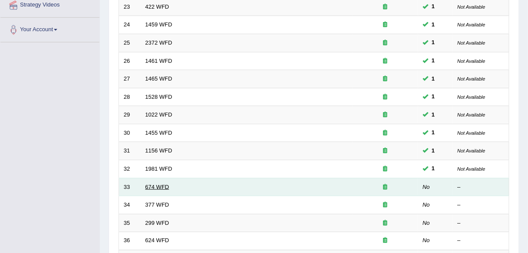
click at [158, 184] on link "674 WFD" at bounding box center [157, 187] width 24 height 7
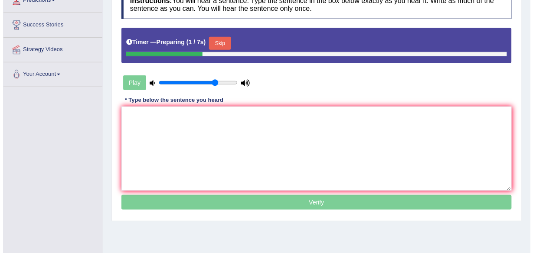
scroll to position [121, 0]
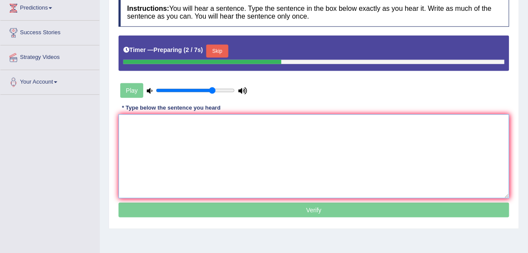
click at [177, 127] on textarea at bounding box center [313, 157] width 391 height 84
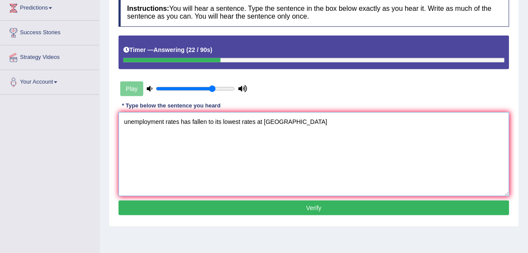
click at [125, 121] on textarea "unemployment rates has fallen to its lowest rates at US" at bounding box center [313, 154] width 391 height 84
click at [255, 120] on textarea "Unemployment rates has fallen to its lowest rates at US" at bounding box center [313, 154] width 391 height 84
click at [269, 120] on textarea "Unemployment rates has fallen to its lowest rate at US" at bounding box center [313, 154] width 391 height 84
type textarea "Unemployment rates has fallen to its lowest rate at US."
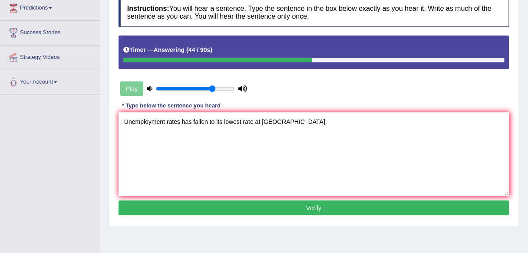
click at [262, 207] on button "Verify" at bounding box center [313, 208] width 391 height 15
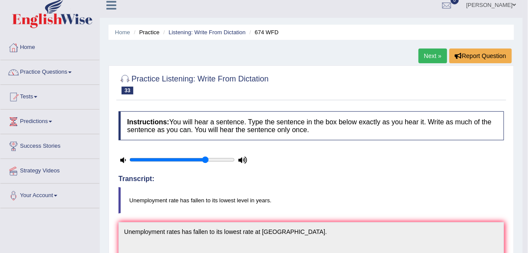
scroll to position [0, 0]
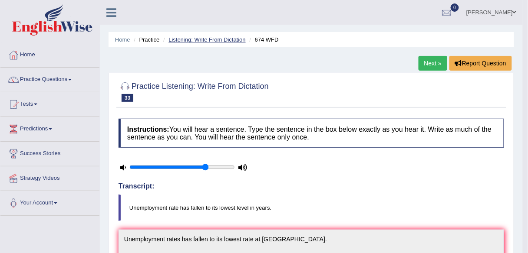
click at [228, 37] on link "Listening: Write From Dictation" at bounding box center [206, 39] width 77 height 7
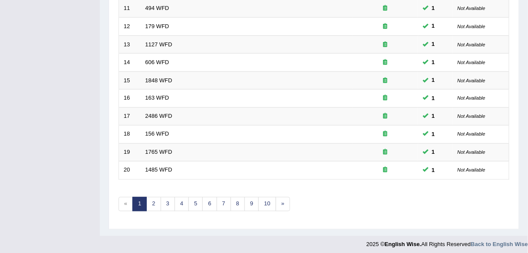
scroll to position [317, 0]
click at [151, 202] on link "2" at bounding box center [153, 204] width 14 height 14
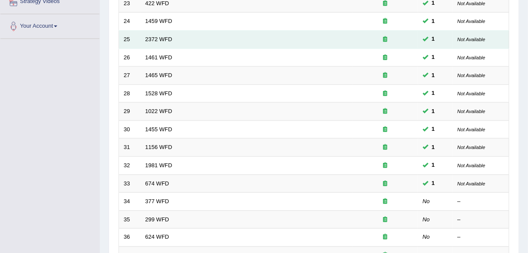
scroll to position [179, 0]
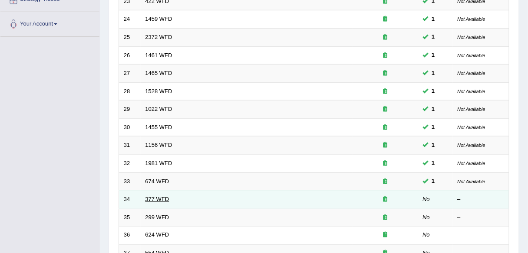
click at [154, 196] on link "377 WFD" at bounding box center [157, 199] width 24 height 7
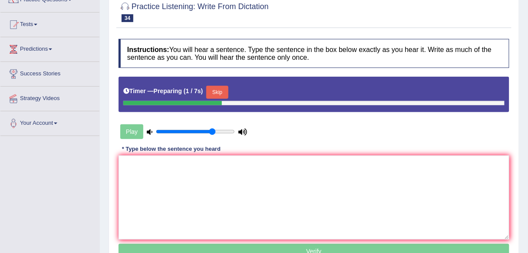
scroll to position [81, 0]
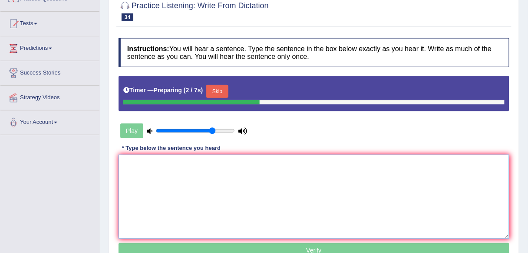
click at [155, 191] on textarea at bounding box center [313, 197] width 391 height 84
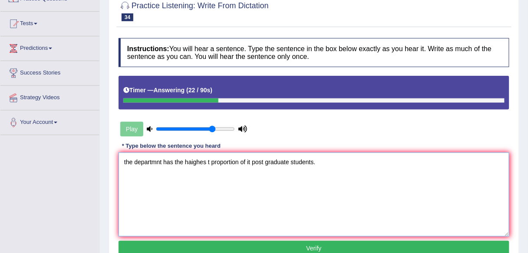
click at [126, 161] on textarea "the departmnt has the haighes t proportion of it post graduate students." at bounding box center [313, 195] width 391 height 84
click at [157, 161] on textarea "The departmnt has the haighes t proportion of it post graduate students." at bounding box center [313, 195] width 391 height 84
click at [211, 160] on textarea "The department has the haighes t proportion of it post graduate students." at bounding box center [313, 195] width 391 height 84
click at [196, 161] on textarea "The department has the haighes t proportion of it post graduate students." at bounding box center [313, 195] width 391 height 84
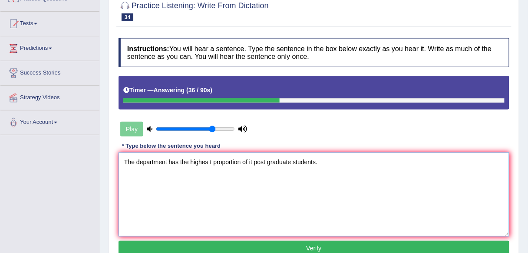
click at [209, 161] on textarea "The department has the highes t proportion of it post graduate students." at bounding box center [313, 195] width 391 height 84
click at [249, 161] on textarea "The department has the highest proportion of it post graduate students." at bounding box center [313, 195] width 391 height 84
click at [250, 160] on textarea "The department has the highest proportion of it post graduate students." at bounding box center [313, 195] width 391 height 84
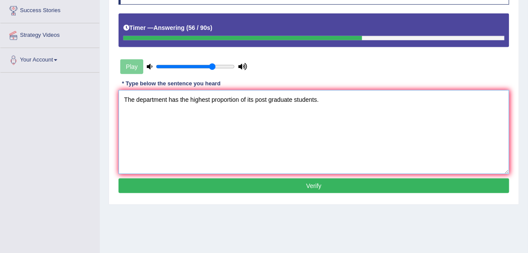
scroll to position [144, 0]
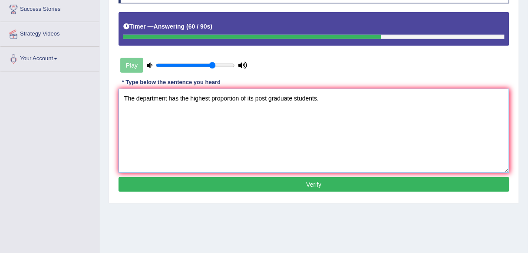
type textarea "The department has the highest proportion of its post graduate students."
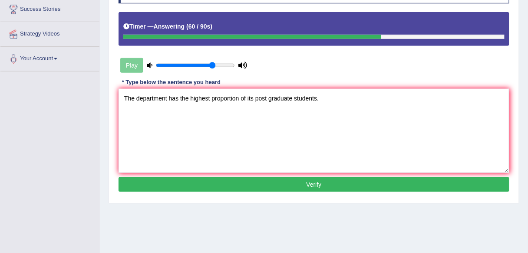
click at [224, 190] on button "Verify" at bounding box center [313, 184] width 391 height 15
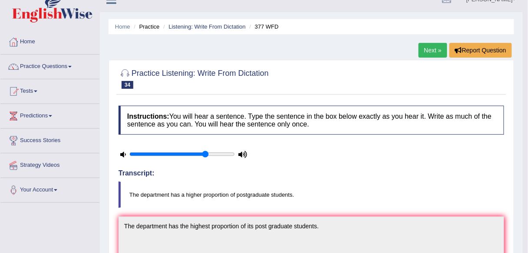
scroll to position [0, 0]
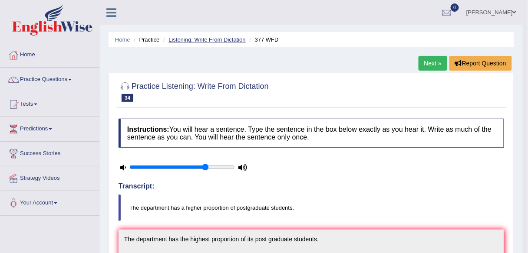
click at [203, 39] on link "Listening: Write From Dictation" at bounding box center [206, 39] width 77 height 7
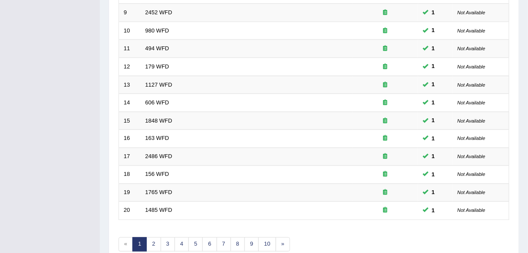
scroll to position [317, 0]
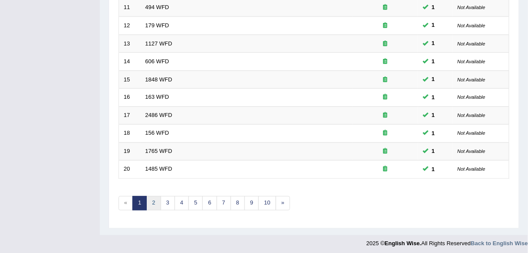
click at [154, 202] on link "2" at bounding box center [153, 204] width 14 height 14
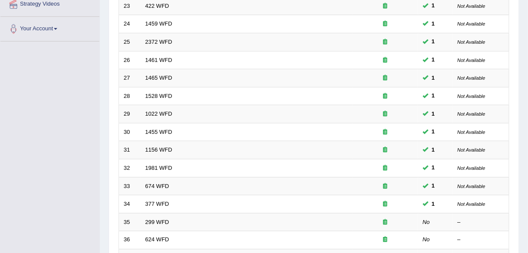
scroll to position [237, 0]
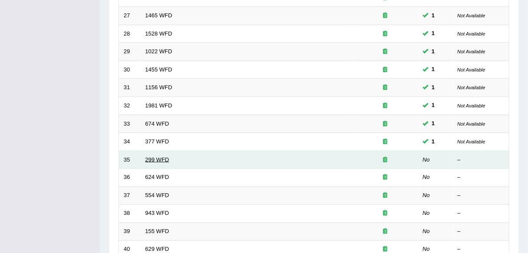
click at [159, 157] on link "299 WFD" at bounding box center [157, 160] width 24 height 7
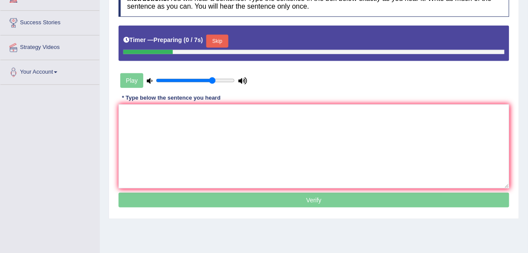
scroll to position [133, 0]
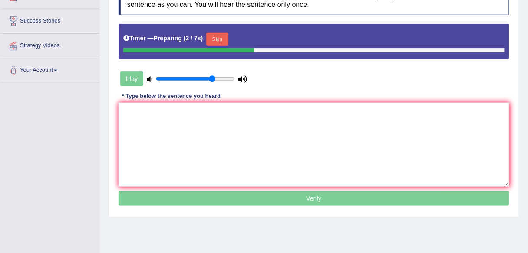
click at [164, 92] on div "* Type below the sentence you heard" at bounding box center [170, 96] width 105 height 8
click at [152, 113] on textarea at bounding box center [313, 145] width 391 height 84
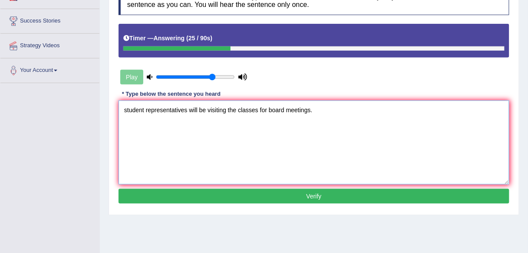
click at [126, 109] on textarea "student representatives will be visiting the classes for board meetings." at bounding box center [313, 143] width 391 height 84
type textarea "Student representatives will be visiting the classes for board meetings."
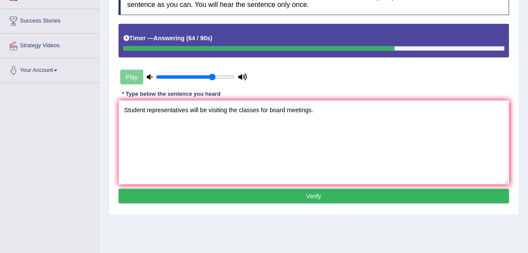
click at [247, 196] on button "Verify" at bounding box center [313, 196] width 391 height 15
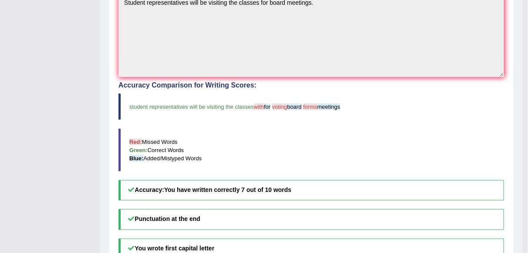
scroll to position [0, 0]
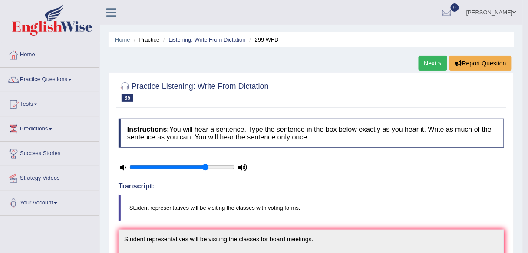
click at [230, 38] on link "Listening: Write From Dictation" at bounding box center [206, 39] width 77 height 7
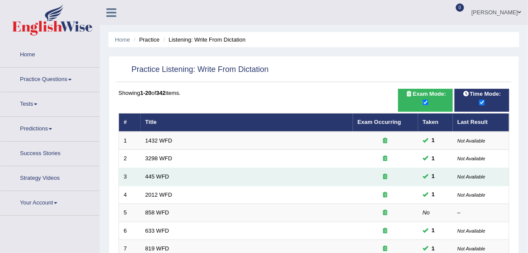
scroll to position [317, 0]
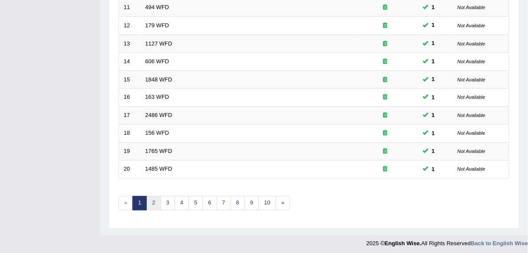
click at [155, 198] on link "2" at bounding box center [153, 204] width 14 height 14
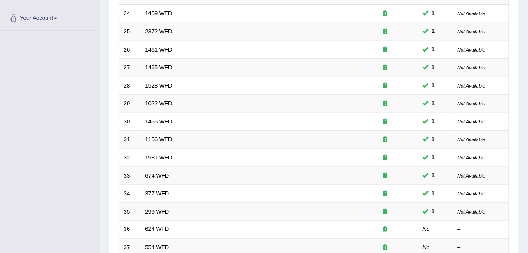
scroll to position [190, 0]
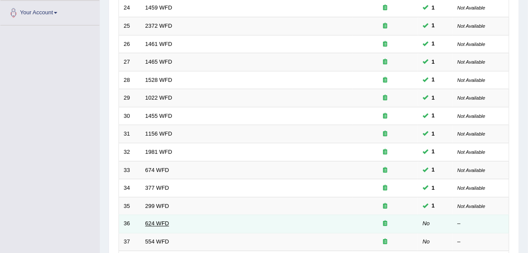
click at [152, 221] on link "624 WFD" at bounding box center [157, 224] width 24 height 7
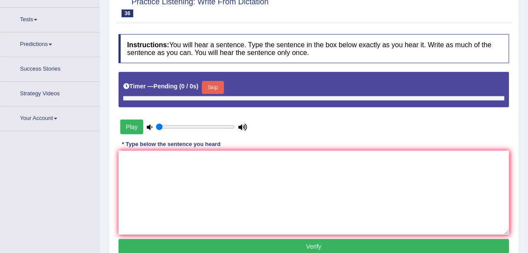
type input "0.75"
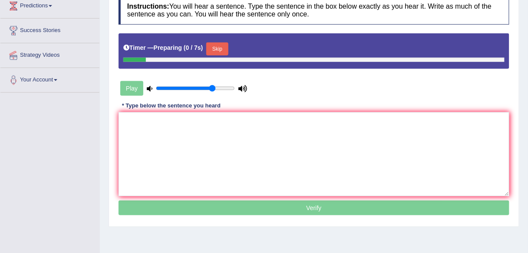
scroll to position [79, 0]
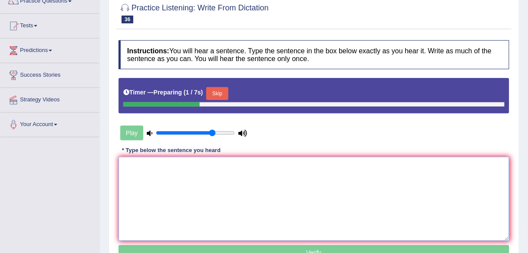
click at [161, 187] on textarea at bounding box center [313, 199] width 391 height 84
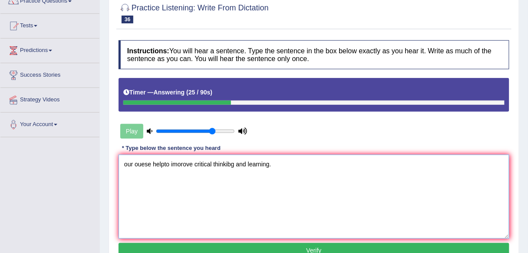
click at [133, 164] on textarea "our ouese helpto imorove critical thinkibg and learning." at bounding box center [313, 197] width 391 height 84
click at [136, 163] on textarea "our ouese helpto imorove critical thinkibg and learning." at bounding box center [313, 197] width 391 height 84
click at [135, 163] on textarea "our ouese helpto imorove critical thinkibg and learning." at bounding box center [313, 197] width 391 height 84
click at [146, 164] on textarea "our couese helpto imorove critical thinkibg and learning." at bounding box center [313, 197] width 391 height 84
click at [153, 164] on textarea "our course helpto imorove critical thinkibg and learning." at bounding box center [313, 197] width 391 height 84
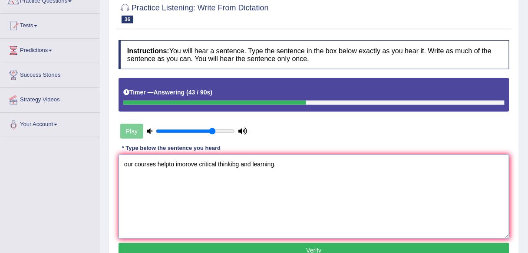
click at [167, 164] on textarea "our courses helpto imorove critical thinkibg and learning." at bounding box center [313, 197] width 391 height 84
click at [126, 162] on textarea "our courses help to imorove critical thinkibg and learning." at bounding box center [313, 197] width 391 height 84
click at [189, 162] on textarea "Our courses help to imorove critical thinkibg and learning." at bounding box center [313, 197] width 391 height 84
click at [240, 163] on textarea "Our courses help to improve critical thinkibg and learning." at bounding box center [313, 197] width 391 height 84
type textarea "Our courses help to improve critical thinking and learning."
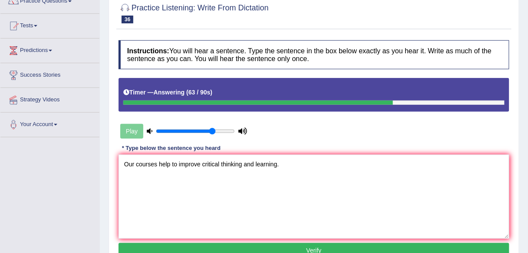
click at [250, 249] on button "Verify" at bounding box center [313, 250] width 391 height 15
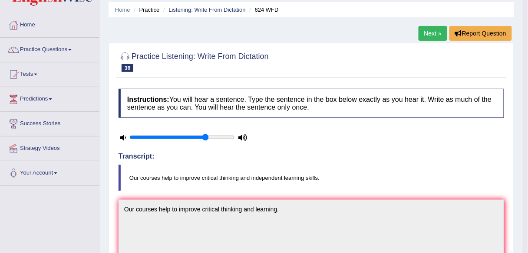
scroll to position [0, 0]
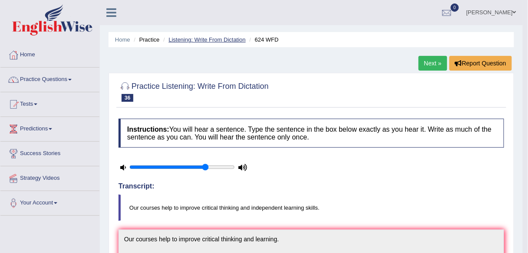
click at [224, 37] on link "Listening: Write From Dictation" at bounding box center [206, 39] width 77 height 7
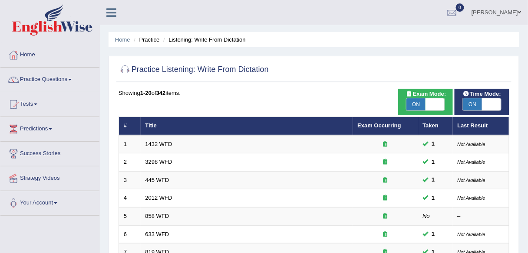
scroll to position [317, 0]
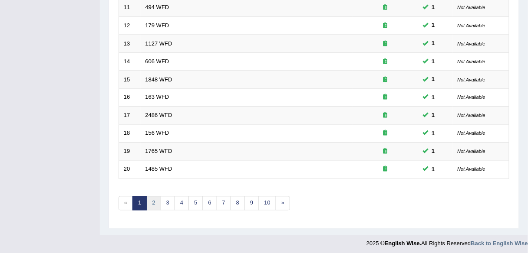
click at [155, 197] on link "2" at bounding box center [153, 204] width 14 height 14
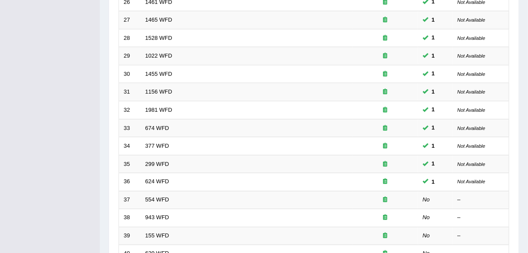
scroll to position [317, 0]
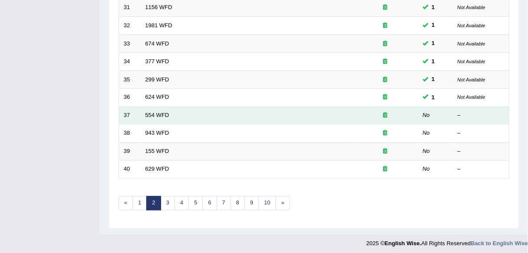
click at [158, 116] on td "554 WFD" at bounding box center [247, 116] width 212 height 18
click at [160, 112] on link "554 WFD" at bounding box center [157, 115] width 24 height 7
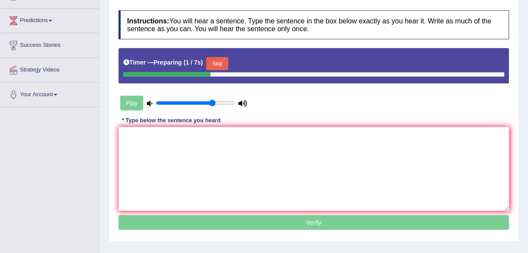
scroll to position [110, 0]
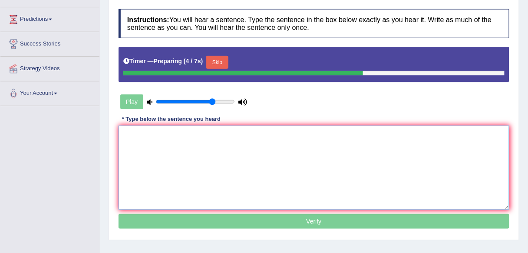
click at [188, 149] on textarea at bounding box center [313, 168] width 391 height 84
click at [139, 139] on textarea at bounding box center [313, 168] width 391 height 84
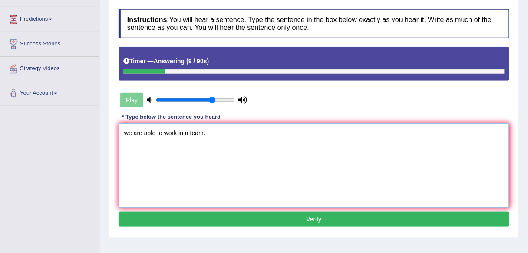
click at [127, 131] on textarea "we are able to work in a team." at bounding box center [313, 166] width 391 height 84
type textarea "We are able to work in a team."
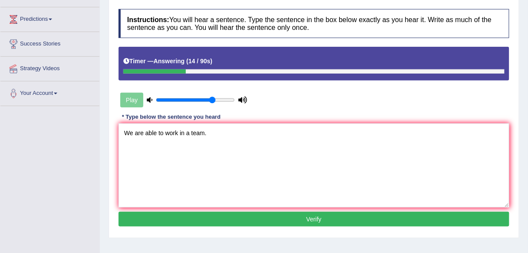
click at [197, 220] on button "Verify" at bounding box center [313, 219] width 391 height 15
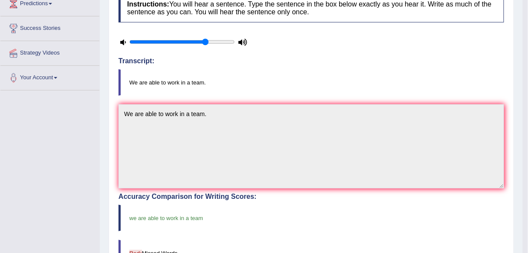
scroll to position [0, 0]
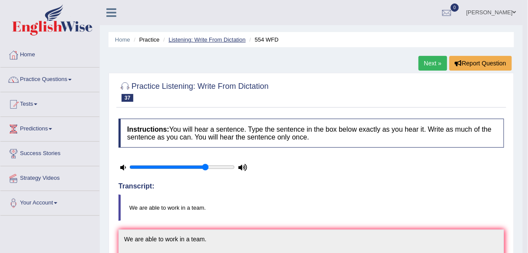
click at [217, 39] on link "Listening: Write From Dictation" at bounding box center [206, 39] width 77 height 7
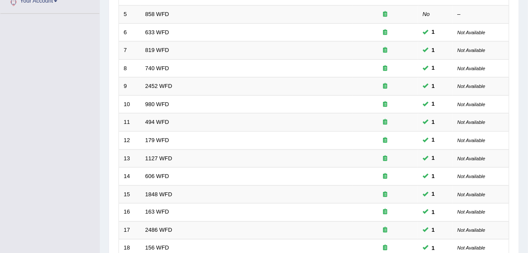
scroll to position [317, 0]
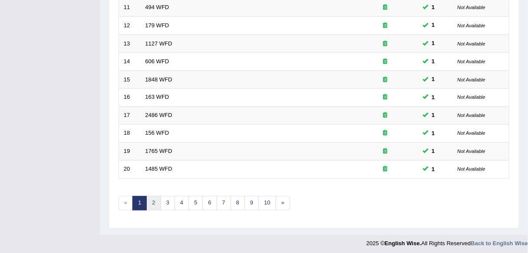
click at [155, 197] on link "2" at bounding box center [153, 204] width 14 height 14
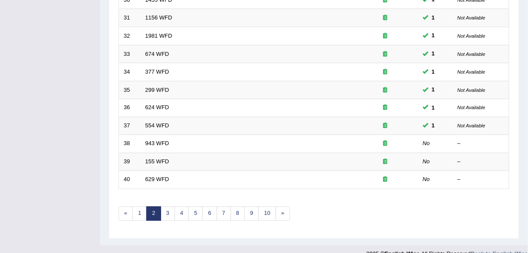
scroll to position [317, 0]
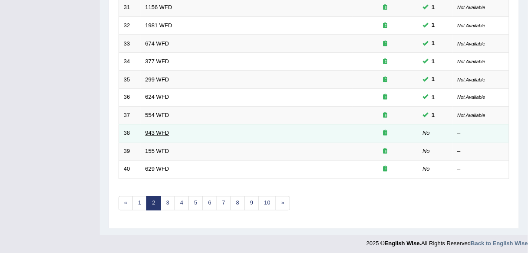
click at [153, 130] on link "943 WFD" at bounding box center [157, 133] width 24 height 7
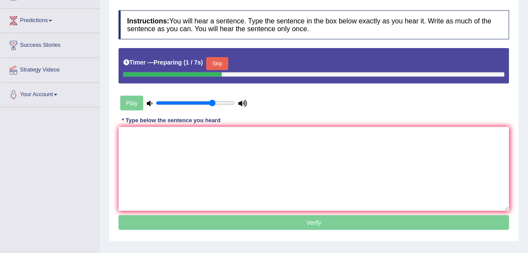
scroll to position [115, 0]
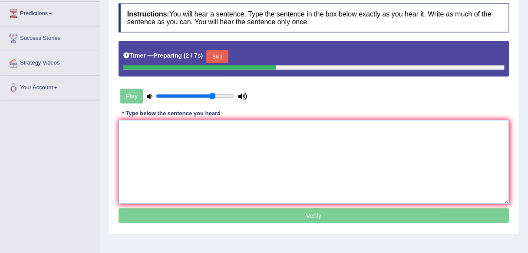
click at [195, 131] on textarea at bounding box center [313, 162] width 391 height 84
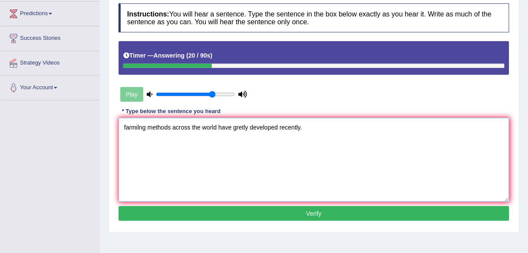
click at [125, 126] on textarea "farmilng methods across the world have gretly developed recently." at bounding box center [313, 160] width 391 height 84
click at [141, 126] on textarea "Farmilng methods across the world have gretly developed recently." at bounding box center [313, 160] width 391 height 84
click at [242, 126] on textarea "Farming methods across the world have gretly developed recently." at bounding box center [313, 160] width 391 height 84
type textarea "Farming methods across the world have greatly developed recently."
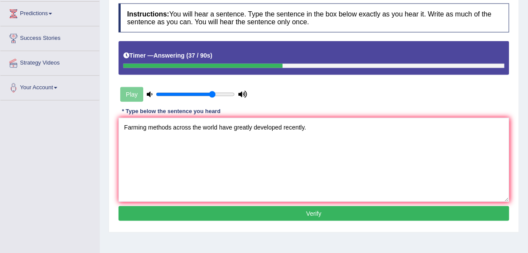
click at [240, 209] on button "Verify" at bounding box center [313, 214] width 391 height 15
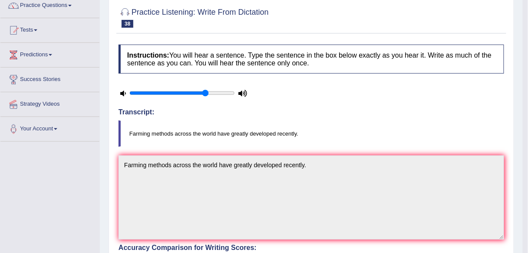
scroll to position [0, 0]
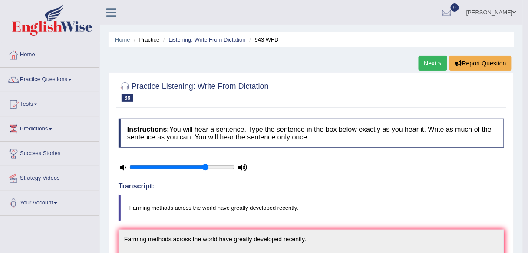
click at [208, 36] on link "Listening: Write From Dictation" at bounding box center [206, 39] width 77 height 7
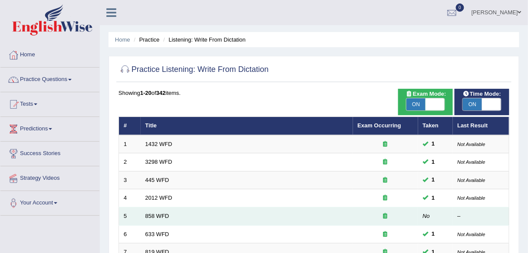
click at [159, 210] on td "858 WFD" at bounding box center [247, 217] width 212 height 18
click at [153, 217] on link "858 WFD" at bounding box center [157, 216] width 24 height 7
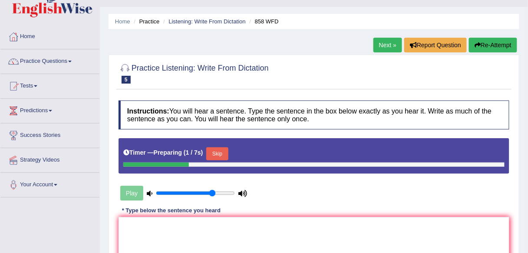
scroll to position [69, 0]
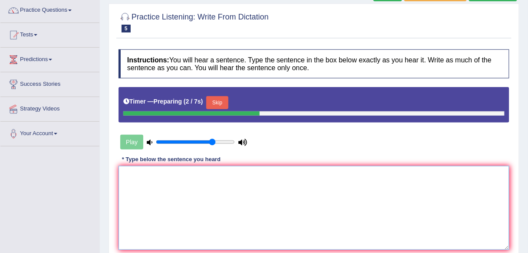
click at [163, 198] on textarea at bounding box center [313, 208] width 391 height 84
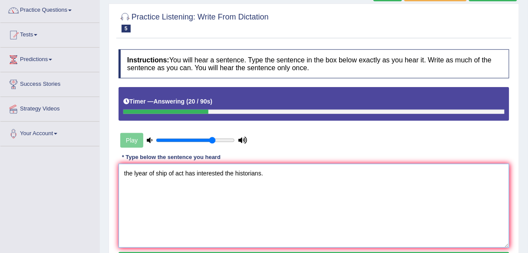
click at [135, 173] on textarea "the lyear of ship of act has interested the historians." at bounding box center [313, 206] width 391 height 84
click at [127, 172] on textarea "the year of ship of act has interested the historians." at bounding box center [313, 206] width 391 height 84
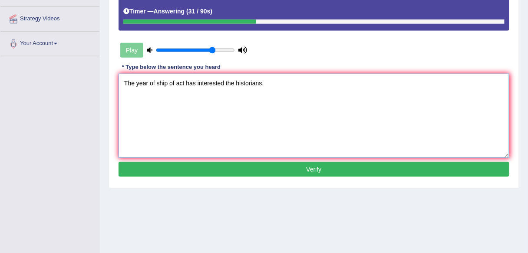
scroll to position [162, 0]
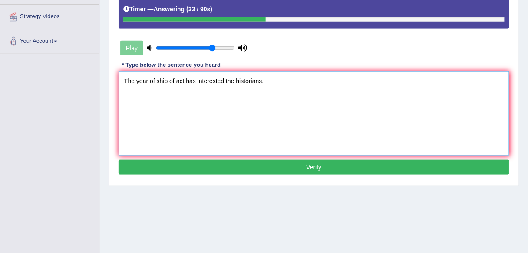
type textarea "The year of ship of act has interested the historians."
click at [231, 171] on button "Verify" at bounding box center [313, 167] width 391 height 15
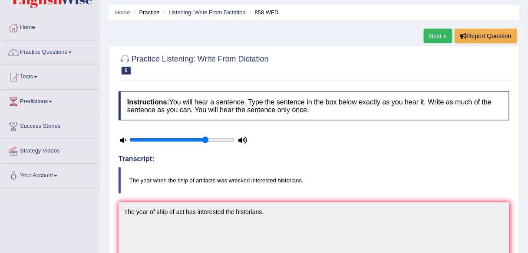
scroll to position [0, 0]
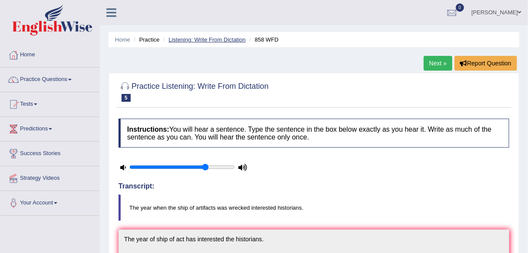
click at [222, 39] on link "Listening: Write From Dictation" at bounding box center [206, 39] width 77 height 7
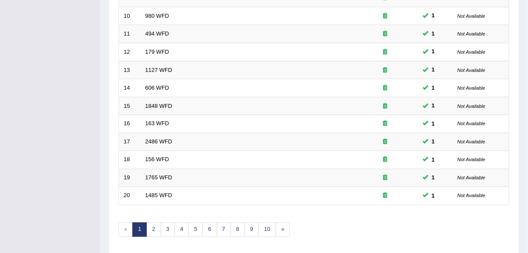
scroll to position [295, 0]
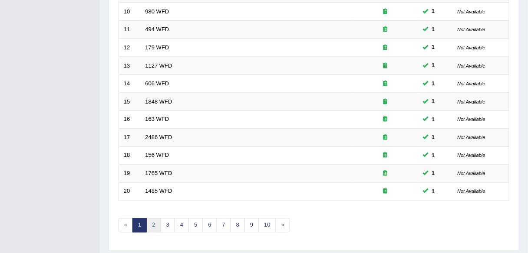
click at [147, 220] on link "2" at bounding box center [153, 226] width 14 height 14
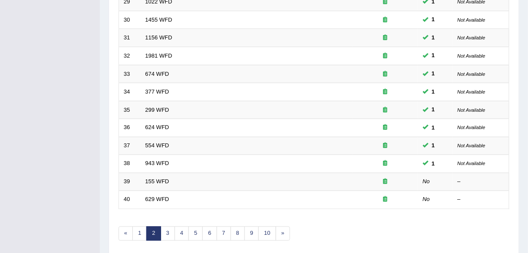
scroll to position [317, 0]
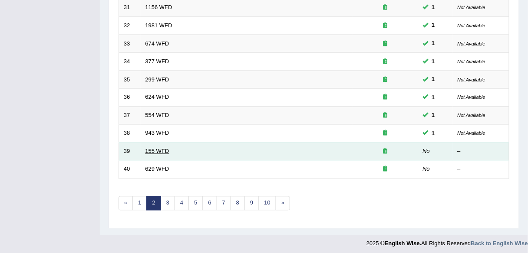
click at [154, 148] on link "155 WFD" at bounding box center [157, 151] width 24 height 7
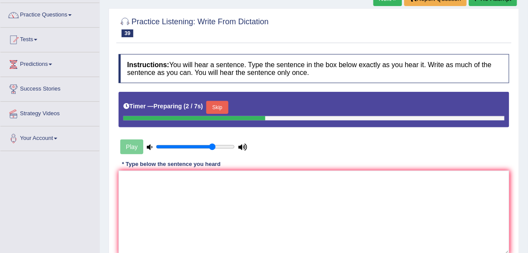
scroll to position [75, 0]
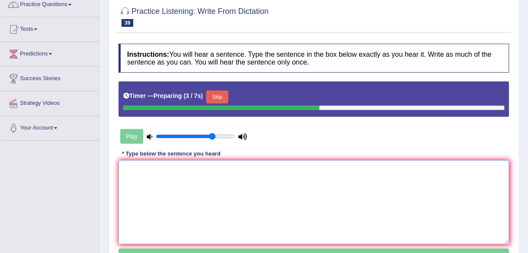
click at [167, 185] on textarea at bounding box center [313, 203] width 391 height 84
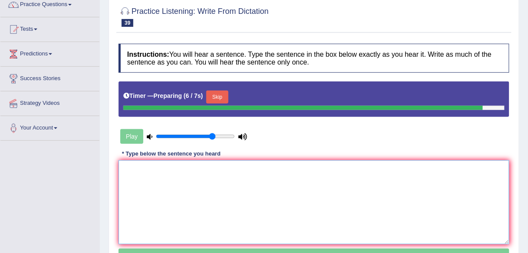
type textarea "a"
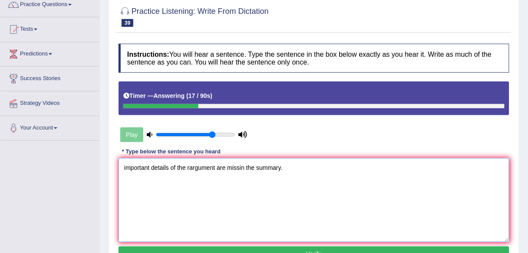
click at [126, 166] on textarea "important details of the rargument are missin the summary." at bounding box center [313, 200] width 391 height 84
click at [191, 167] on textarea "Important details of the rargument are missin the summary." at bounding box center [313, 200] width 391 height 84
click at [189, 168] on textarea "Important details of the rargument are missin the summary." at bounding box center [313, 200] width 391 height 84
click at [241, 167] on textarea "Important details of the argument are missin the summary." at bounding box center [313, 200] width 391 height 84
click at [218, 168] on textarea "Important details of the argument are missing in the summary." at bounding box center [313, 200] width 391 height 84
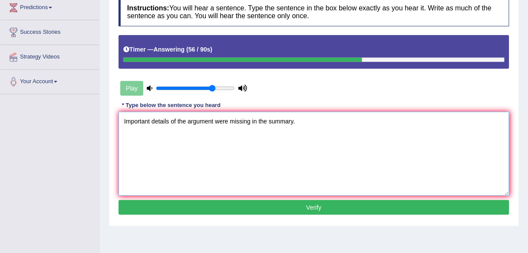
scroll to position [133, 0]
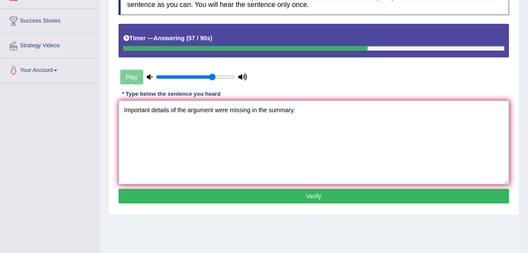
drag, startPoint x: 233, startPoint y: 170, endPoint x: 230, endPoint y: 199, distance: 29.3
click at [230, 199] on div "Instructions: You will hear a sentence. Type the sentence in the box below exac…" at bounding box center [313, 96] width 395 height 229
type textarea "Important details of the argument were missing in the summary."
click at [230, 199] on button "Verify" at bounding box center [313, 196] width 391 height 15
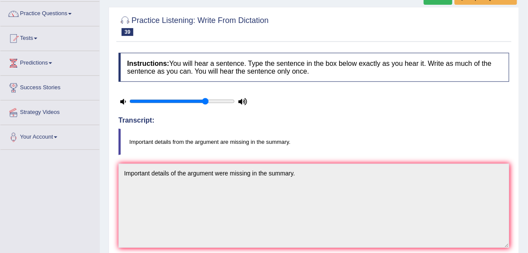
scroll to position [0, 0]
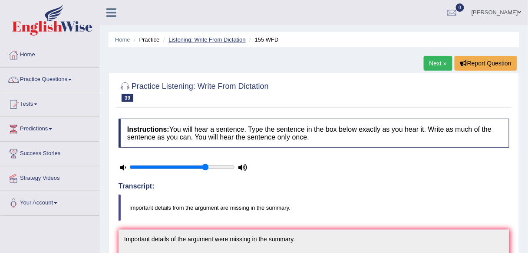
click at [233, 40] on link "Listening: Write From Dictation" at bounding box center [206, 39] width 77 height 7
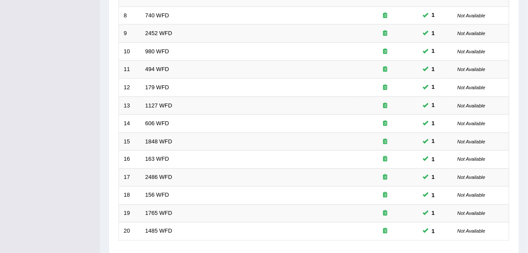
scroll to position [317, 0]
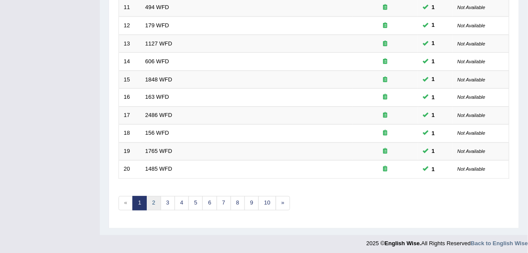
click at [159, 202] on link "2" at bounding box center [153, 204] width 14 height 14
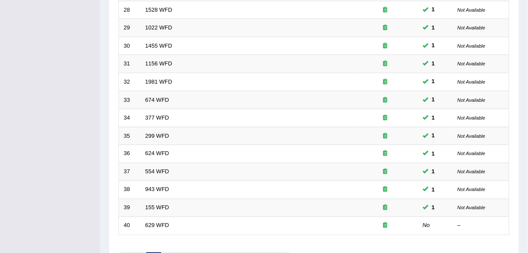
scroll to position [317, 0]
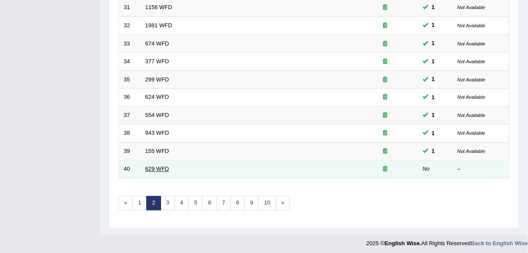
click at [158, 167] on link "629 WFD" at bounding box center [157, 169] width 24 height 7
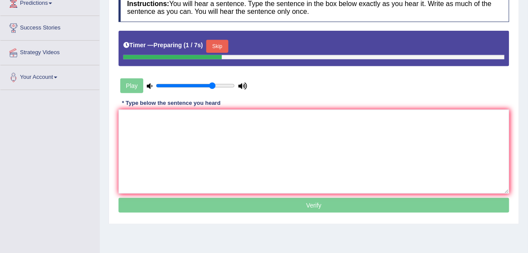
scroll to position [121, 0]
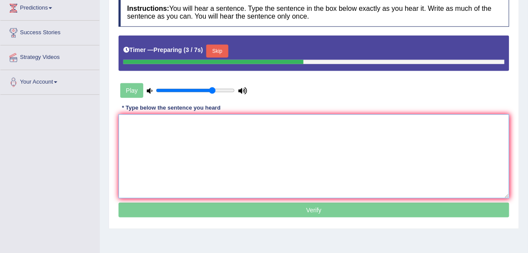
click at [181, 156] on textarea at bounding box center [313, 157] width 391 height 84
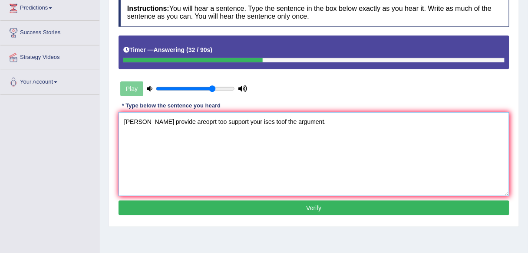
click at [127, 120] on textarea "[PERSON_NAME] provide areoprt too support your ises toof the argument." at bounding box center [313, 154] width 391 height 84
click at [169, 120] on textarea "Please provide areoprt too support your ises toof the argument." at bounding box center [313, 154] width 391 height 84
click at [182, 120] on textarea "Please provide a reoprt too support your ises toof the argument." at bounding box center [313, 154] width 391 height 84
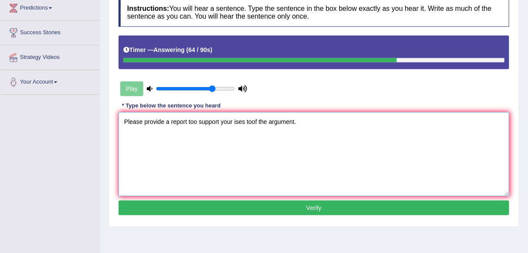
click at [196, 120] on textarea "Please provide a report too support your ises toof the argument." at bounding box center [313, 154] width 391 height 84
click at [233, 121] on textarea "Please provide a report to support your ises toof the argument." at bounding box center [313, 154] width 391 height 84
click at [239, 120] on textarea "Please provide a report to support your ides toof the argument." at bounding box center [313, 154] width 391 height 84
click at [252, 120] on textarea "Please provide a report to support your ideas toof the argument." at bounding box center [313, 154] width 391 height 84
type textarea "Please provide a report to support your ideas of the argument."
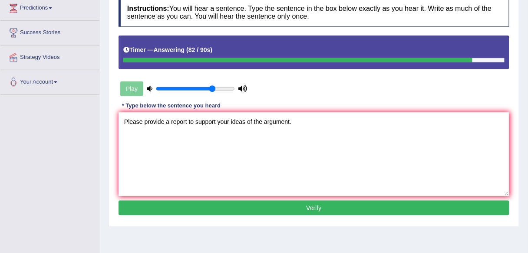
click at [254, 203] on button "Verify" at bounding box center [313, 208] width 391 height 15
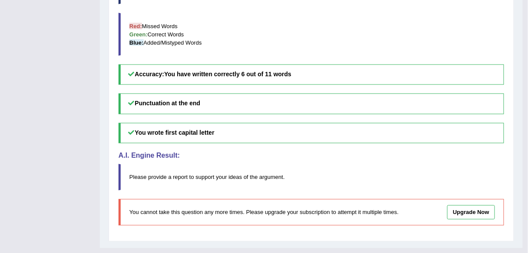
scroll to position [0, 0]
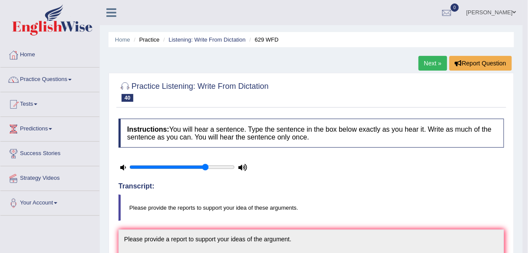
click at [223, 36] on li "Listening: Write From Dictation" at bounding box center [203, 40] width 85 height 8
click at [223, 37] on link "Listening: Write From Dictation" at bounding box center [206, 39] width 77 height 7
